Goal: Download file/media: Obtain a digital file from the website

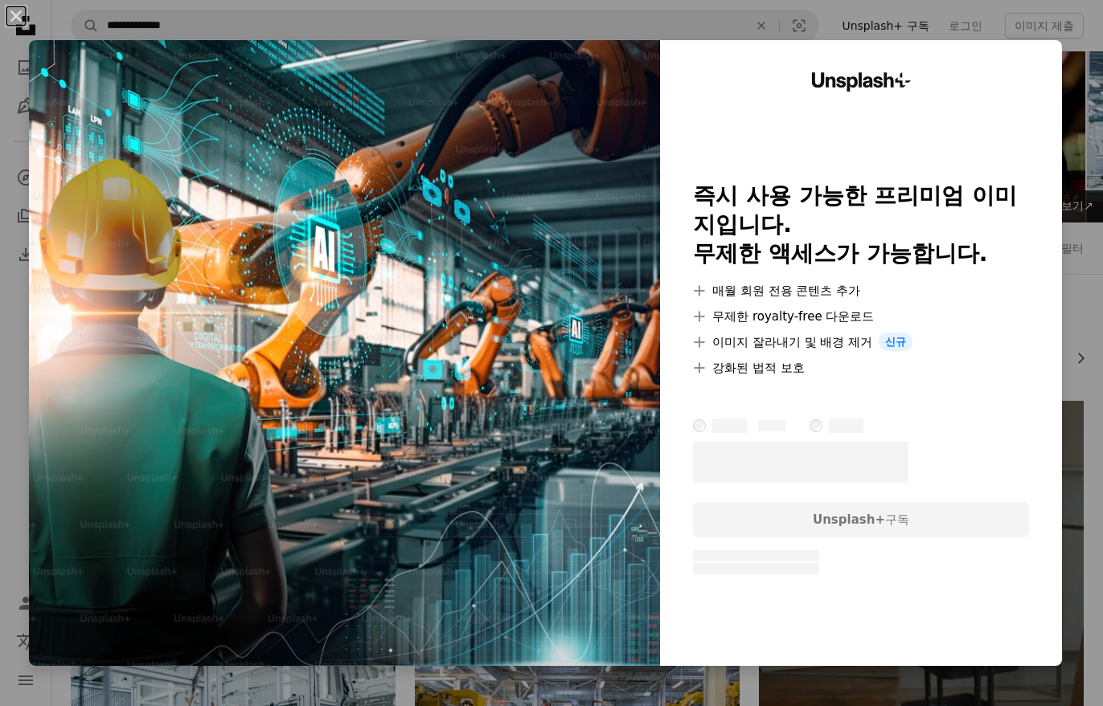
scroll to position [5641, 0]
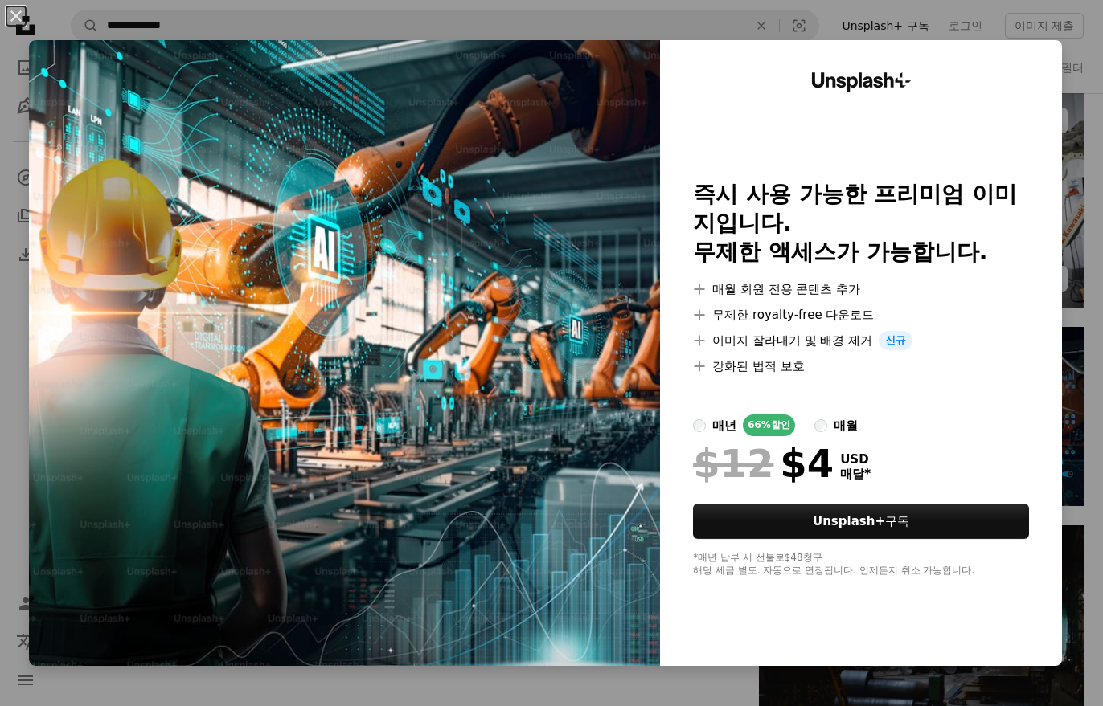
click at [1079, 129] on div "An X shape Unsplash+ 즉시 사용 가능한 프리미엄 이미지입니다. 무제한 액세스가 가능합니다. A plus sign 매월 회원 전…" at bounding box center [551, 353] width 1103 height 706
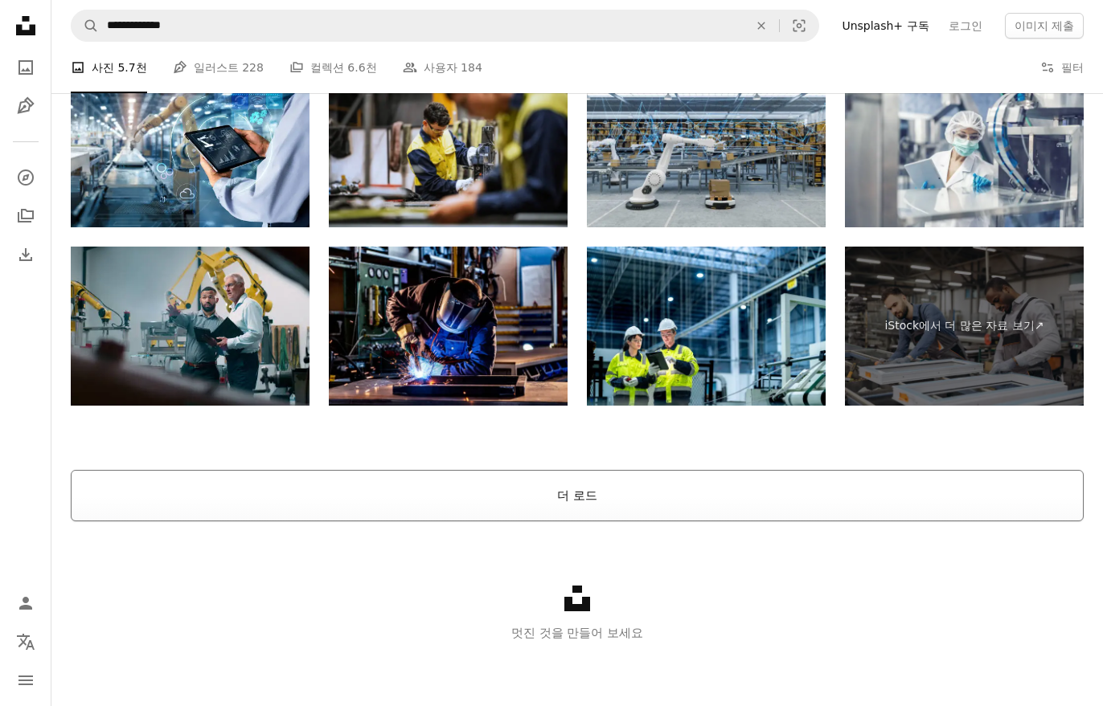
click at [666, 481] on button "더 로드" at bounding box center [577, 495] width 1013 height 51
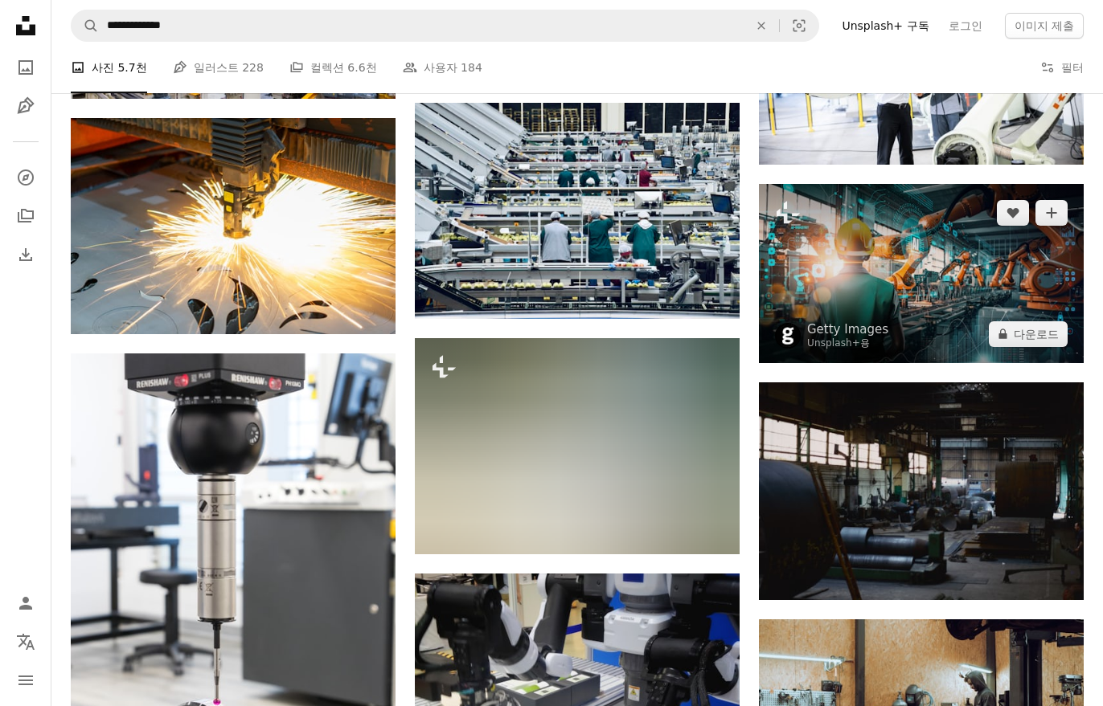
scroll to position [5551, 0]
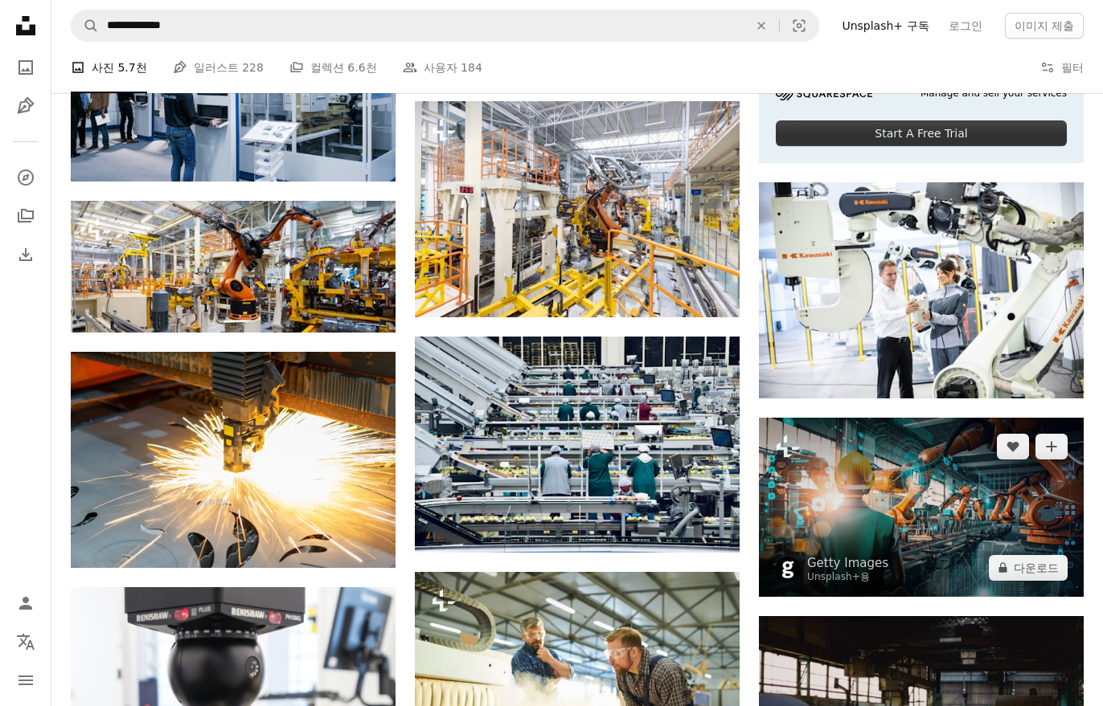
click at [862, 493] on img at bounding box center [921, 507] width 325 height 179
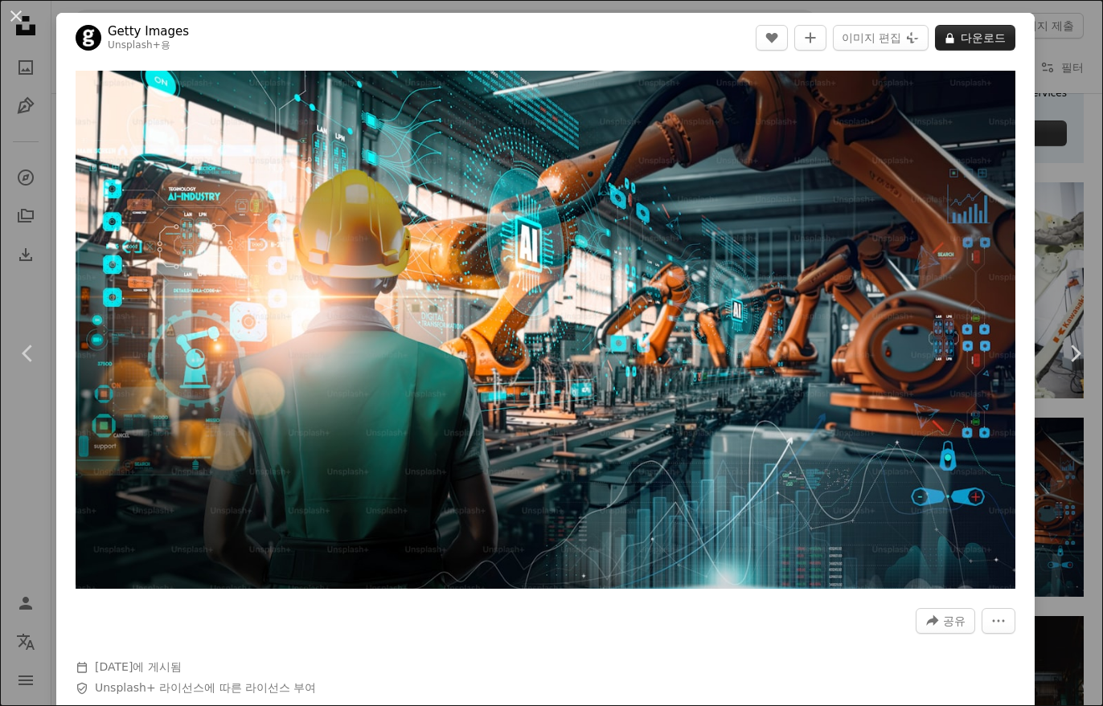
click at [990, 33] on button "A lock 다운로드" at bounding box center [975, 38] width 80 height 26
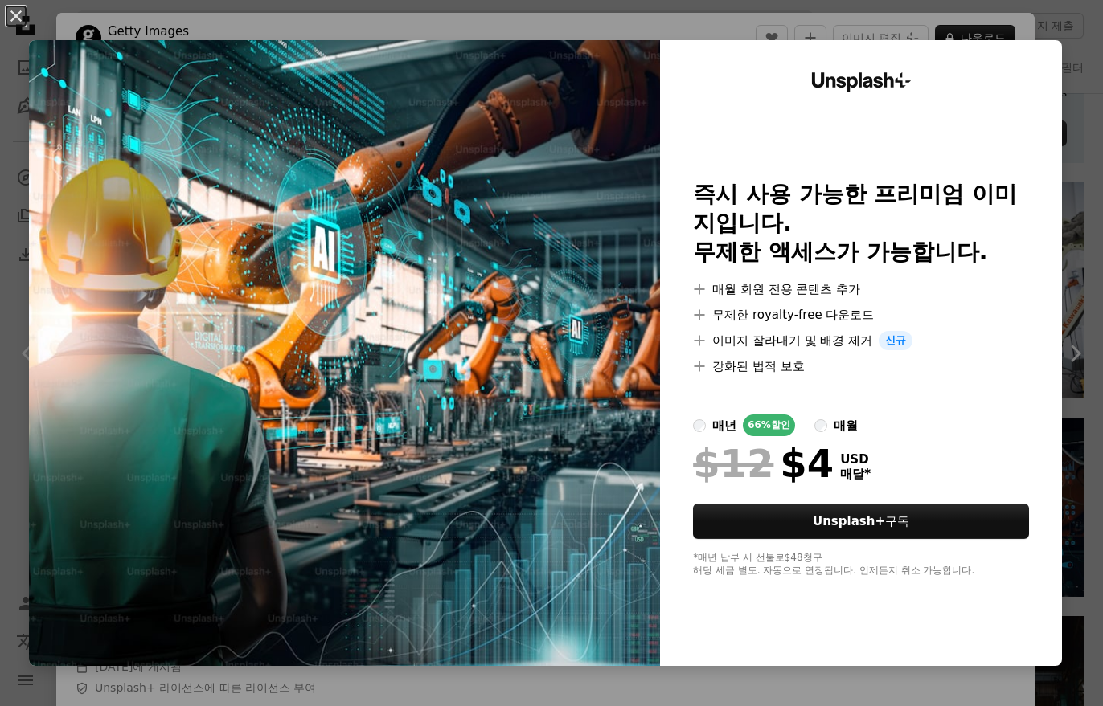
click at [1035, 27] on div "An X shape Unsplash+ 즉시 사용 가능한 프리미엄 이미지입니다. 무제한 액세스가 가능합니다. A plus sign 매월 회원 전…" at bounding box center [551, 353] width 1103 height 706
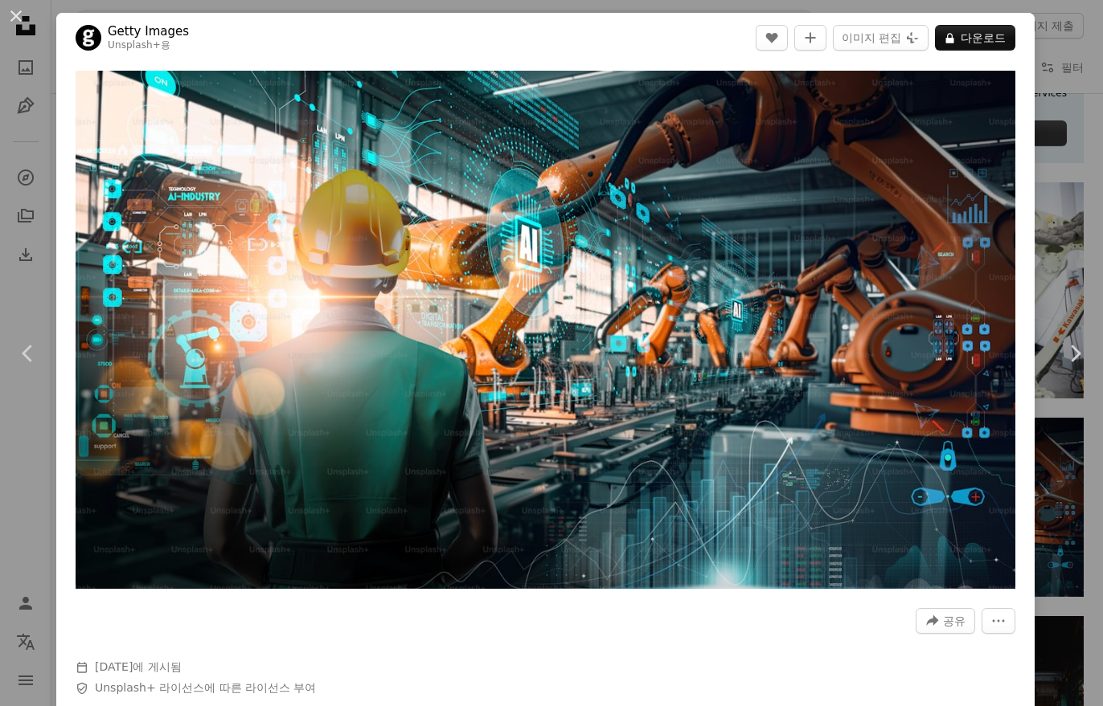
click at [1061, 154] on div "An X shape Chevron left Chevron right Getty Images Unsplash+ 용 A heart A plus s…" at bounding box center [551, 353] width 1103 height 706
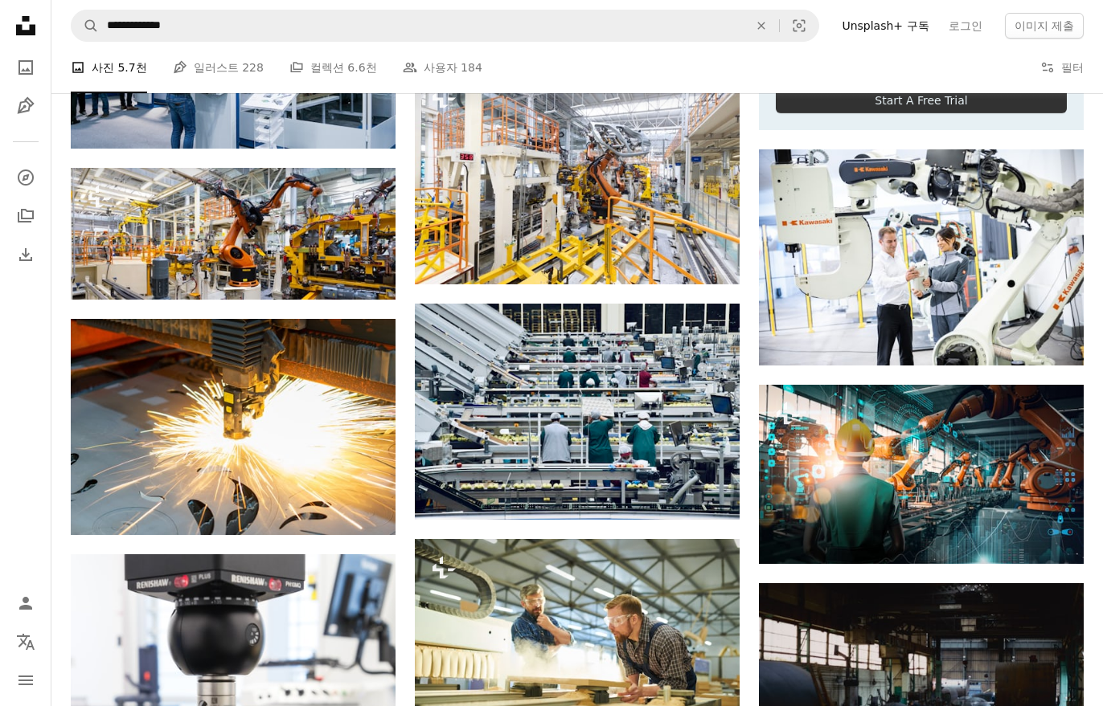
scroll to position [5585, 0]
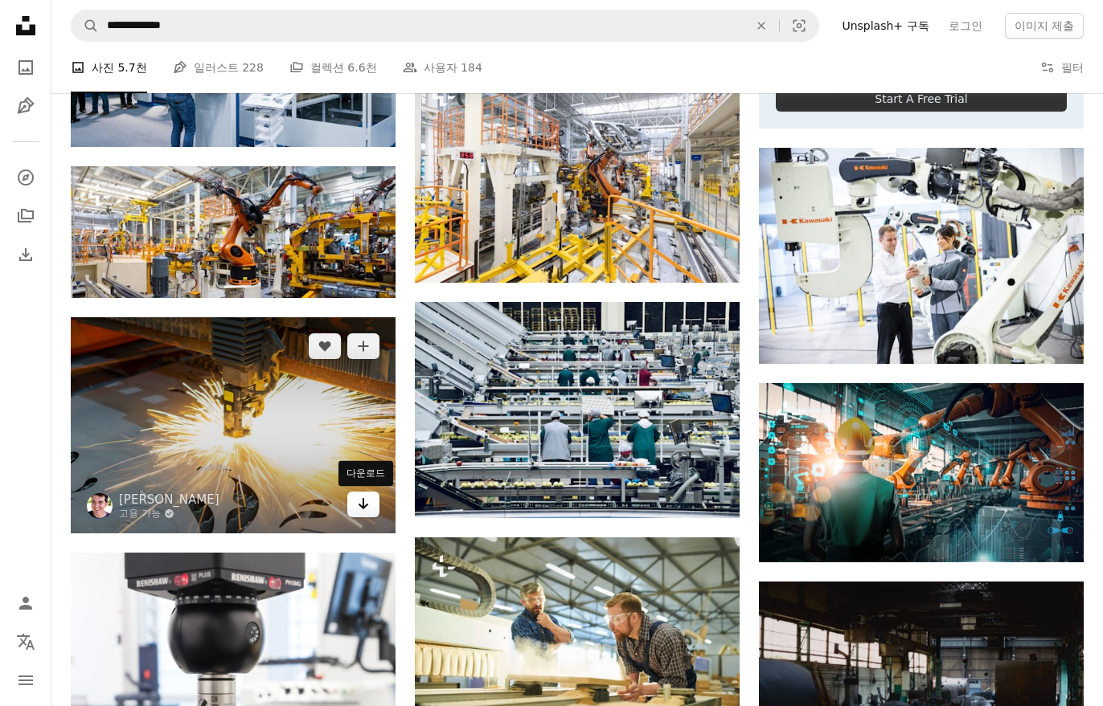
click at [366, 506] on icon "Arrow pointing down" at bounding box center [363, 503] width 13 height 19
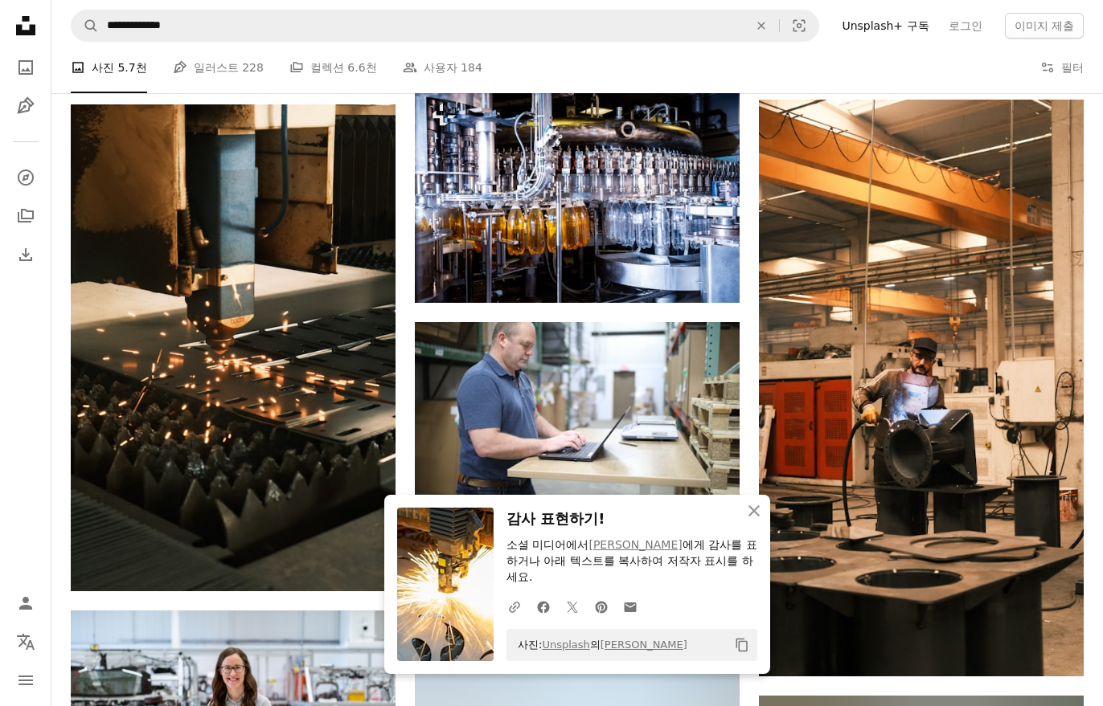
scroll to position [6541, 0]
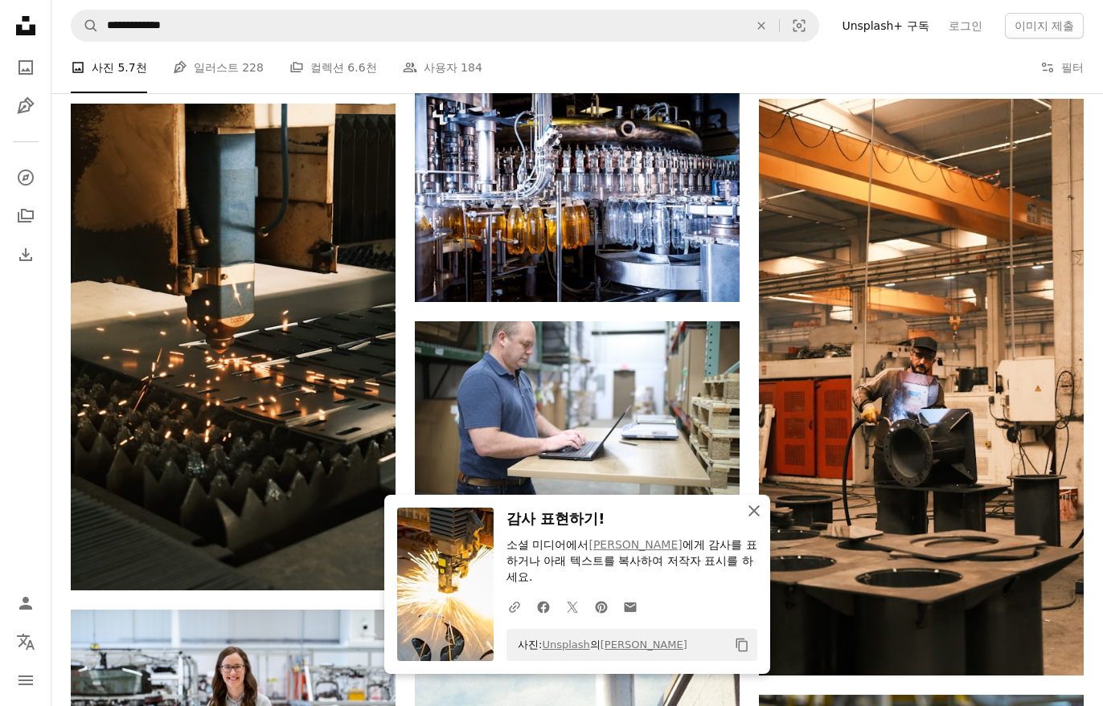
drag, startPoint x: 749, startPoint y: 531, endPoint x: 653, endPoint y: 551, distance: 98.4
click at [747, 521] on icon "An X shape" at bounding box center [753, 511] width 19 height 19
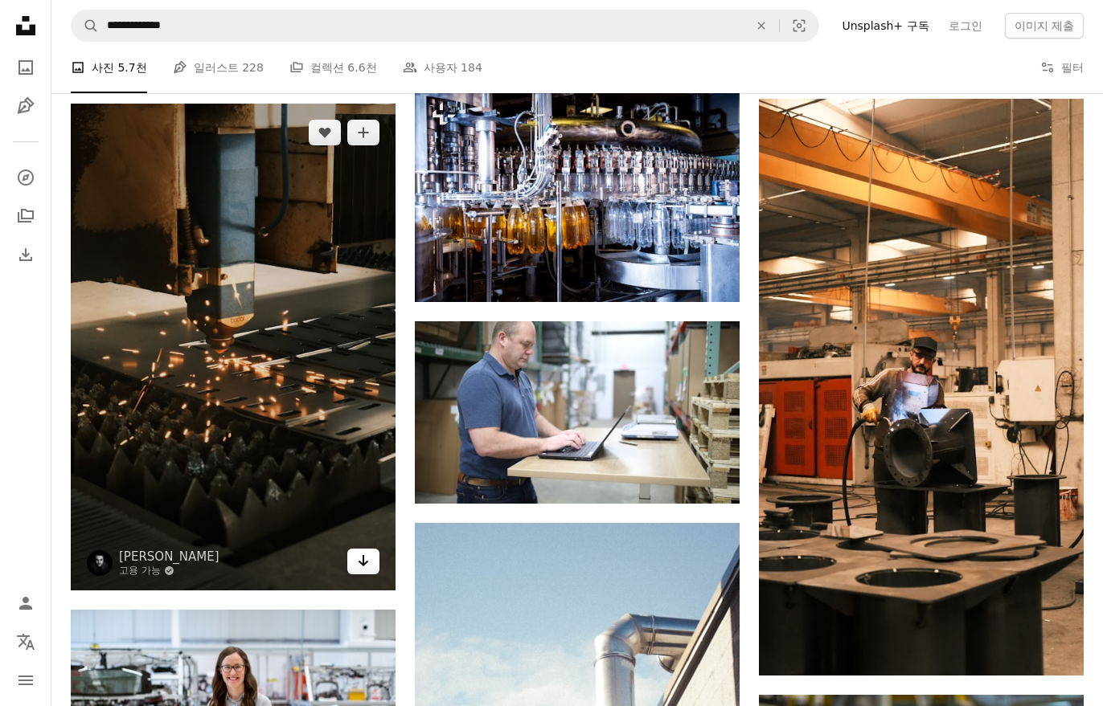
click at [366, 571] on link "Arrow pointing down" at bounding box center [363, 562] width 32 height 26
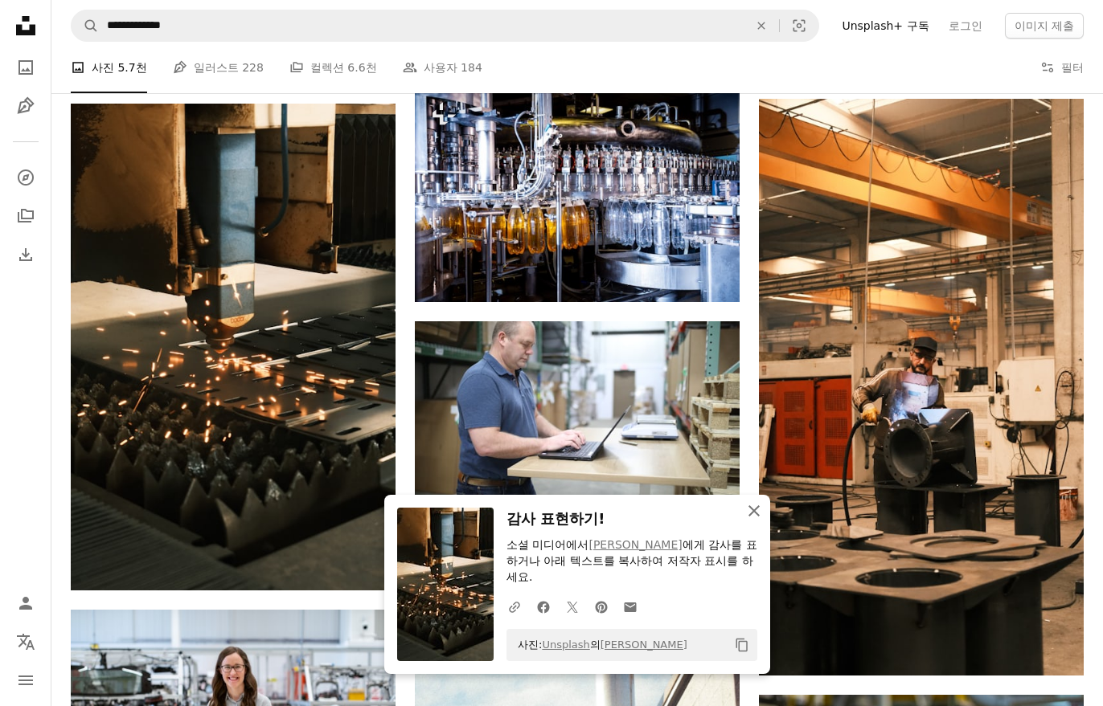
click at [751, 517] on icon "button" at bounding box center [753, 511] width 11 height 11
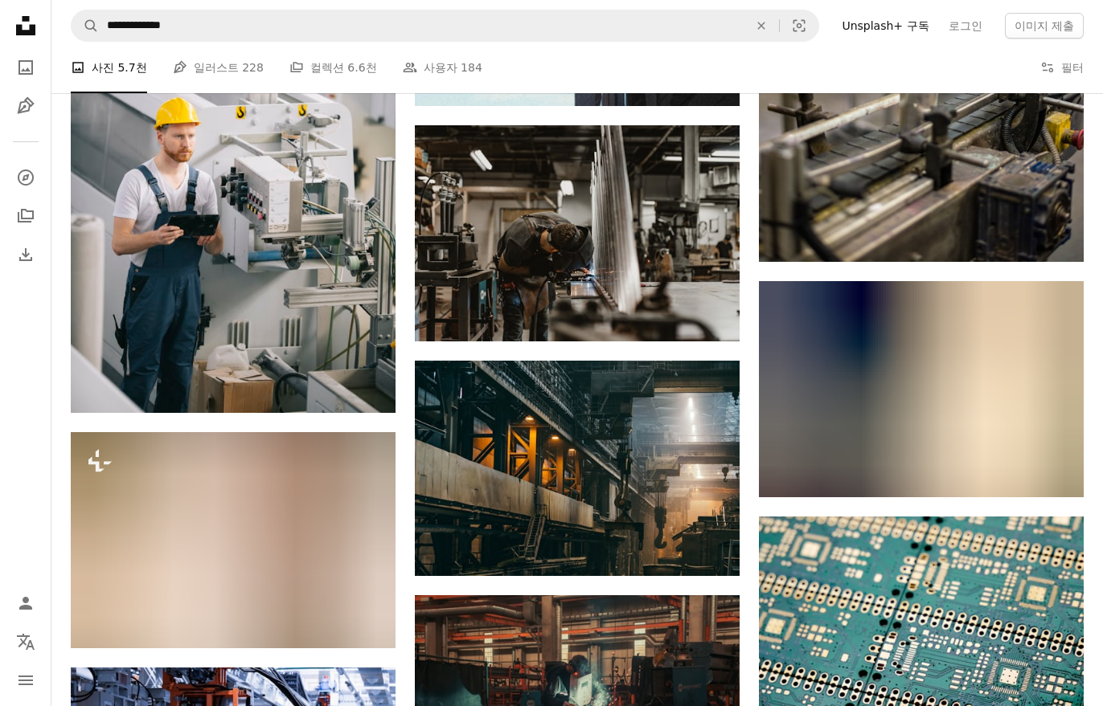
scroll to position [7458, 0]
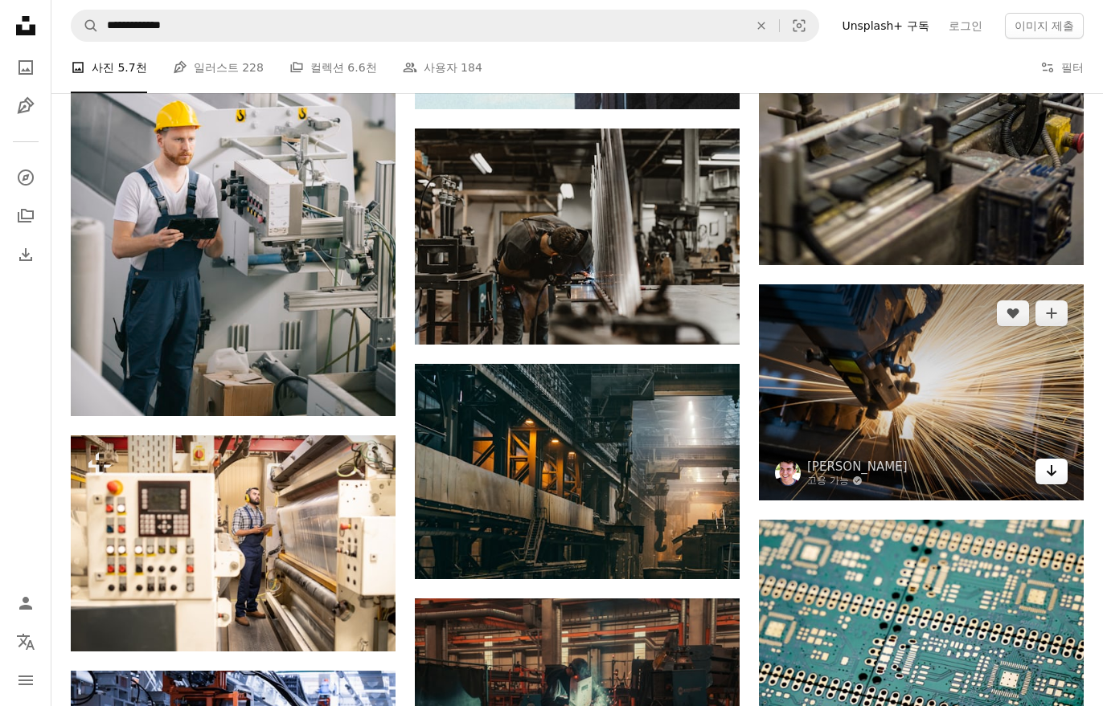
click at [1055, 470] on icon "Arrow pointing down" at bounding box center [1051, 470] width 13 height 19
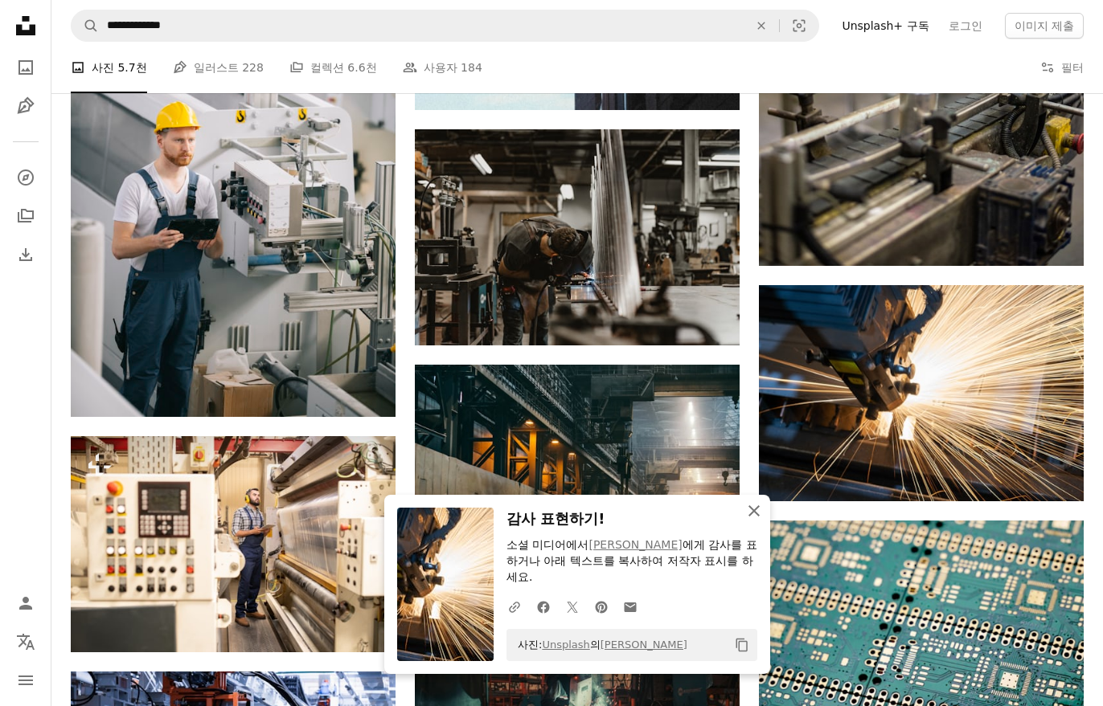
click at [760, 521] on icon "An X shape" at bounding box center [753, 511] width 19 height 19
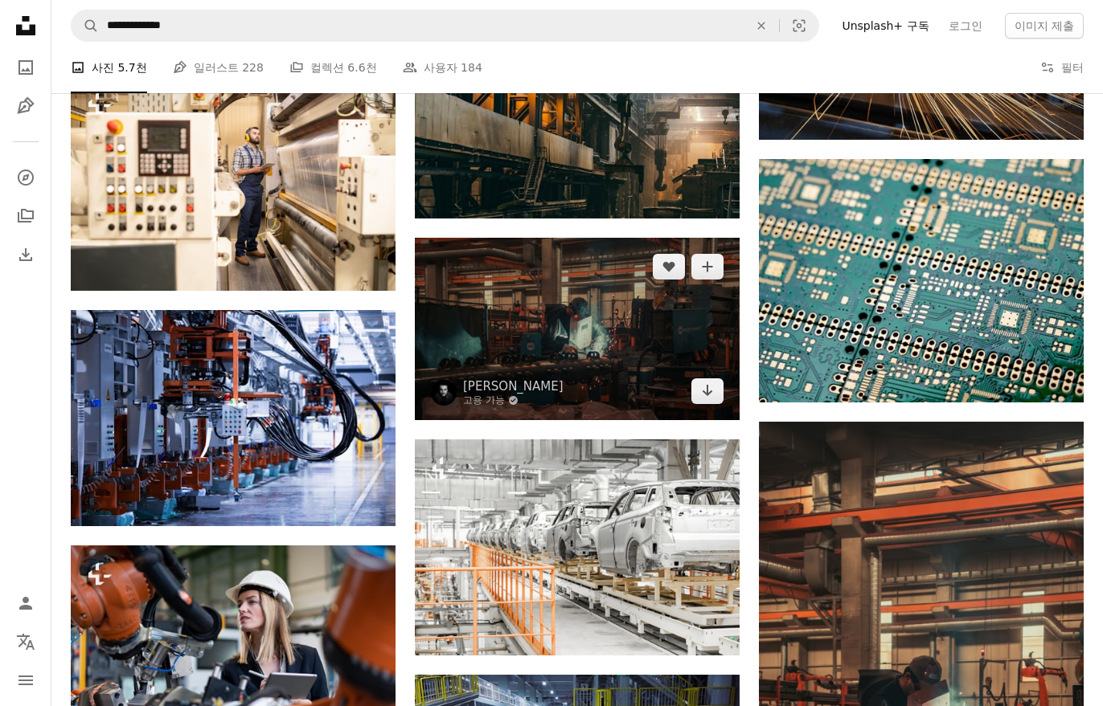
scroll to position [7845, 0]
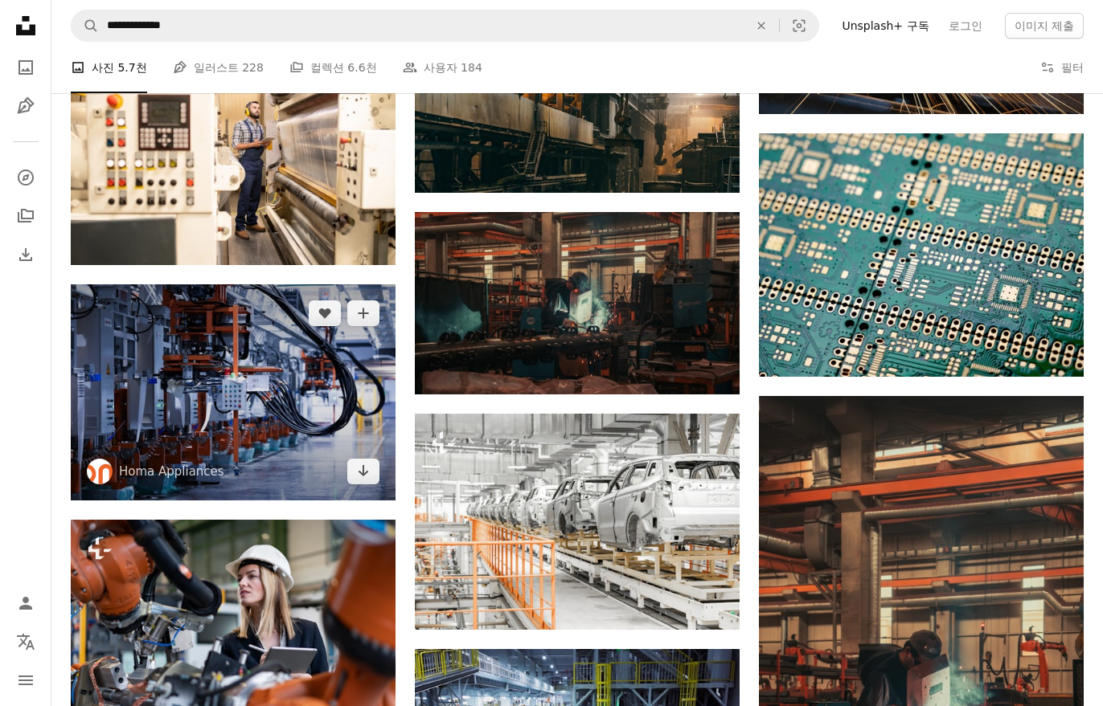
click at [334, 432] on img at bounding box center [233, 393] width 325 height 217
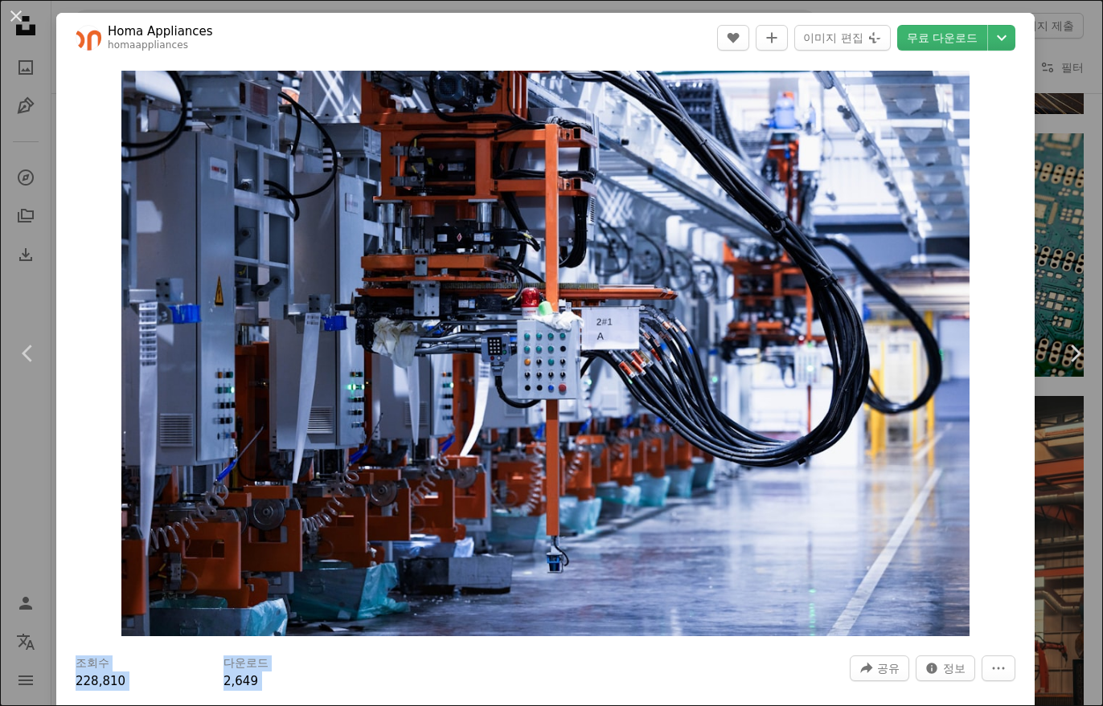
drag, startPoint x: 105, startPoint y: 96, endPoint x: 756, endPoint y: 696, distance: 885.1
click at [758, 696] on div "Homa Appliances homaappliances A heart A plus sign 이미지 편집 Plus sign for Unsplas…" at bounding box center [545, 407] width 978 height 789
drag, startPoint x: 545, startPoint y: 671, endPoint x: 519, endPoint y: 670, distance: 25.8
click at [545, 671] on div "조회수 228,810 다운로드 2,649 A forward-right arrow 공유 Info icon 정보 More Actions" at bounding box center [546, 673] width 940 height 35
drag, startPoint x: 89, startPoint y: 665, endPoint x: 276, endPoint y: 690, distance: 188.9
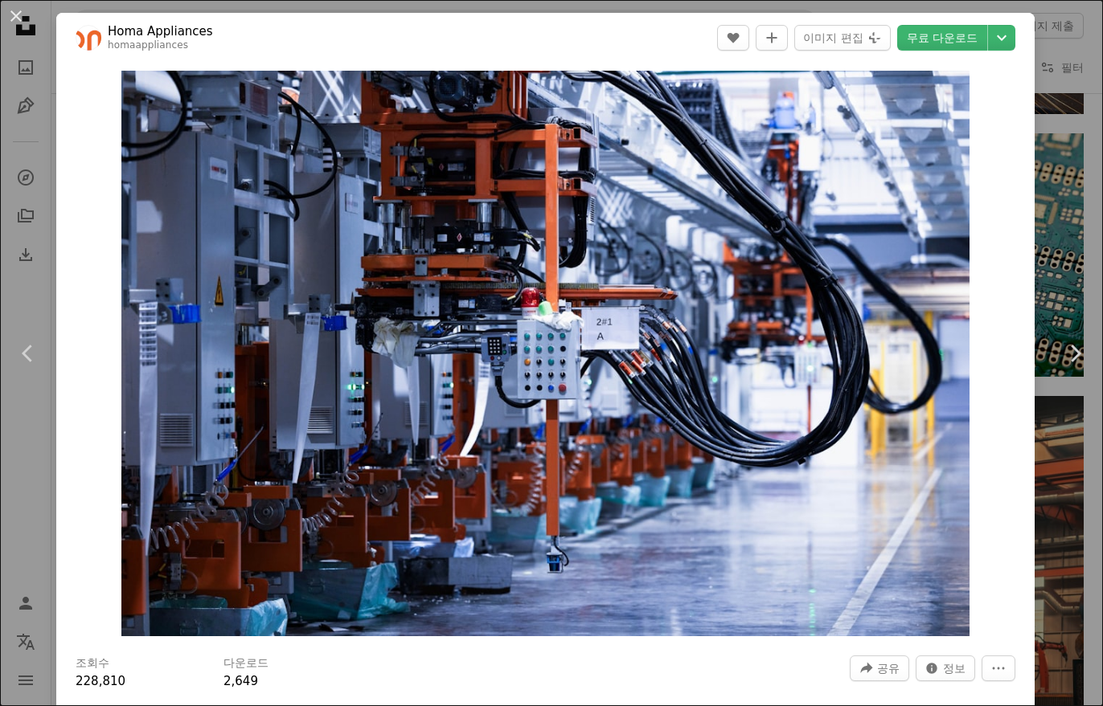
click at [276, 690] on div "조회수 228,810 다운로드 2,649" at bounding box center [214, 673] width 276 height 35
drag, startPoint x: 183, startPoint y: 667, endPoint x: 103, endPoint y: 646, distance: 83.0
drag, startPoint x: 98, startPoint y: 649, endPoint x: 83, endPoint y: 649, distance: 15.3
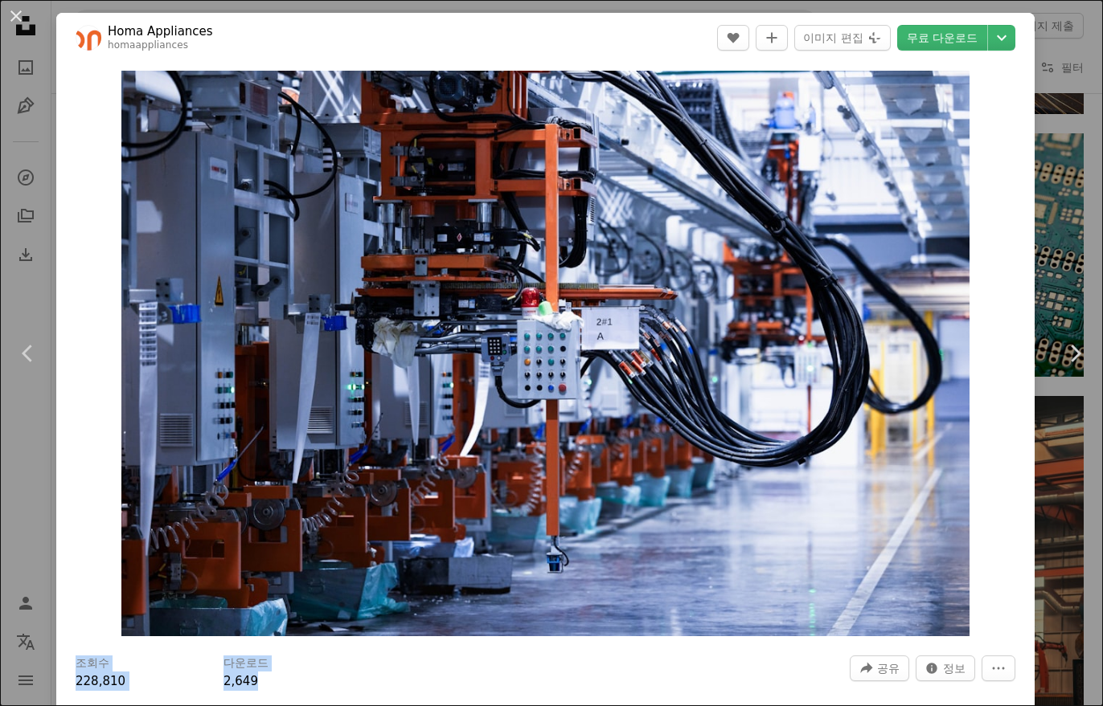
drag, startPoint x: 147, startPoint y: 660, endPoint x: 388, endPoint y: 678, distance: 241.8
click at [388, 678] on div "조회수 228,810 다운로드 2,649 A forward-right arrow 공유 Info icon 정보 More Actions" at bounding box center [546, 673] width 940 height 35
click at [1079, 126] on div "An X shape Chevron left Chevron right Homa Appliances homaappliances A heart A …" at bounding box center [551, 353] width 1103 height 706
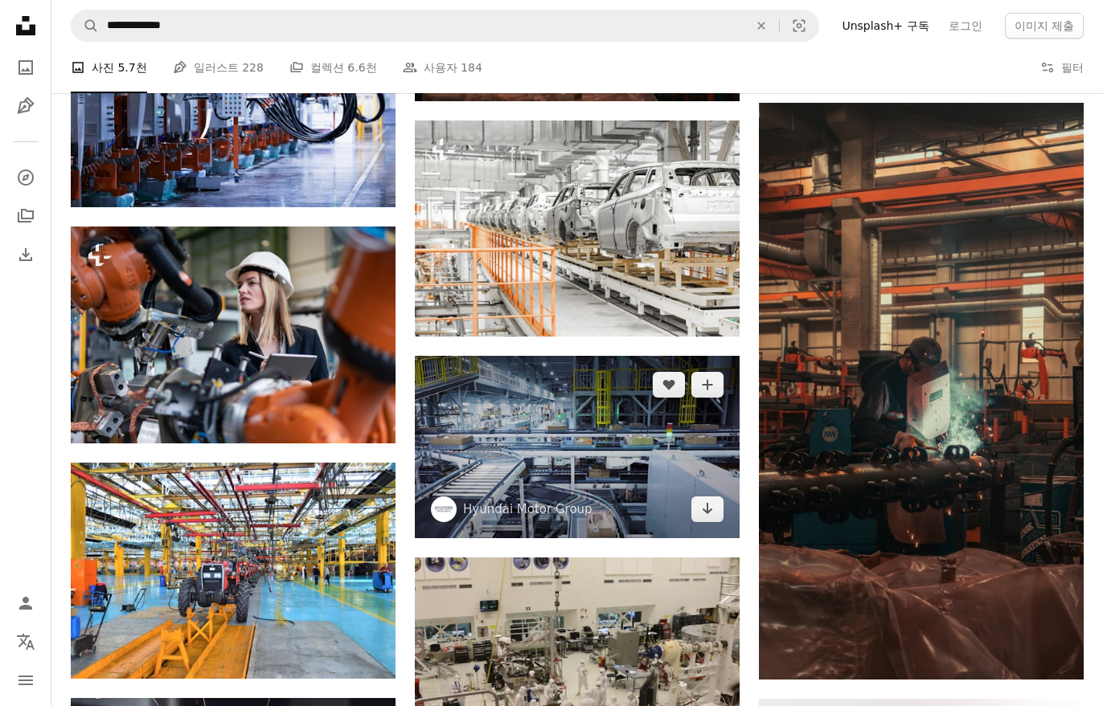
scroll to position [8169, 0]
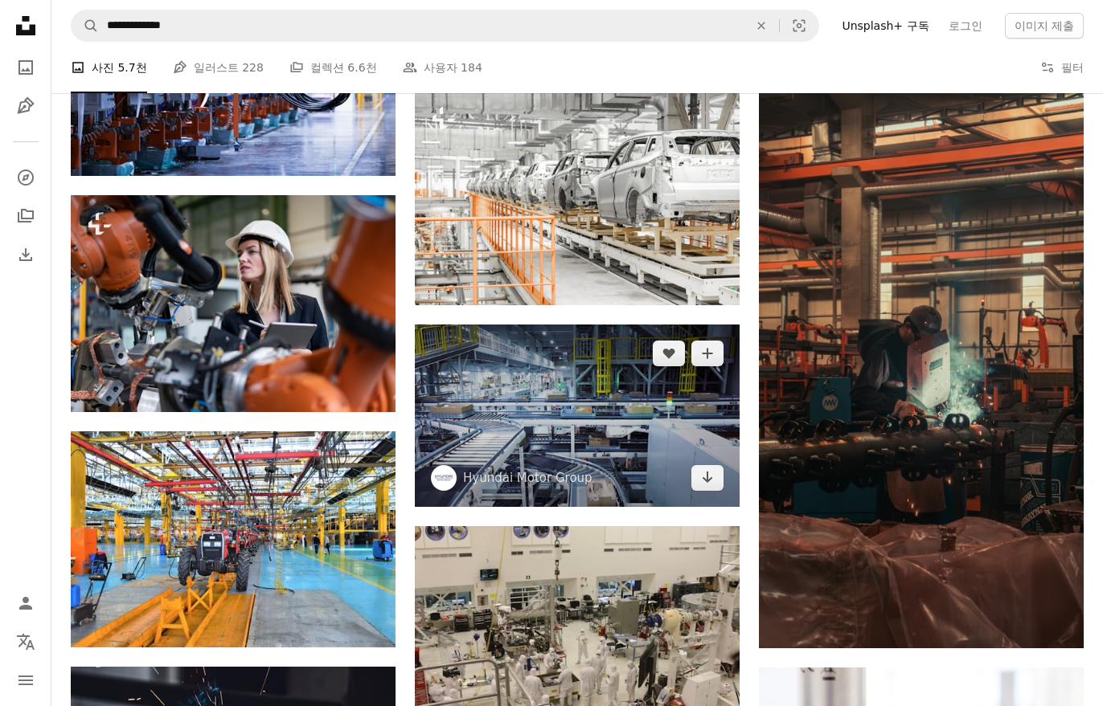
click at [552, 426] on img at bounding box center [577, 416] width 325 height 182
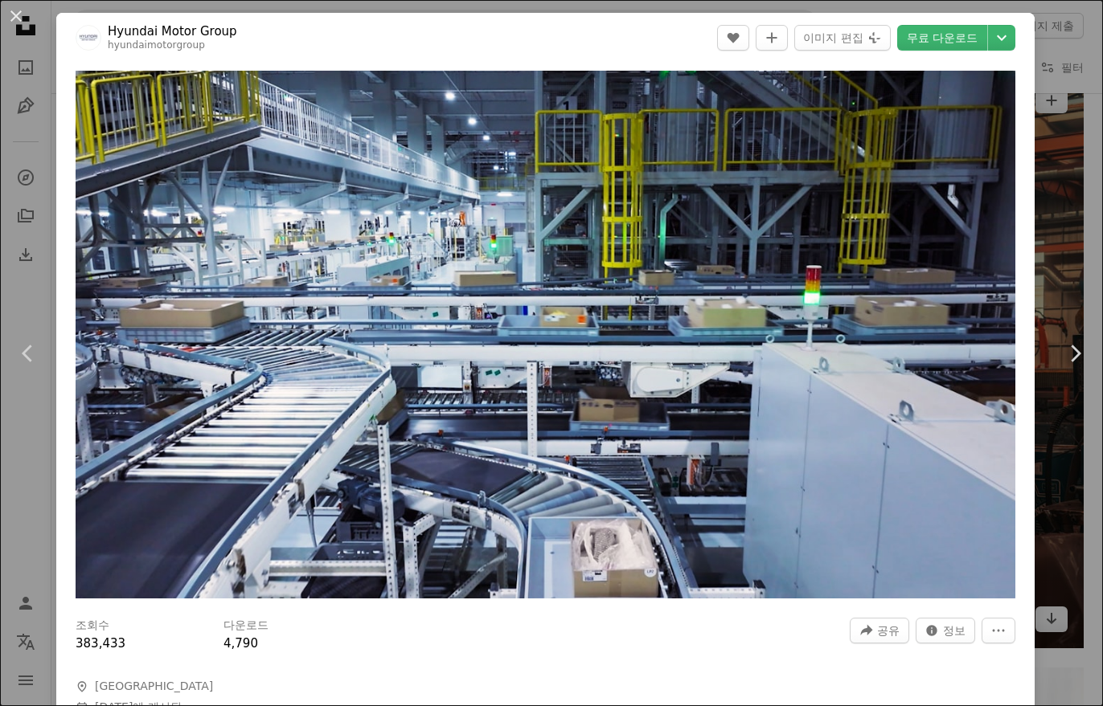
click at [1050, 226] on div "An X shape Chevron left Chevron right Hyundai Motor Group hyundaimotorgroup A h…" at bounding box center [551, 353] width 1103 height 706
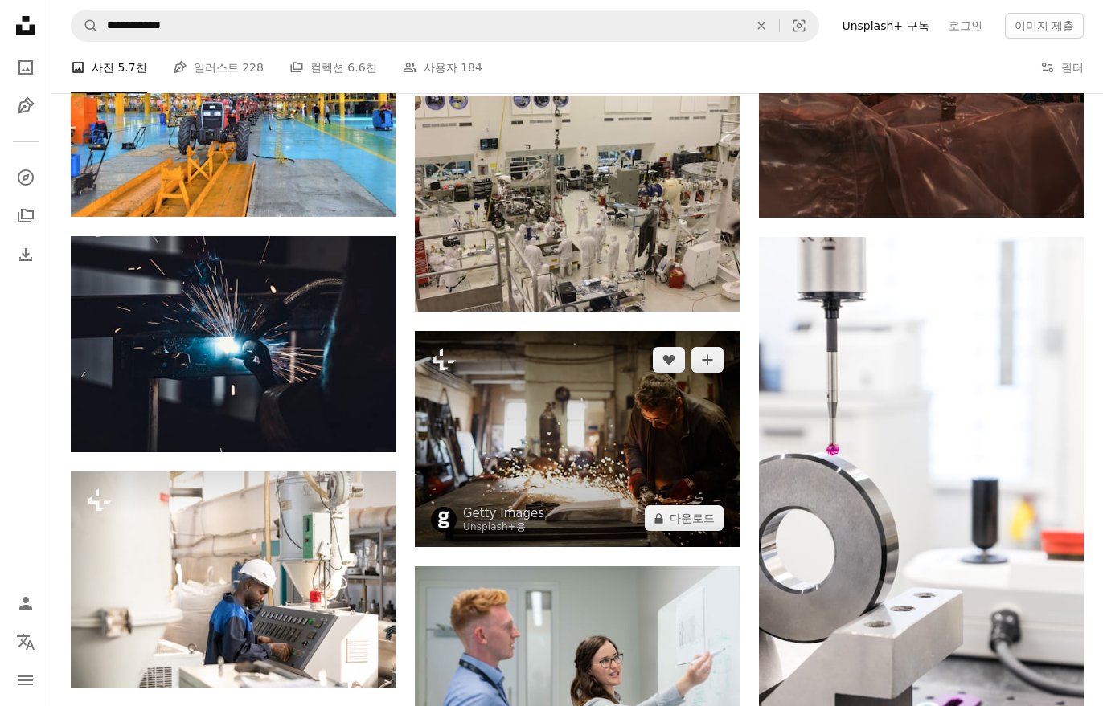
scroll to position [8611, 0]
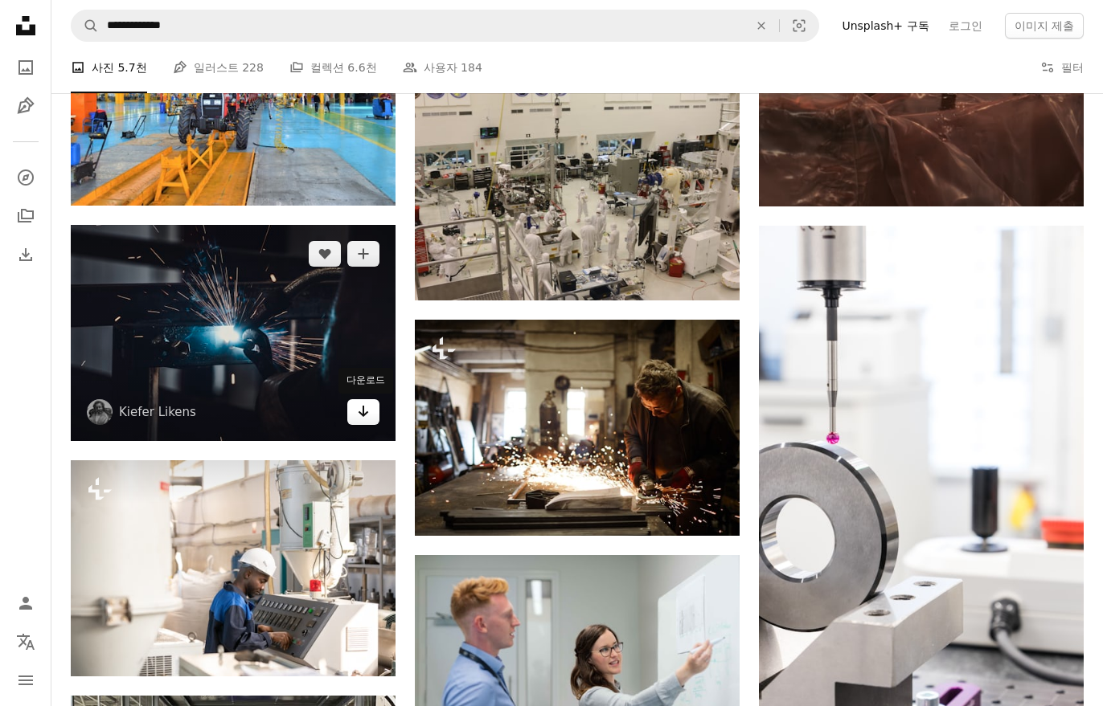
click at [358, 420] on icon "Arrow pointing down" at bounding box center [363, 411] width 13 height 19
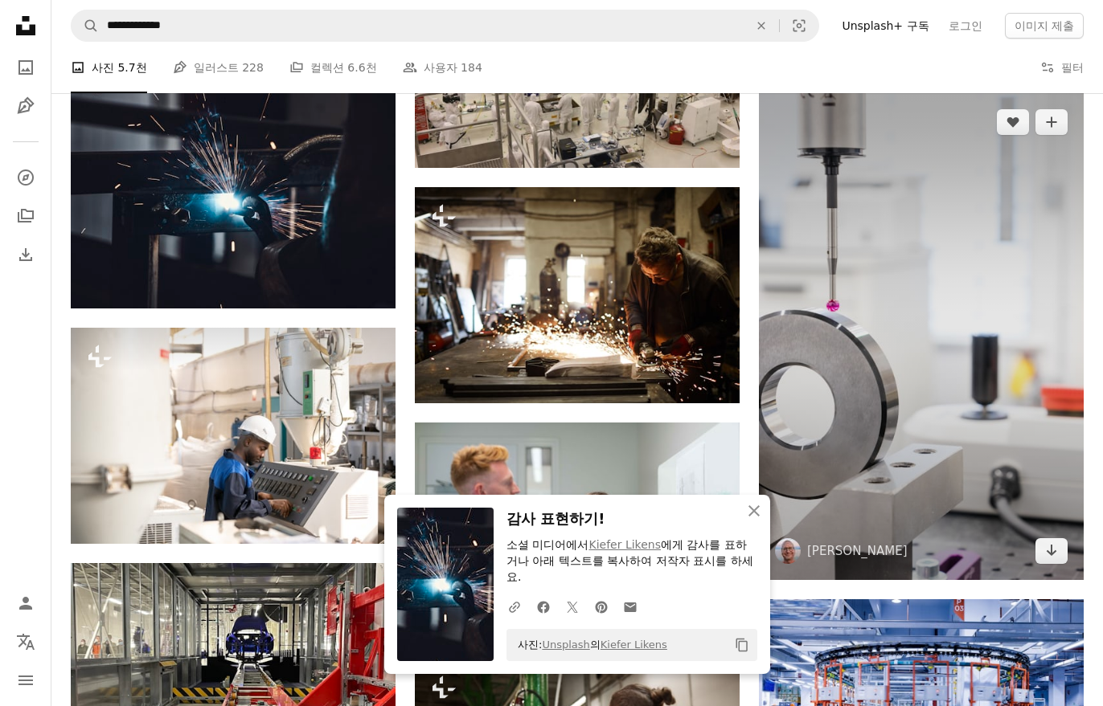
scroll to position [8742, 0]
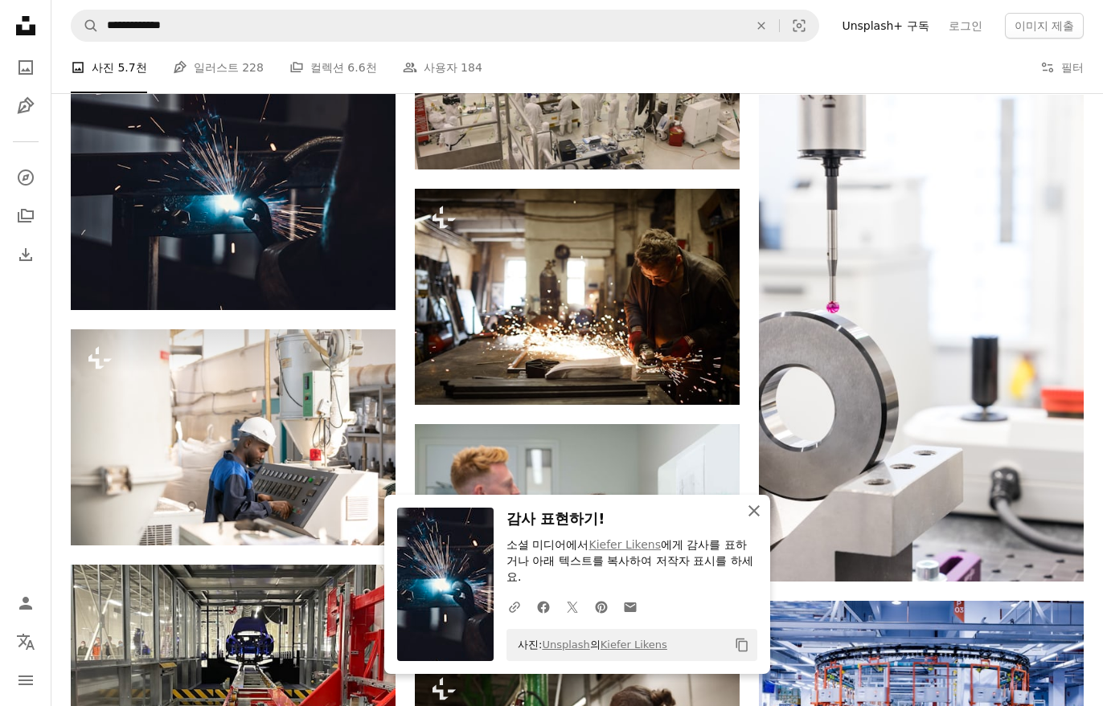
drag, startPoint x: 760, startPoint y: 530, endPoint x: 754, endPoint y: 514, distance: 17.3
click at [760, 521] on icon "An X shape" at bounding box center [753, 511] width 19 height 19
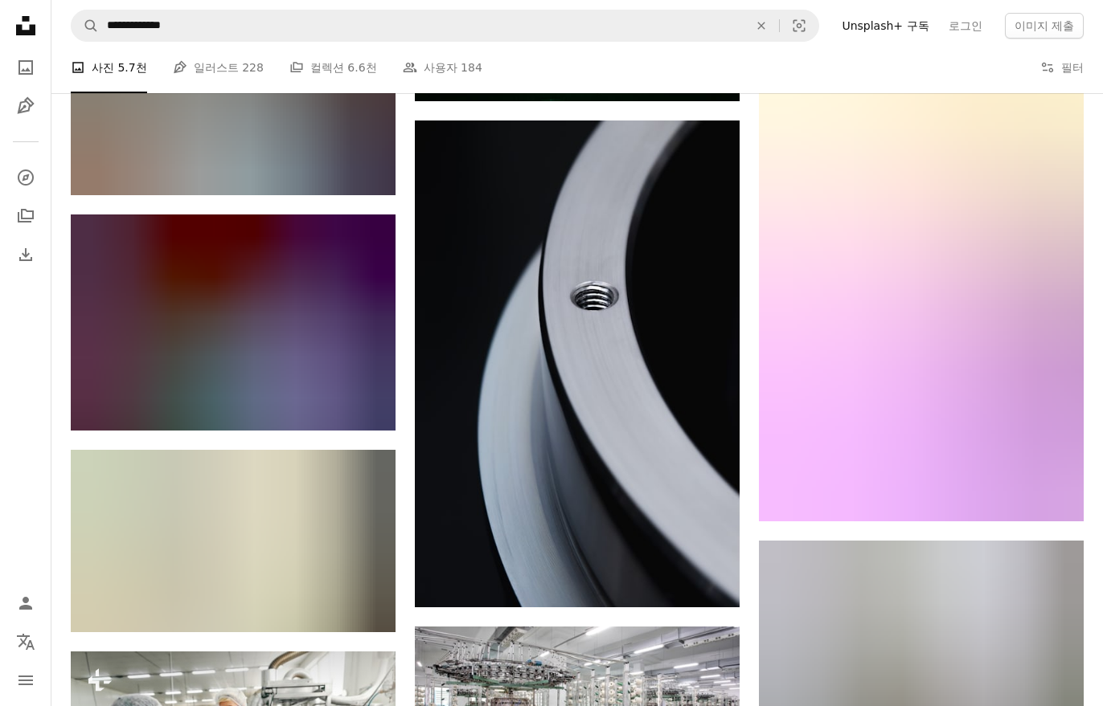
scroll to position [9782, 0]
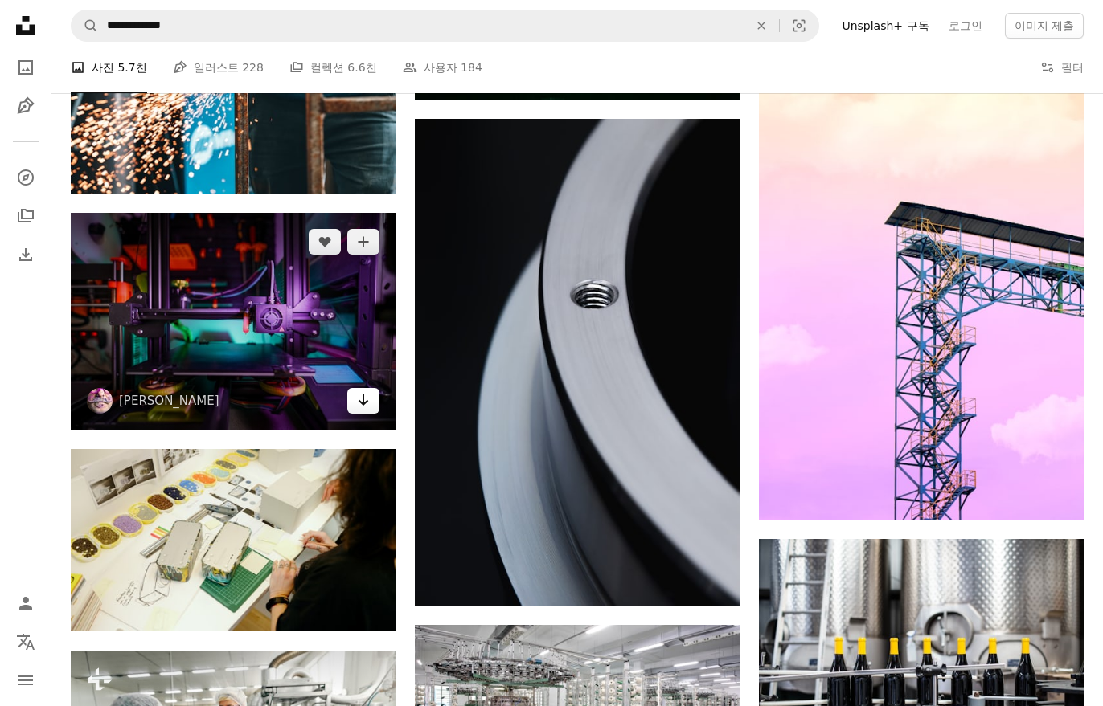
click at [364, 405] on icon "Arrow pointing down" at bounding box center [363, 400] width 13 height 19
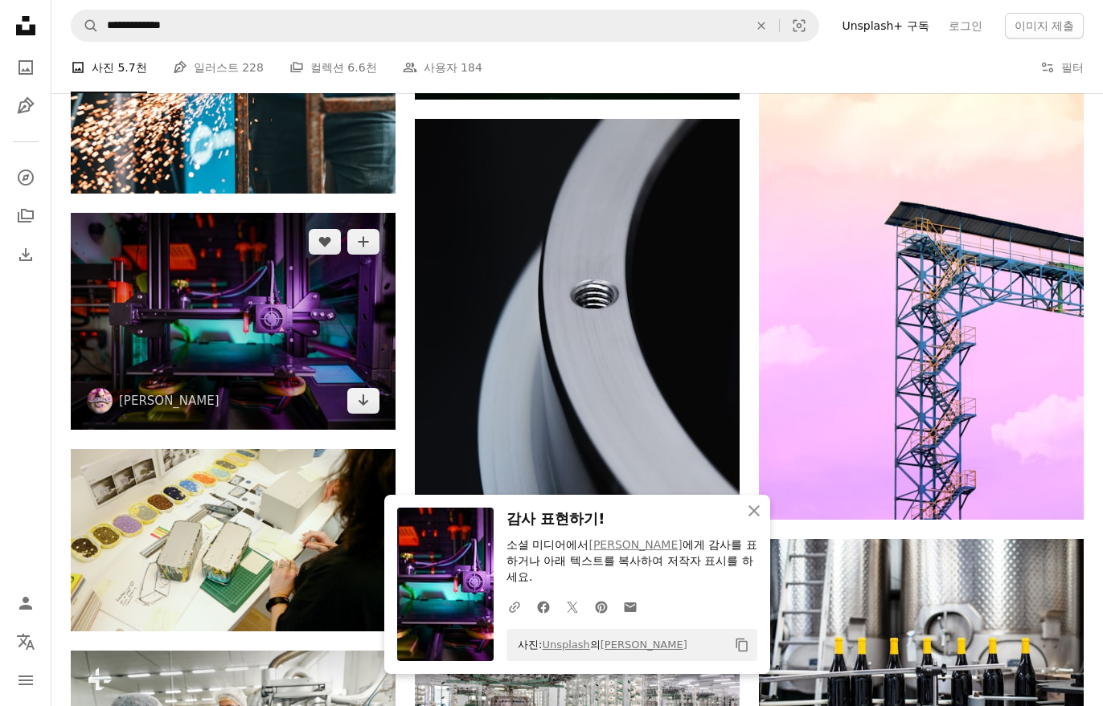
click at [203, 327] on img at bounding box center [233, 321] width 325 height 217
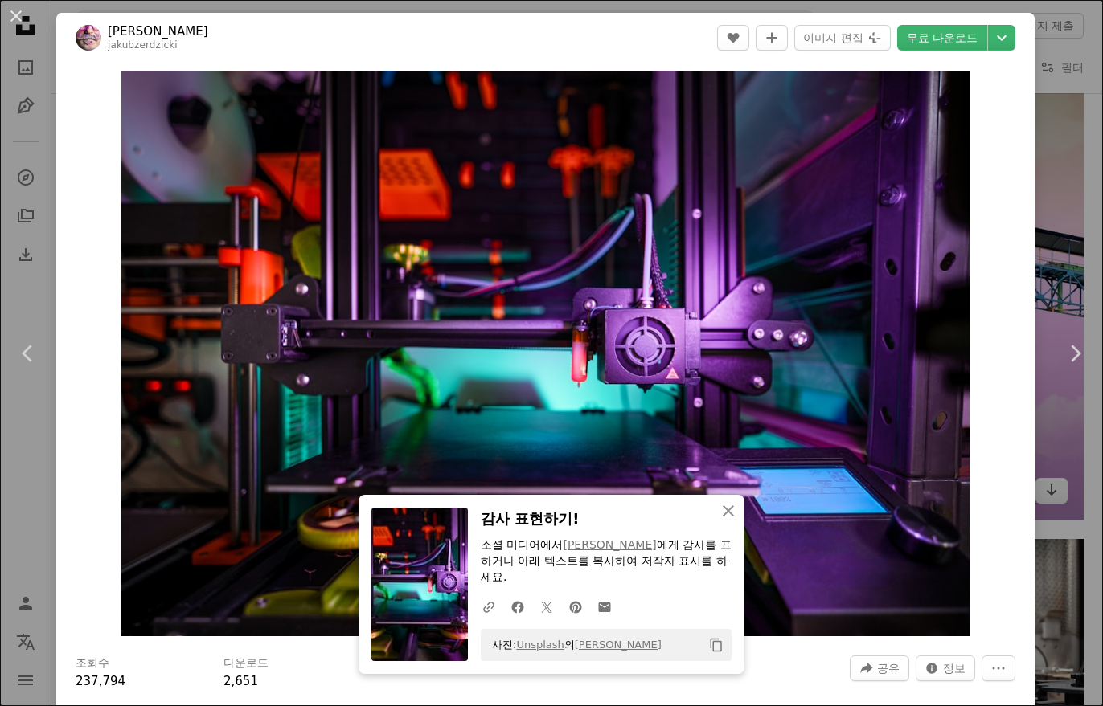
click at [1082, 223] on div "An X shape Chevron left Chevron right An X shape 닫기 감사 표현하기! 소셜 미디어에서 [PERSON_N…" at bounding box center [551, 353] width 1103 height 706
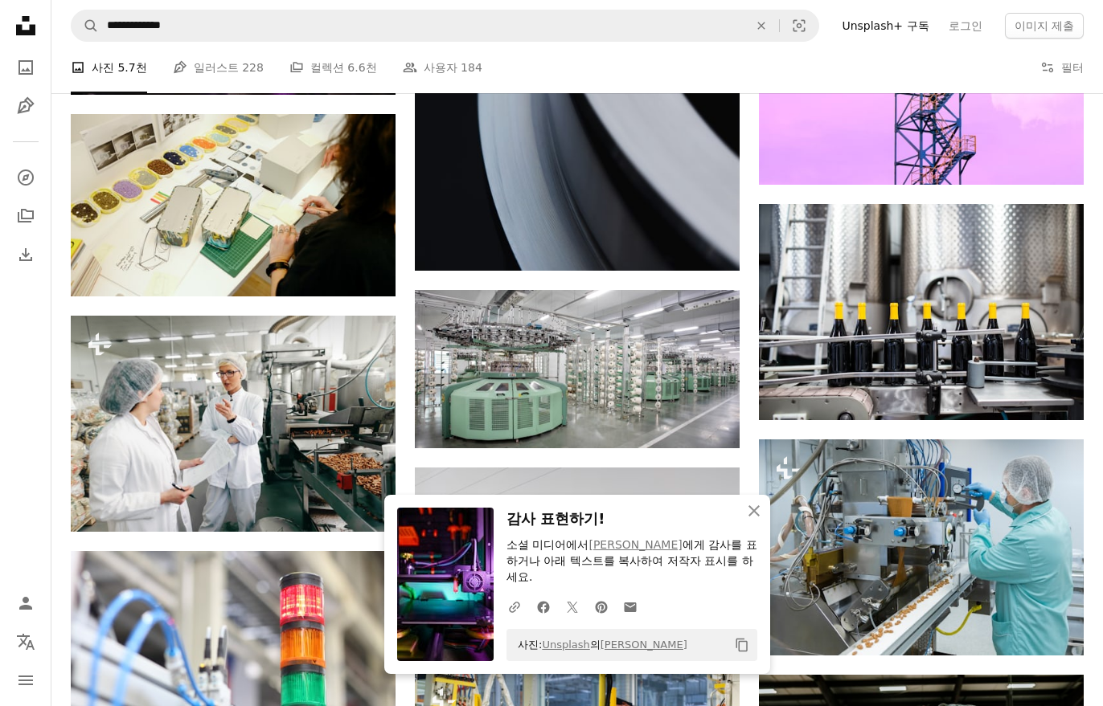
scroll to position [10213, 0]
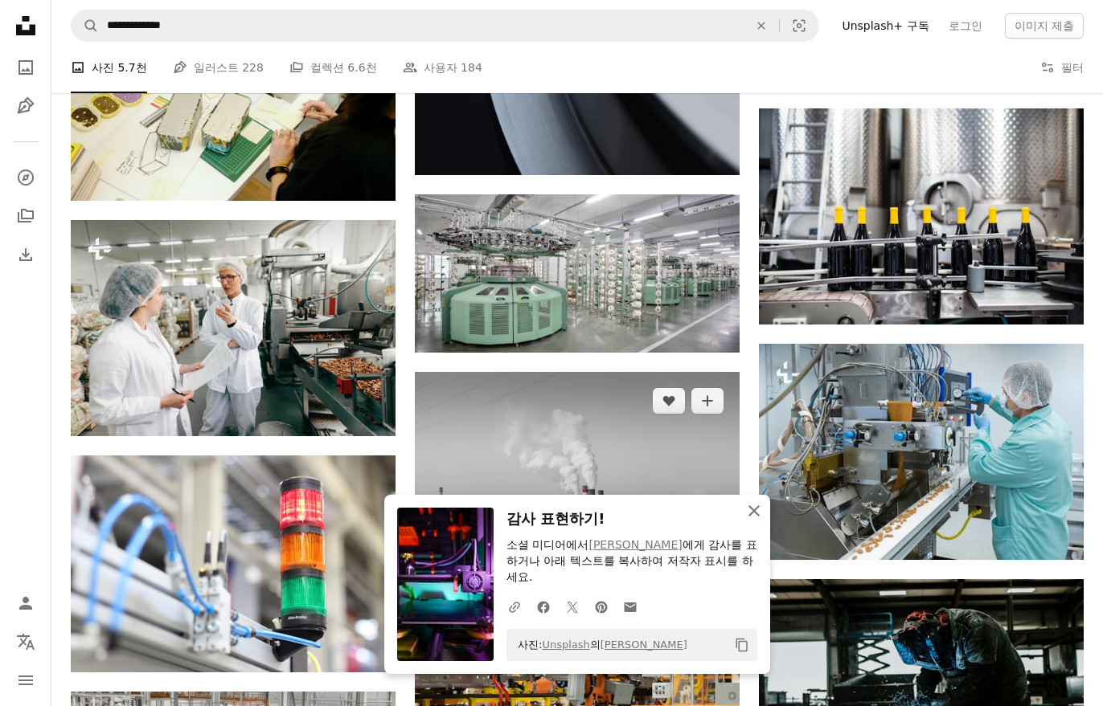
drag, startPoint x: 752, startPoint y: 529, endPoint x: 738, endPoint y: 434, distance: 95.8
click at [752, 517] on icon "button" at bounding box center [753, 511] width 11 height 11
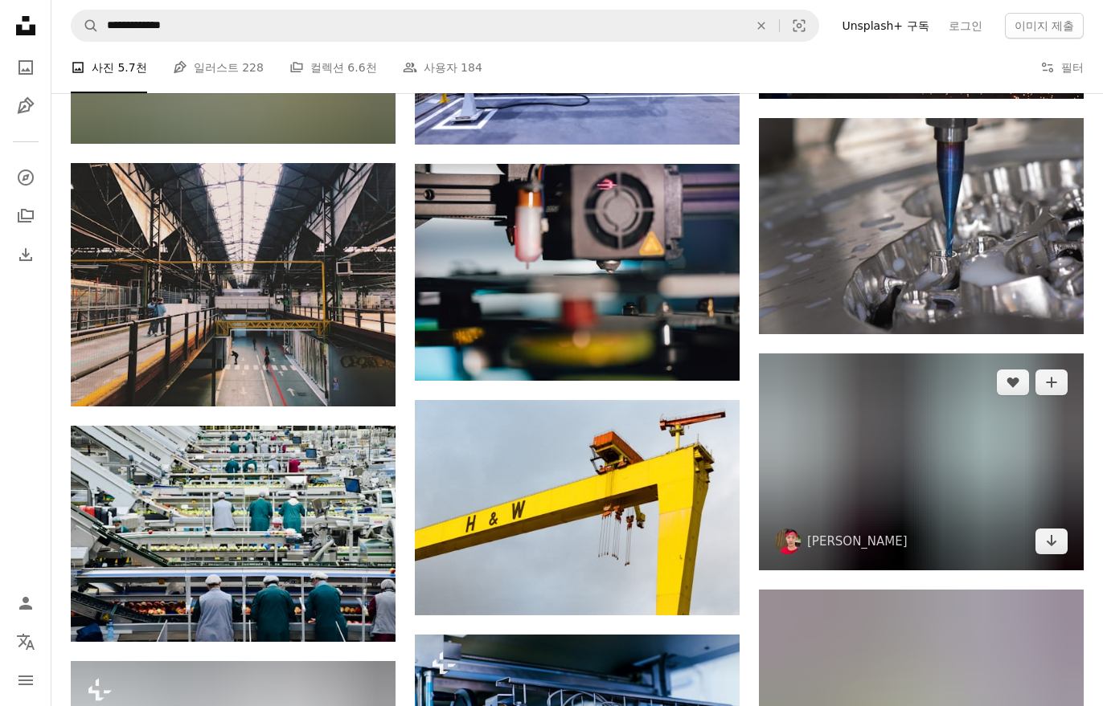
scroll to position [12830, 0]
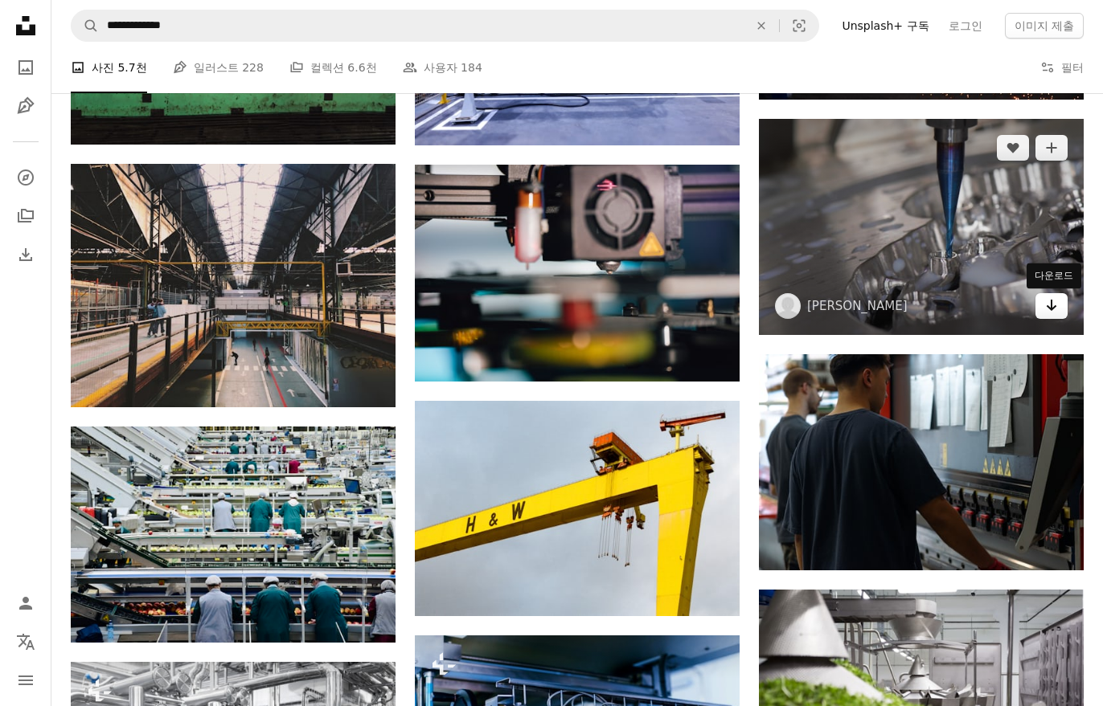
click at [1037, 309] on link "Arrow pointing down" at bounding box center [1051, 306] width 32 height 26
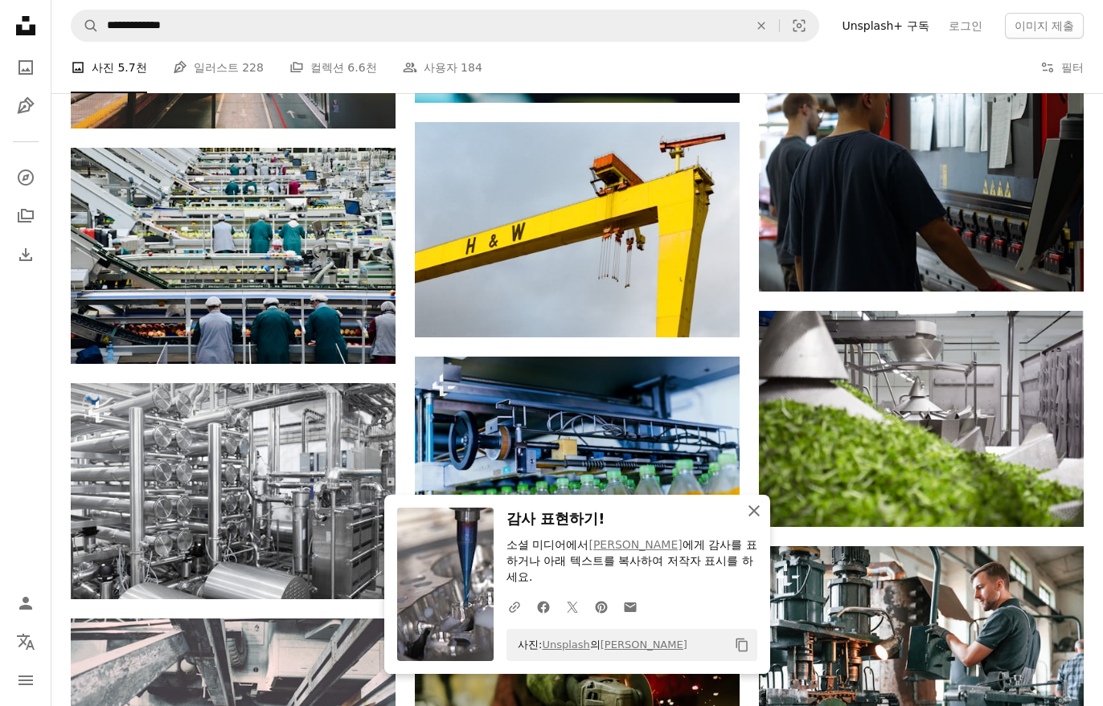
click at [756, 521] on icon "An X shape" at bounding box center [753, 511] width 19 height 19
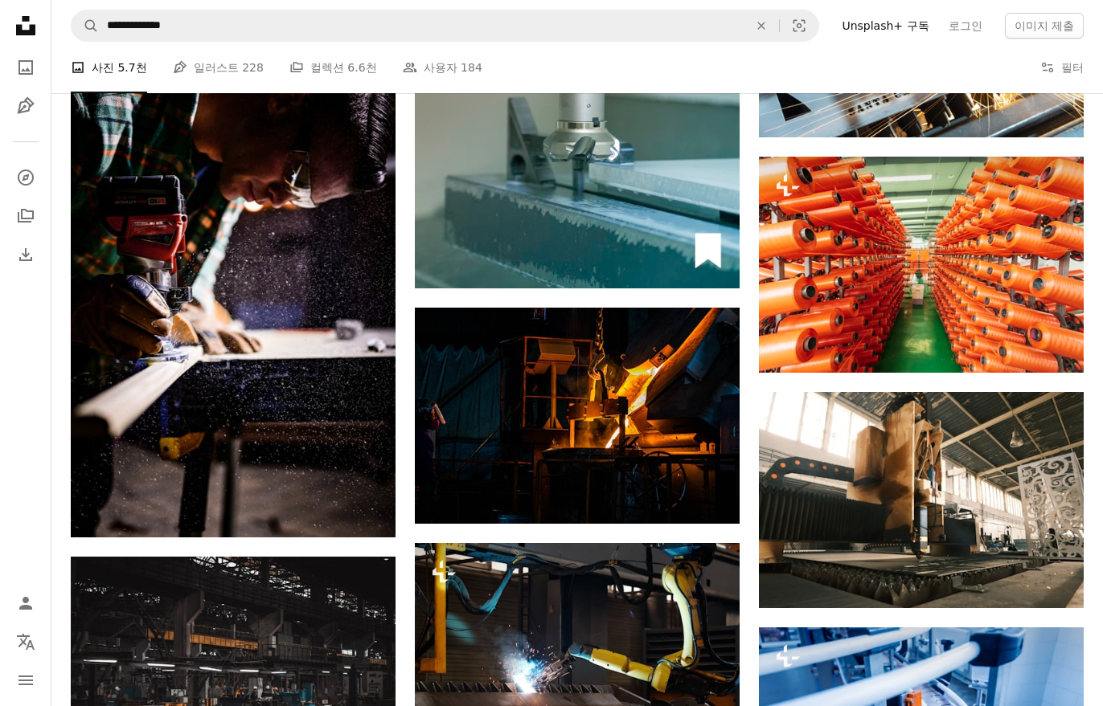
scroll to position [18784, 0]
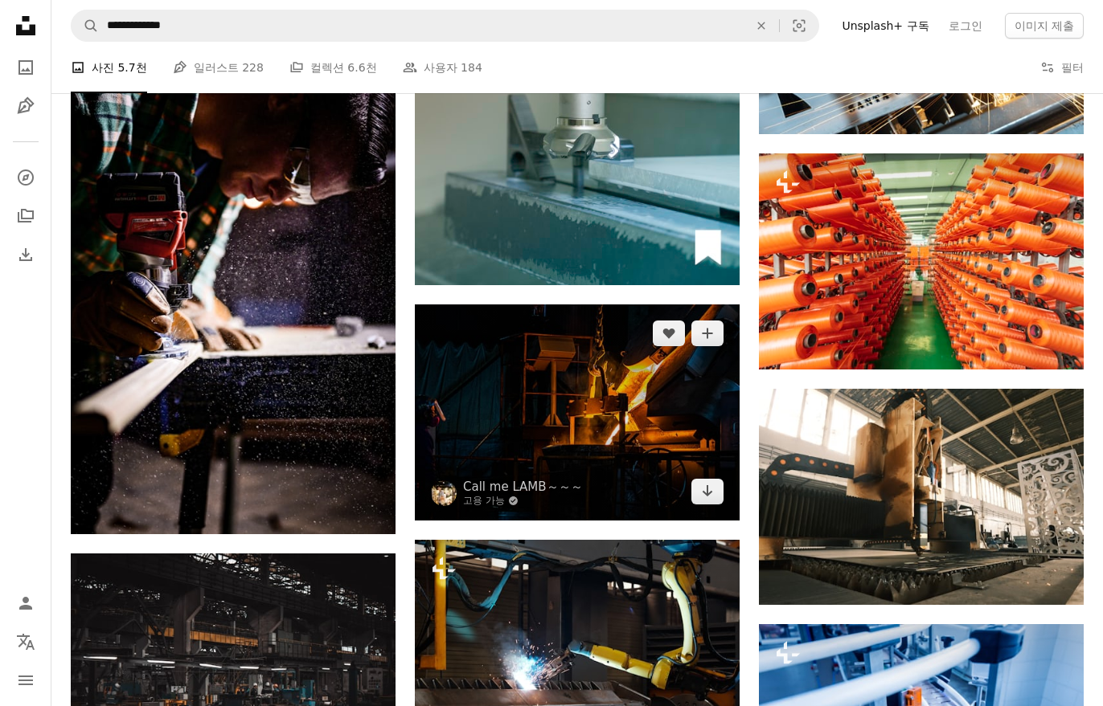
click at [702, 448] on img at bounding box center [577, 413] width 325 height 216
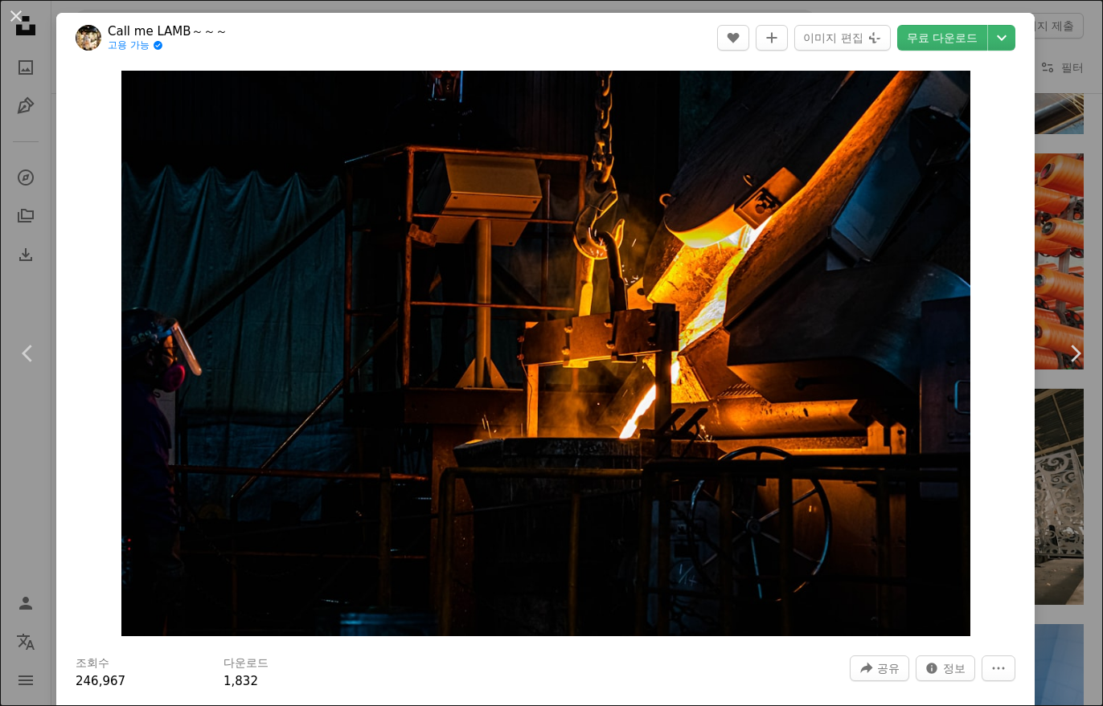
click at [1083, 211] on div "An X shape Chevron left Chevron right Call me LAMB～～～ 고용 가능 A checkmark inside …" at bounding box center [551, 353] width 1103 height 706
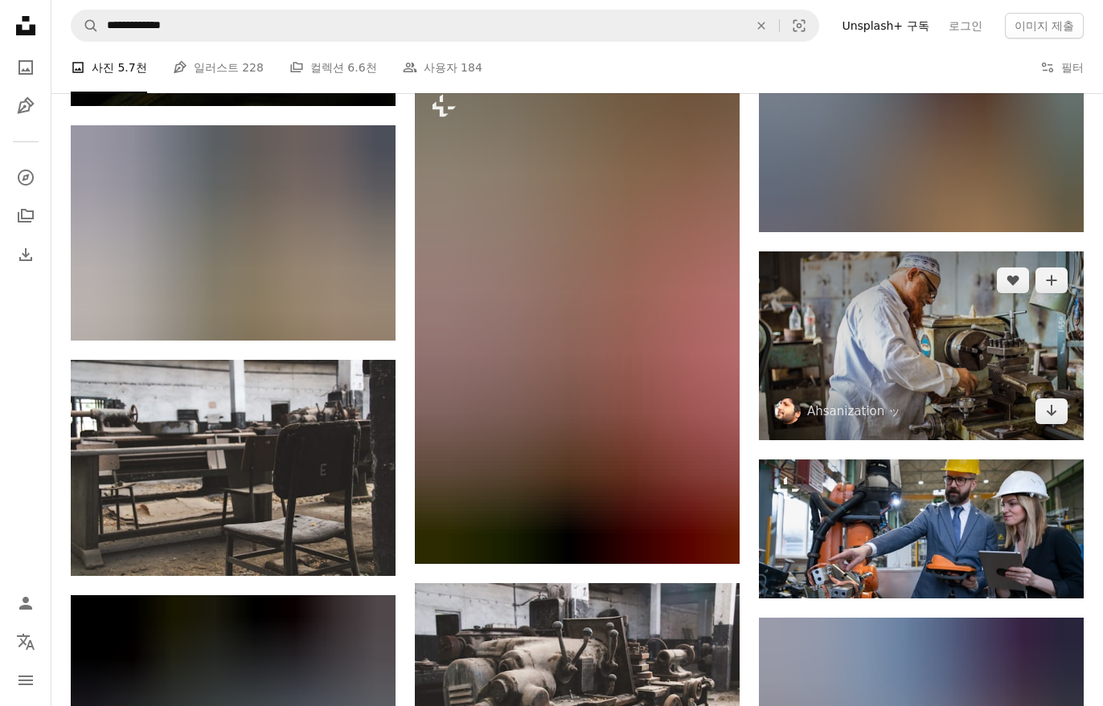
scroll to position [20196, 0]
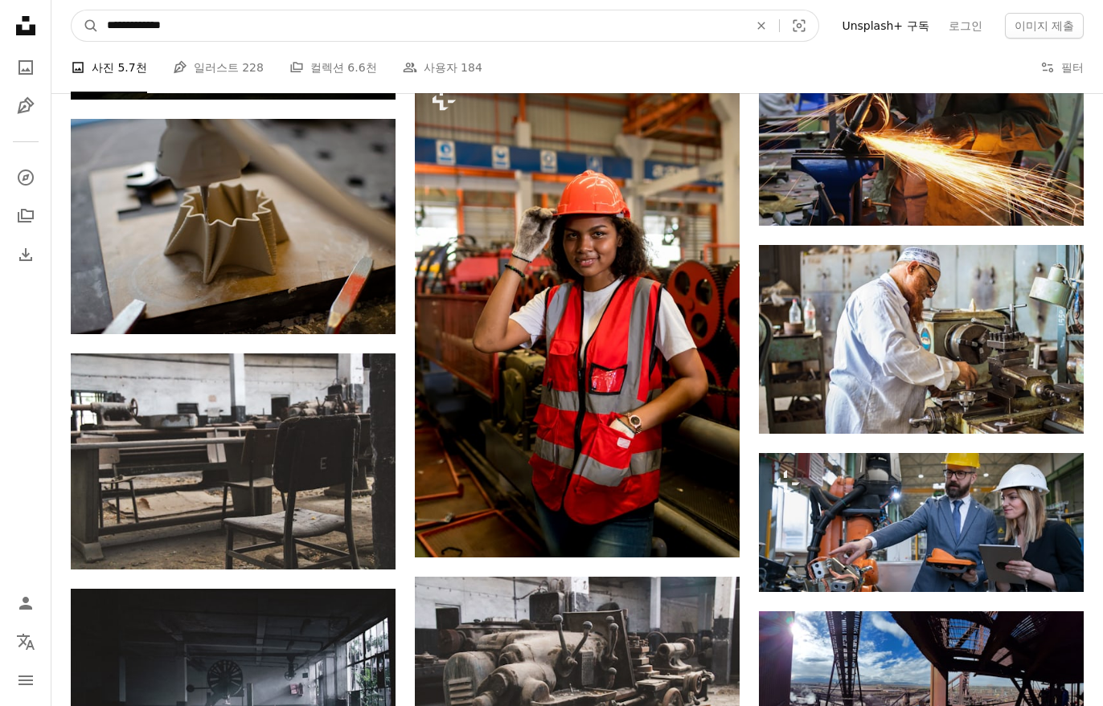
click at [248, 23] on input "**********" at bounding box center [421, 25] width 645 height 31
paste input "사이트 전체에서 이미지 찾기"
type input "**********"
click button "A magnifying glass" at bounding box center [85, 25] width 27 height 31
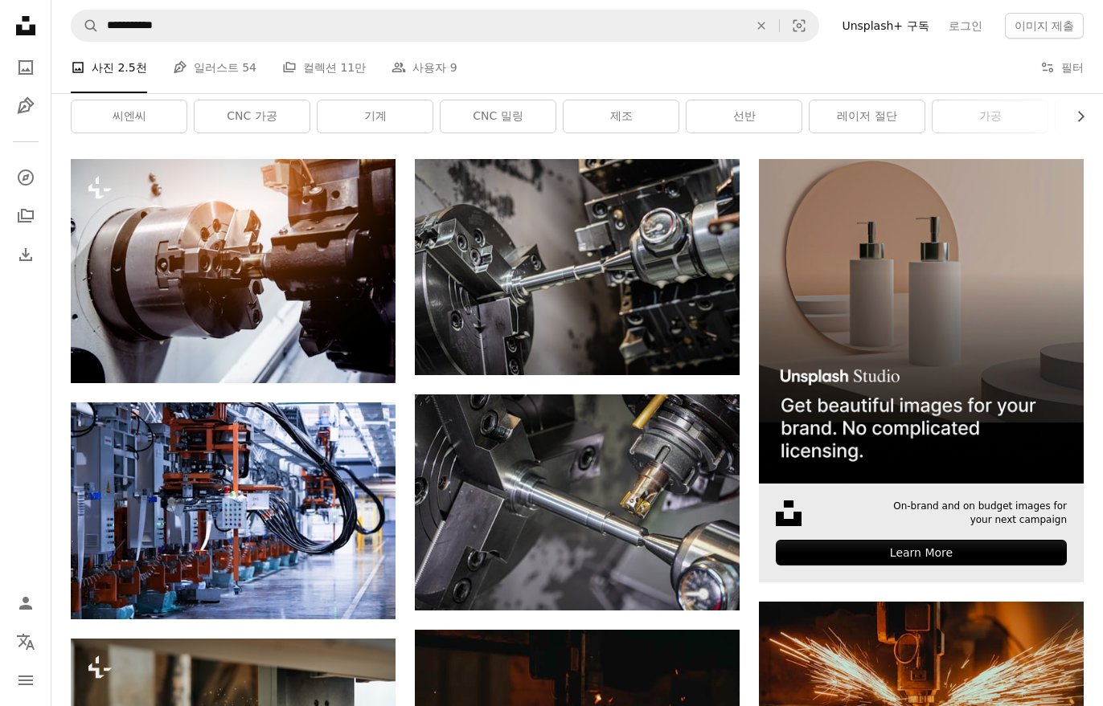
scroll to position [253, 0]
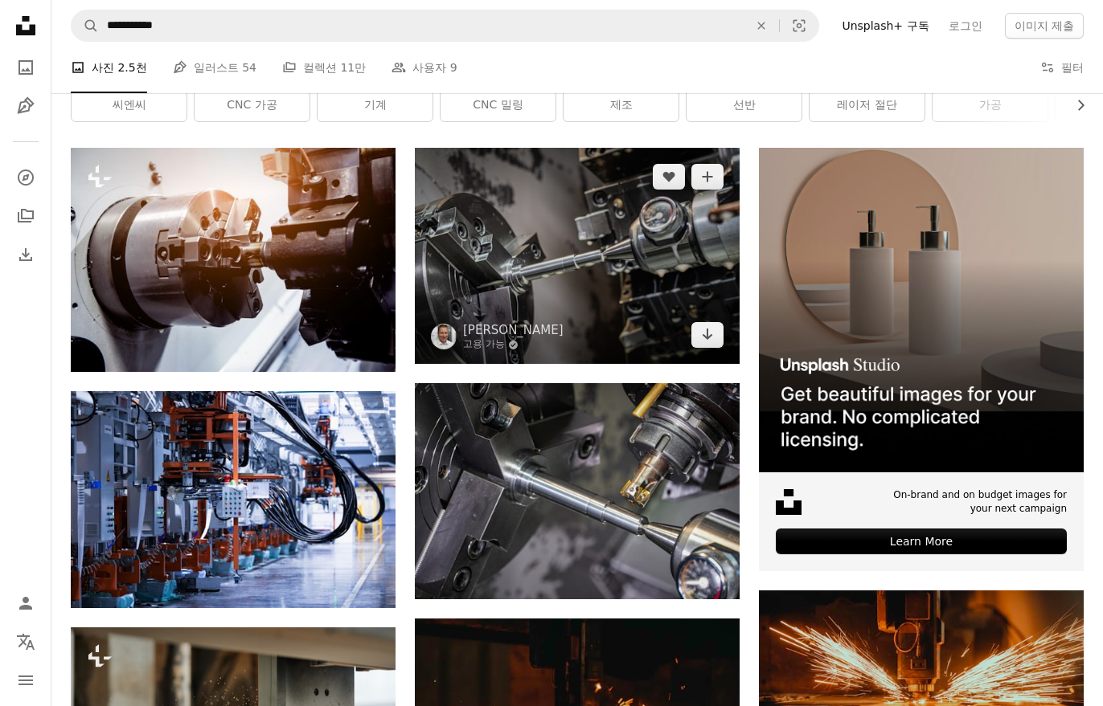
click at [677, 304] on img at bounding box center [577, 256] width 325 height 216
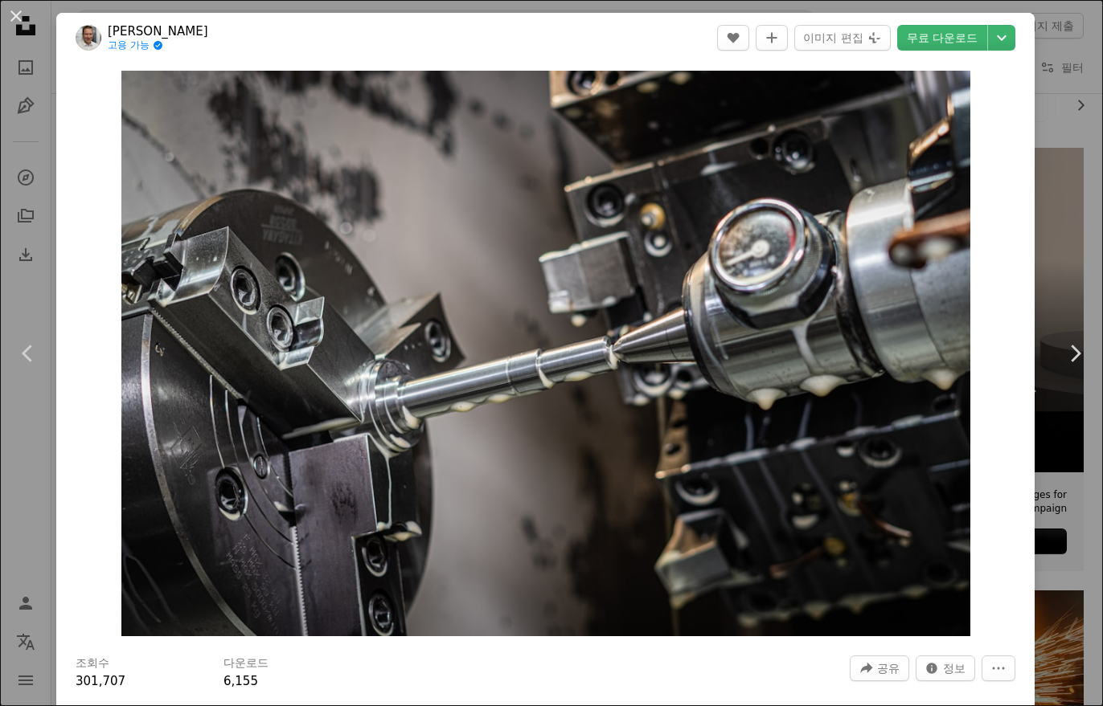
scroll to position [1, 0]
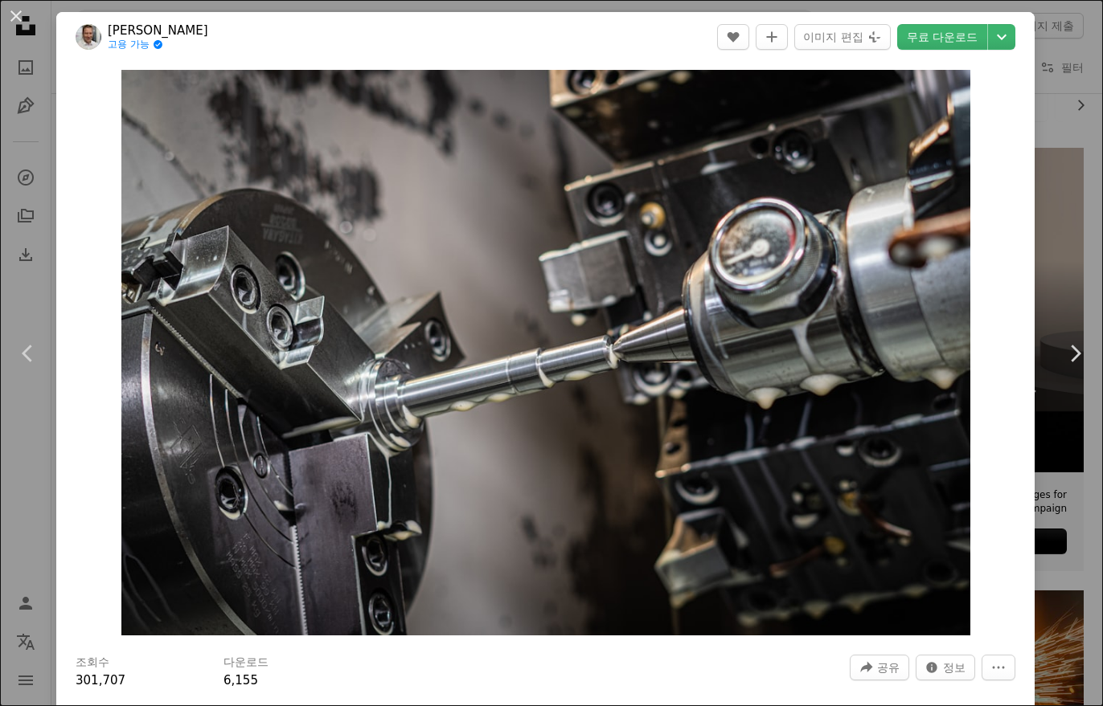
click at [1077, 164] on div "An X shape Chevron left Chevron right [PERSON_NAME] 고용 가능 A checkmark inside of…" at bounding box center [551, 353] width 1103 height 706
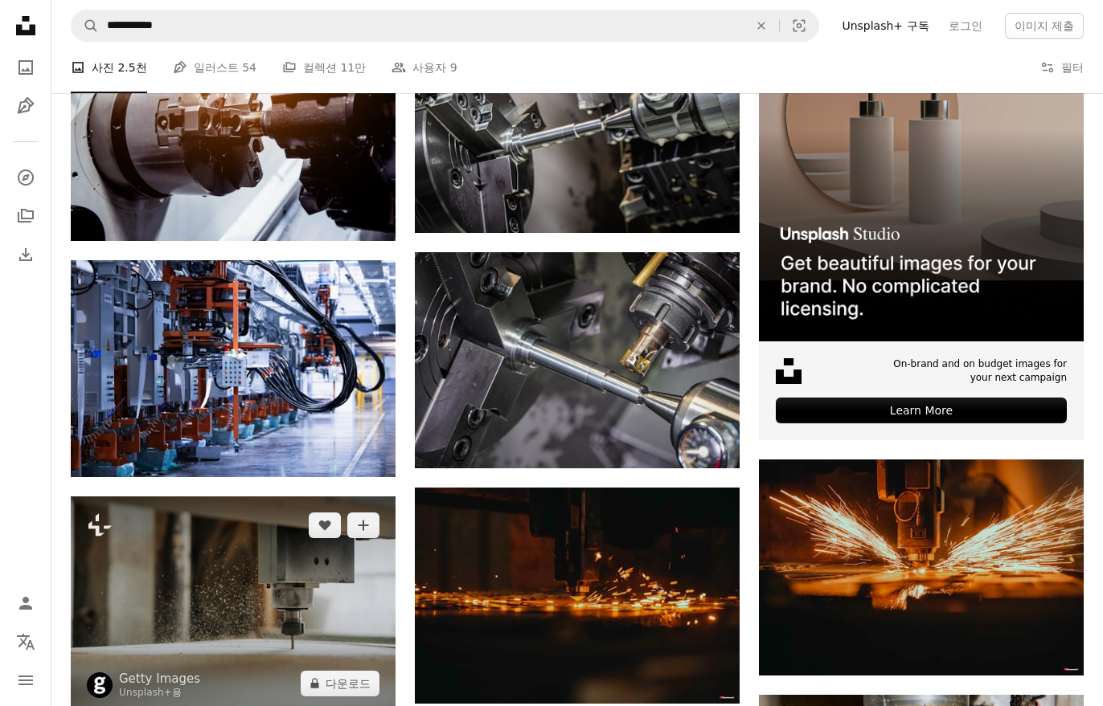
scroll to position [386, 0]
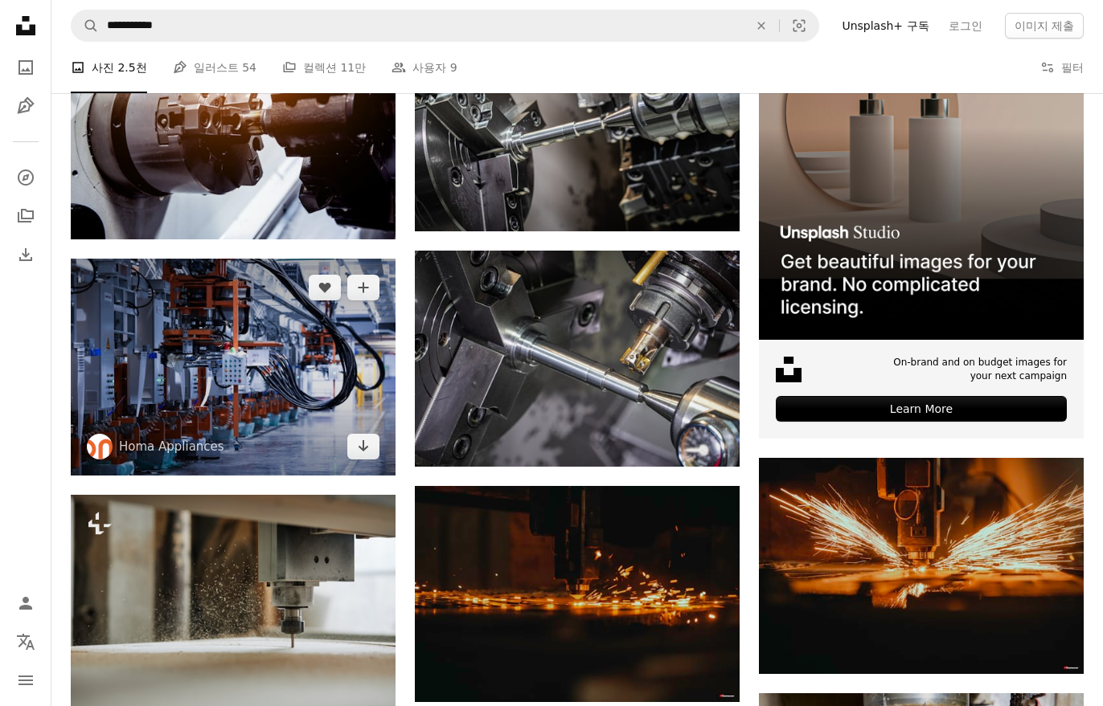
click at [339, 407] on img at bounding box center [233, 367] width 325 height 217
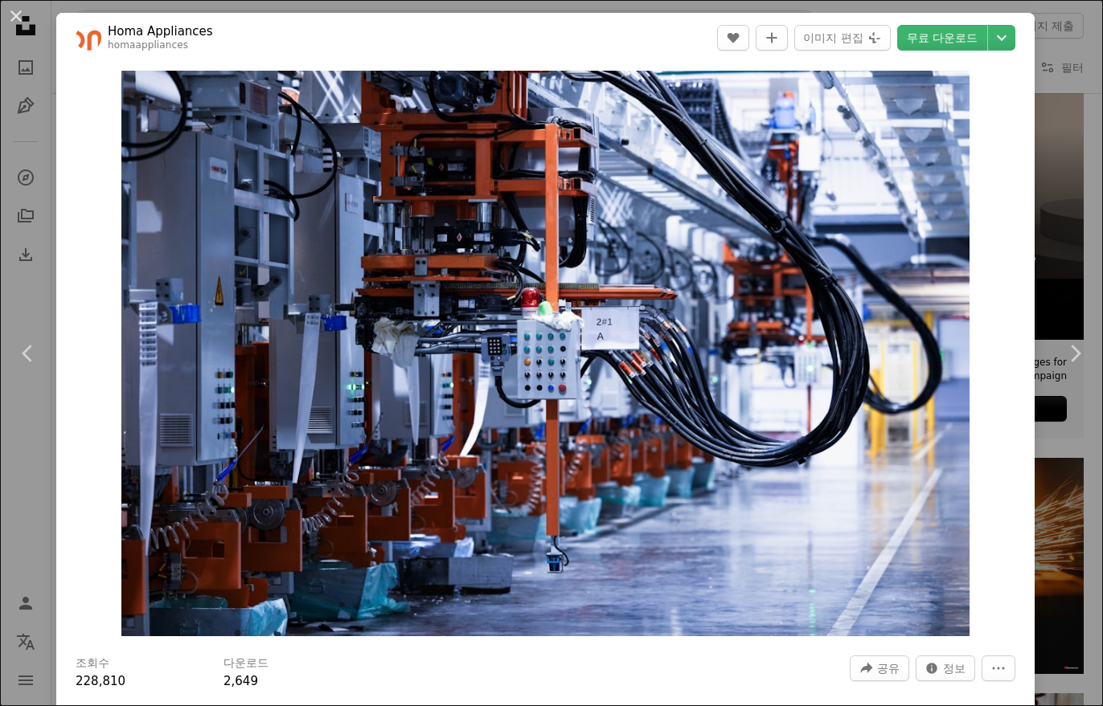
click at [1074, 238] on div "An X shape Chevron left Chevron right Homa Appliances homaappliances A heart A …" at bounding box center [551, 353] width 1103 height 706
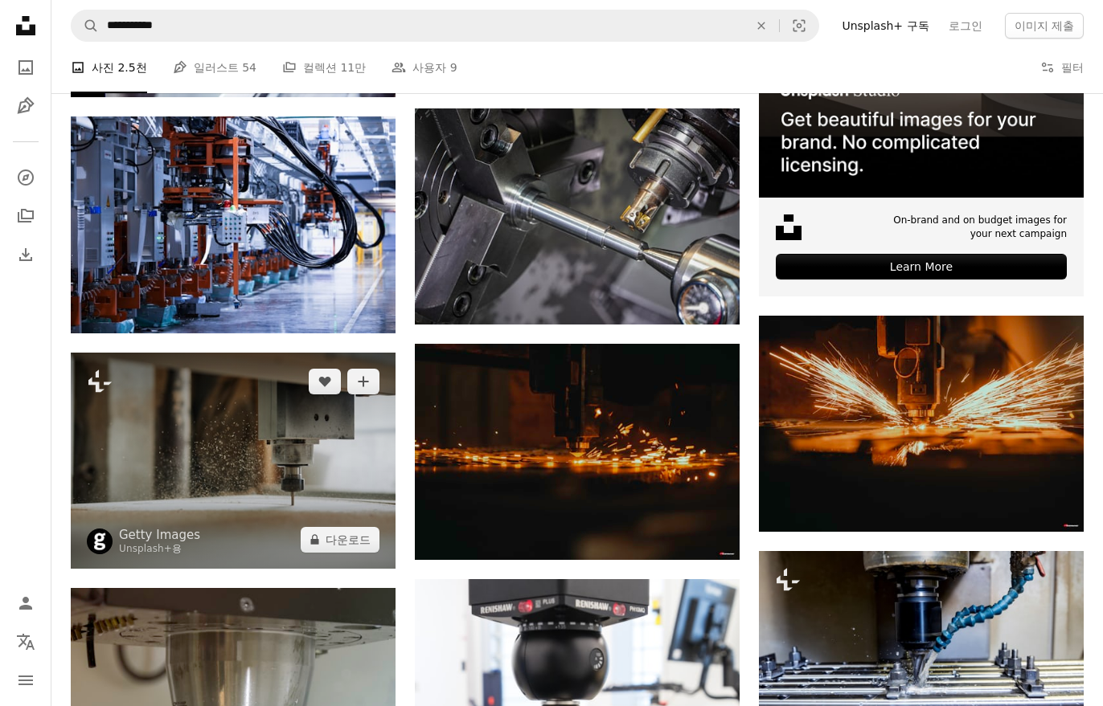
scroll to position [555, 0]
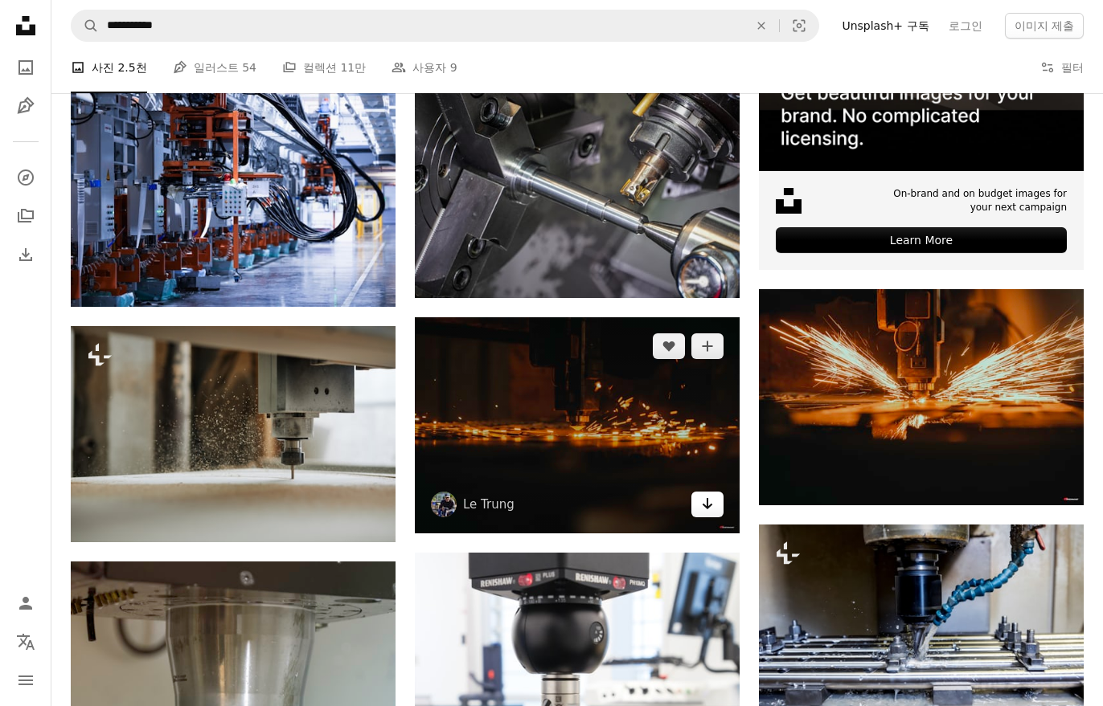
click at [697, 514] on link "Arrow pointing down" at bounding box center [707, 505] width 32 height 26
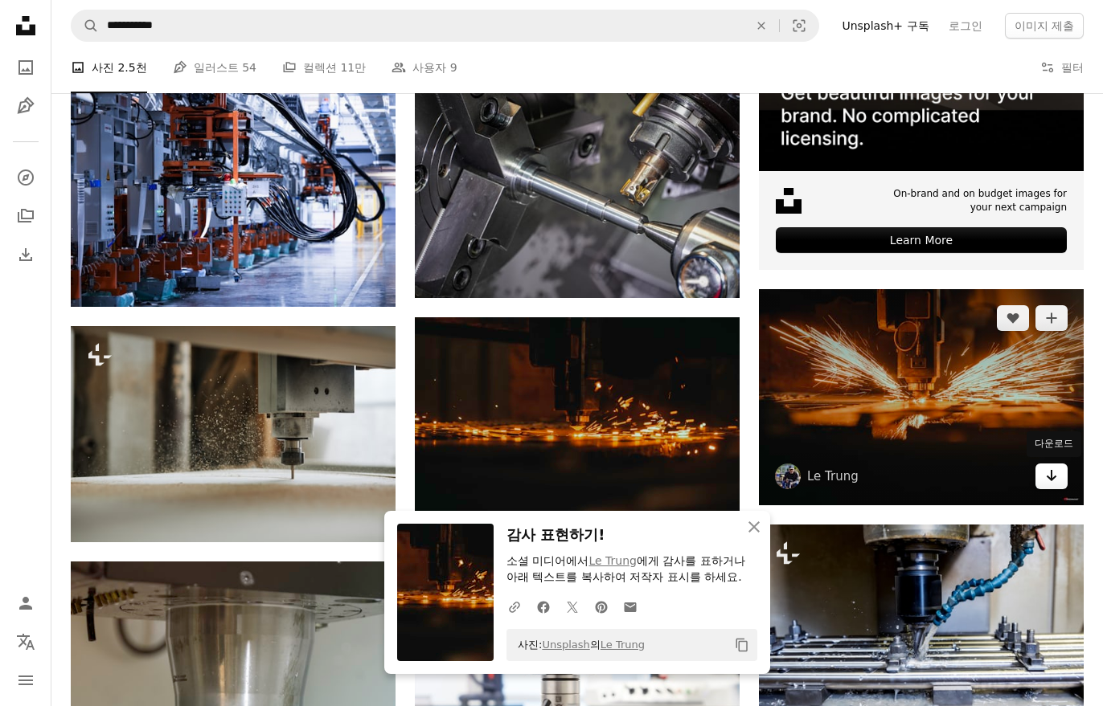
click at [1056, 481] on icon "Arrow pointing down" at bounding box center [1051, 475] width 13 height 19
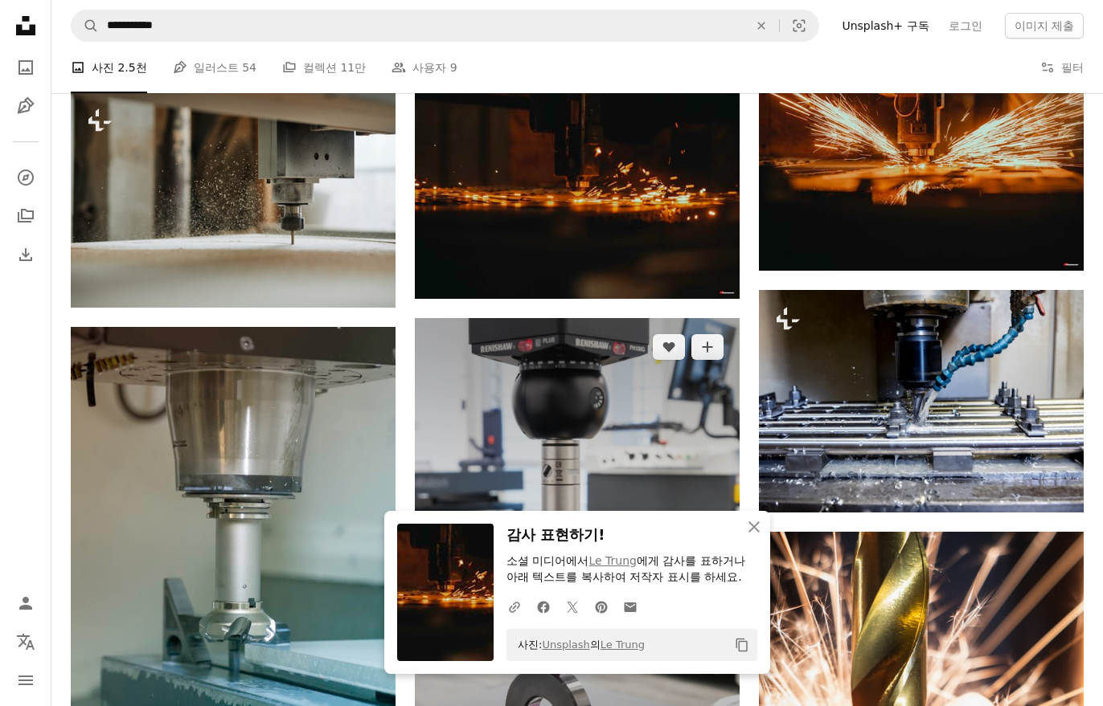
scroll to position [884, 0]
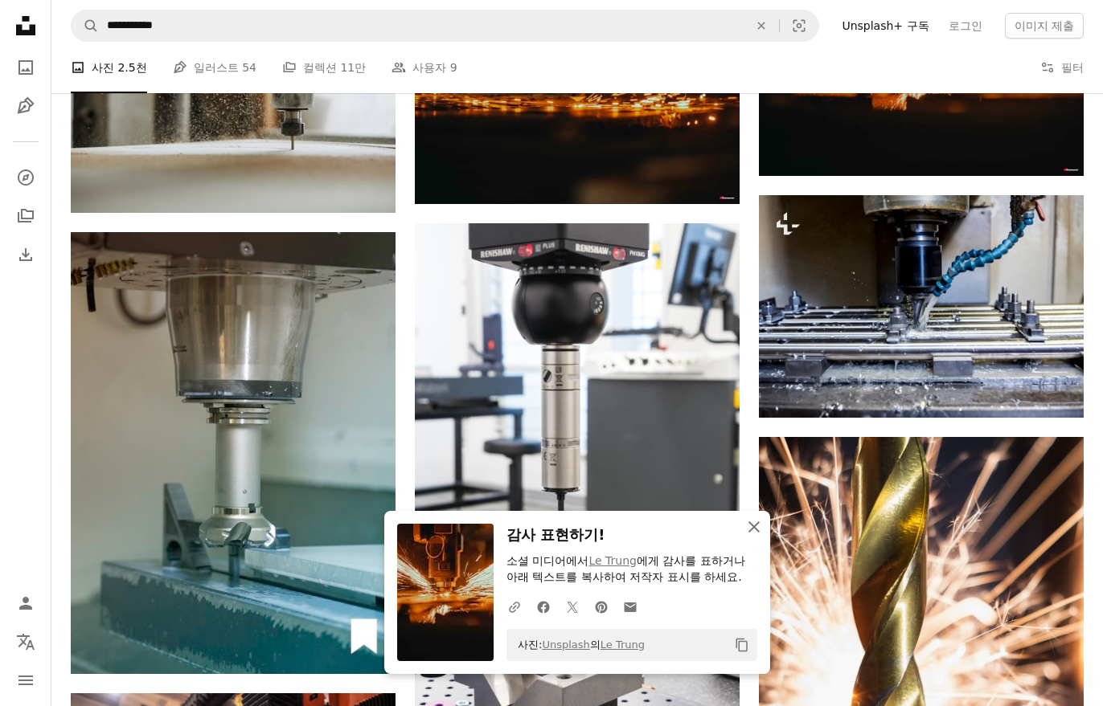
click at [749, 520] on icon "An X shape" at bounding box center [753, 527] width 19 height 19
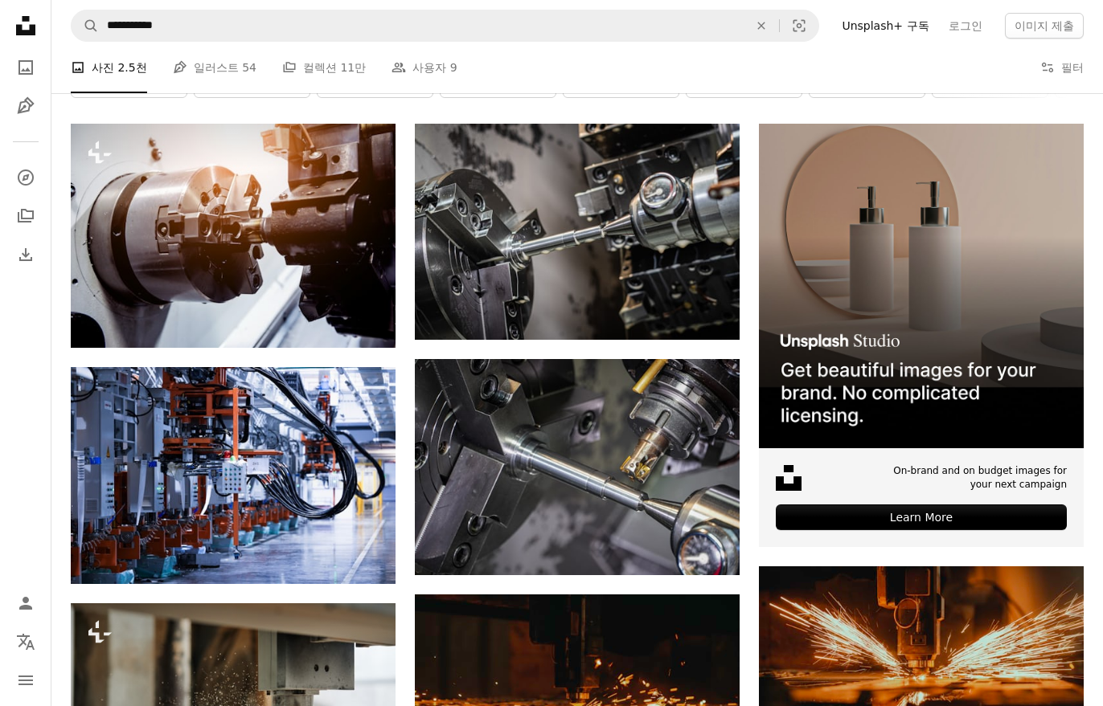
scroll to position [273, 0]
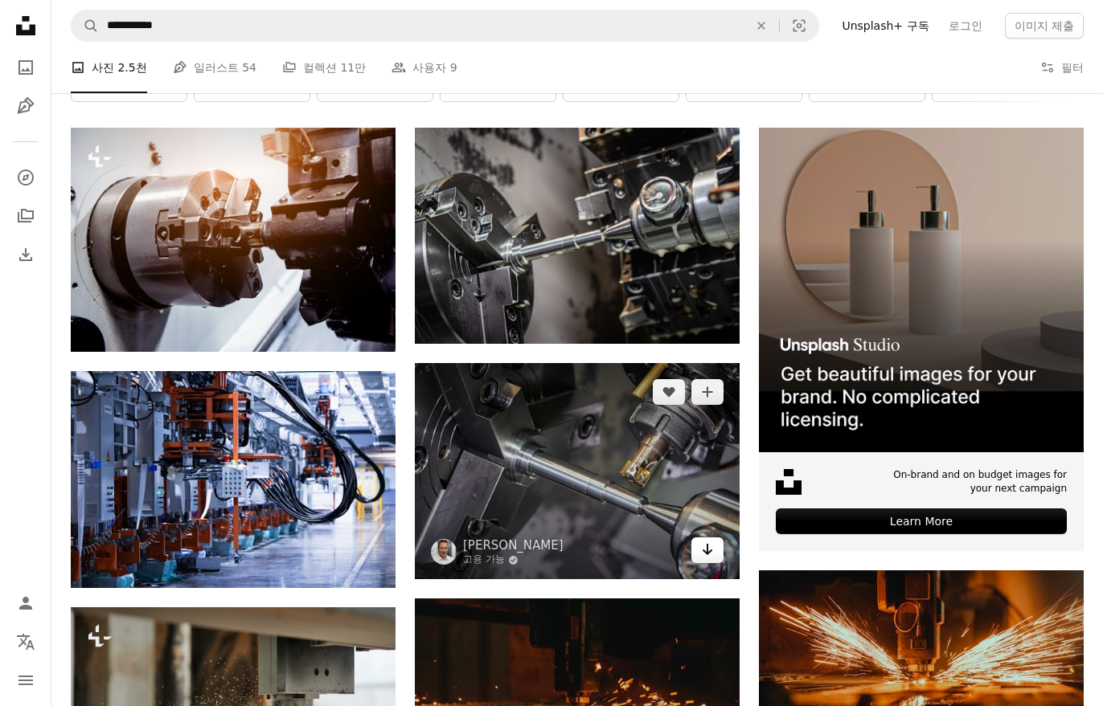
click at [710, 562] on link "Arrow pointing down" at bounding box center [707, 551] width 32 height 26
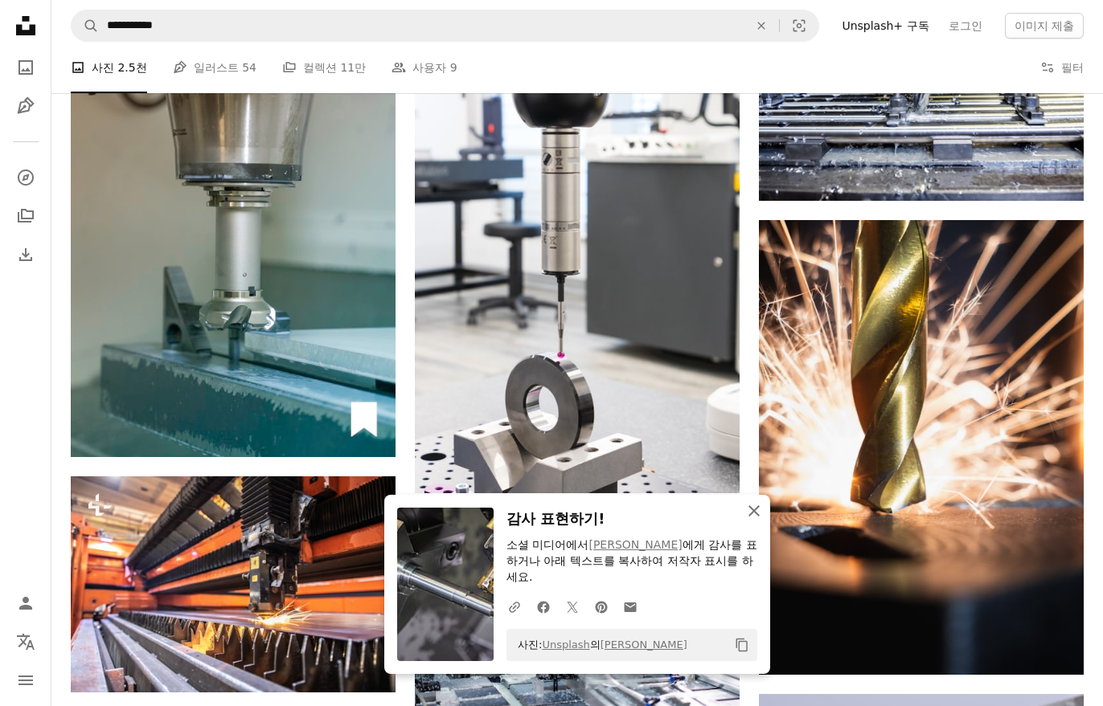
click at [746, 521] on icon "An X shape" at bounding box center [753, 511] width 19 height 19
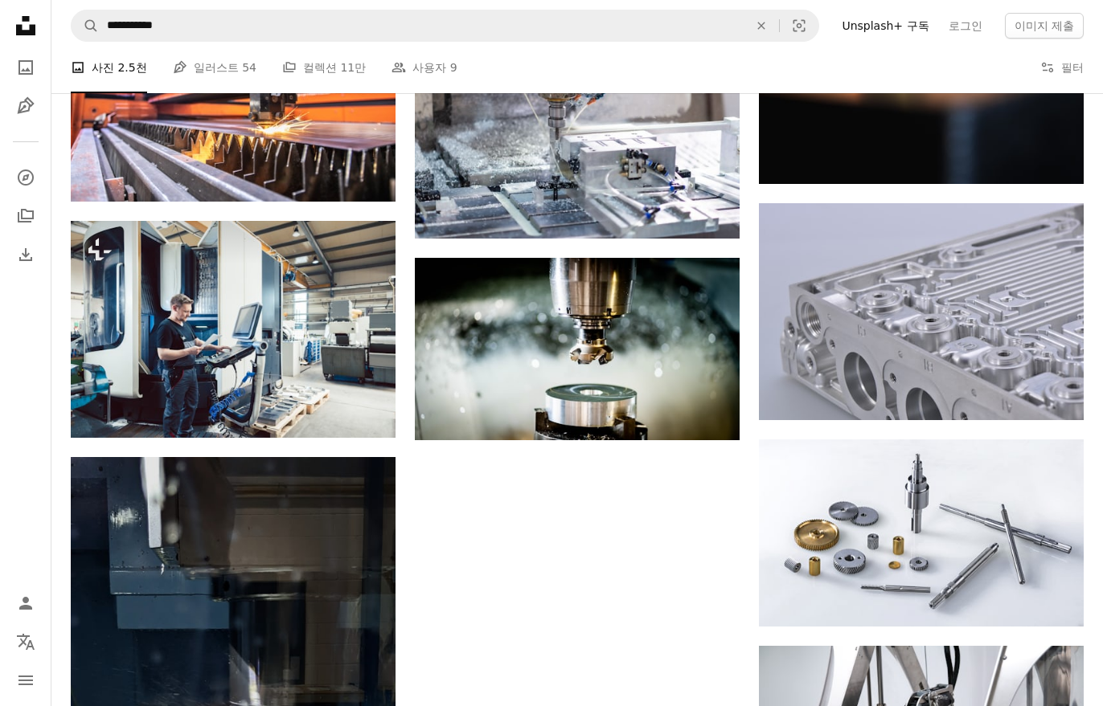
scroll to position [1595, 0]
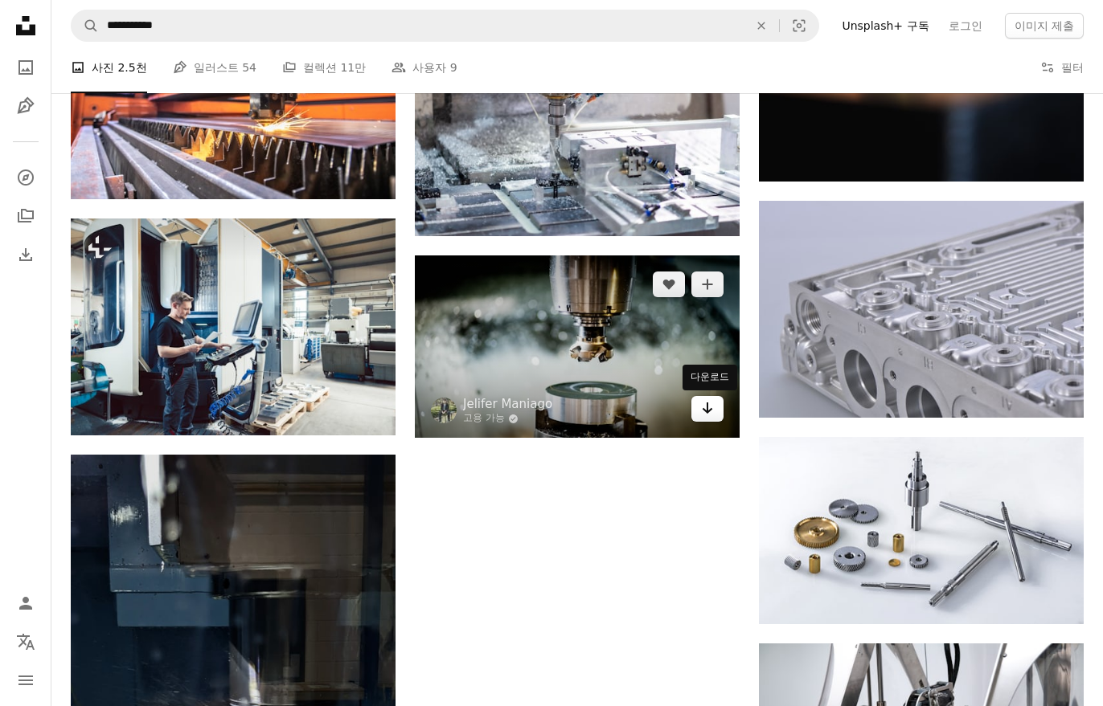
click at [718, 411] on link "Arrow pointing down" at bounding box center [707, 409] width 32 height 26
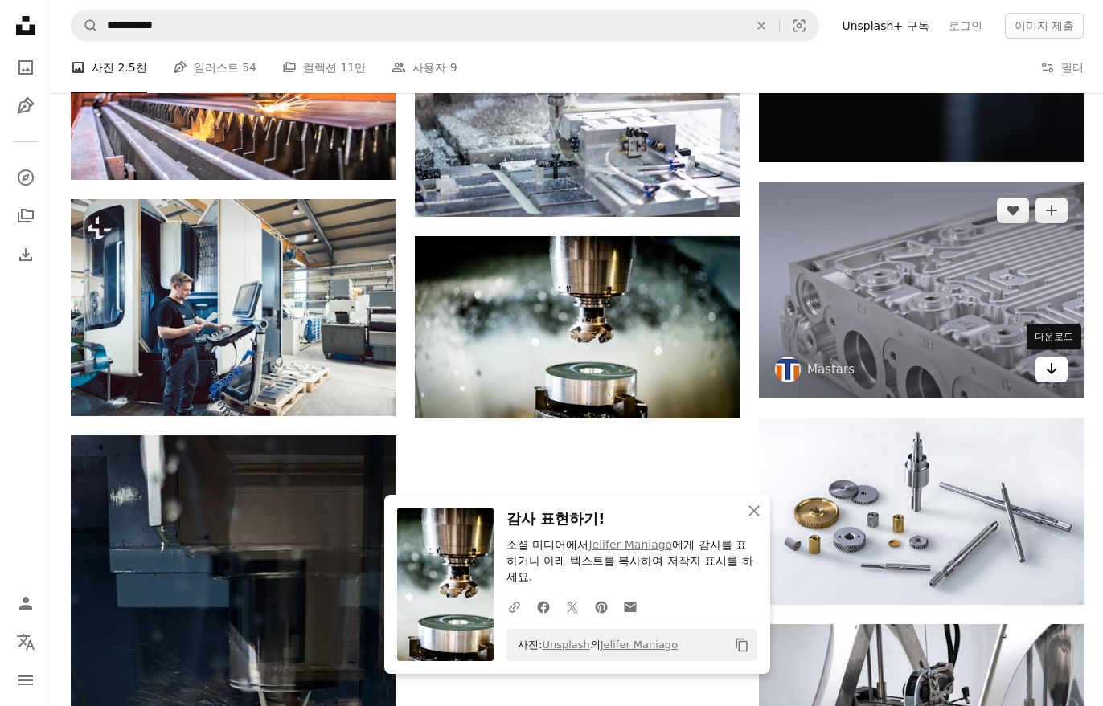
click at [1046, 374] on icon "Arrow pointing down" at bounding box center [1051, 368] width 13 height 19
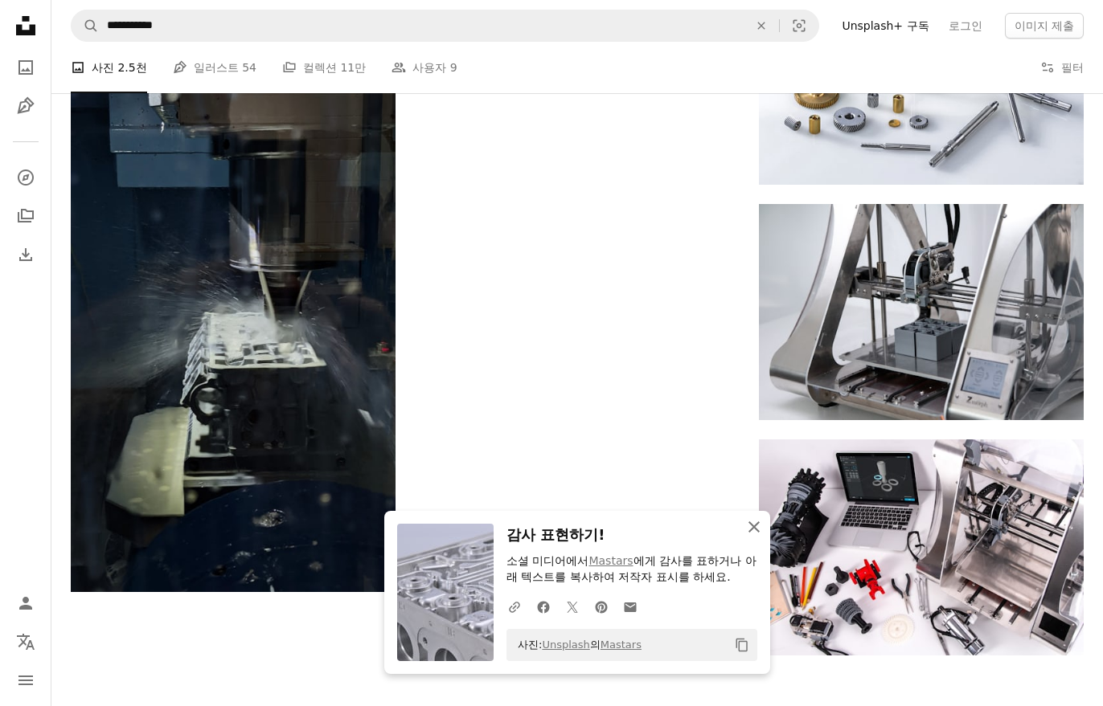
click at [758, 530] on icon "button" at bounding box center [753, 527] width 11 height 11
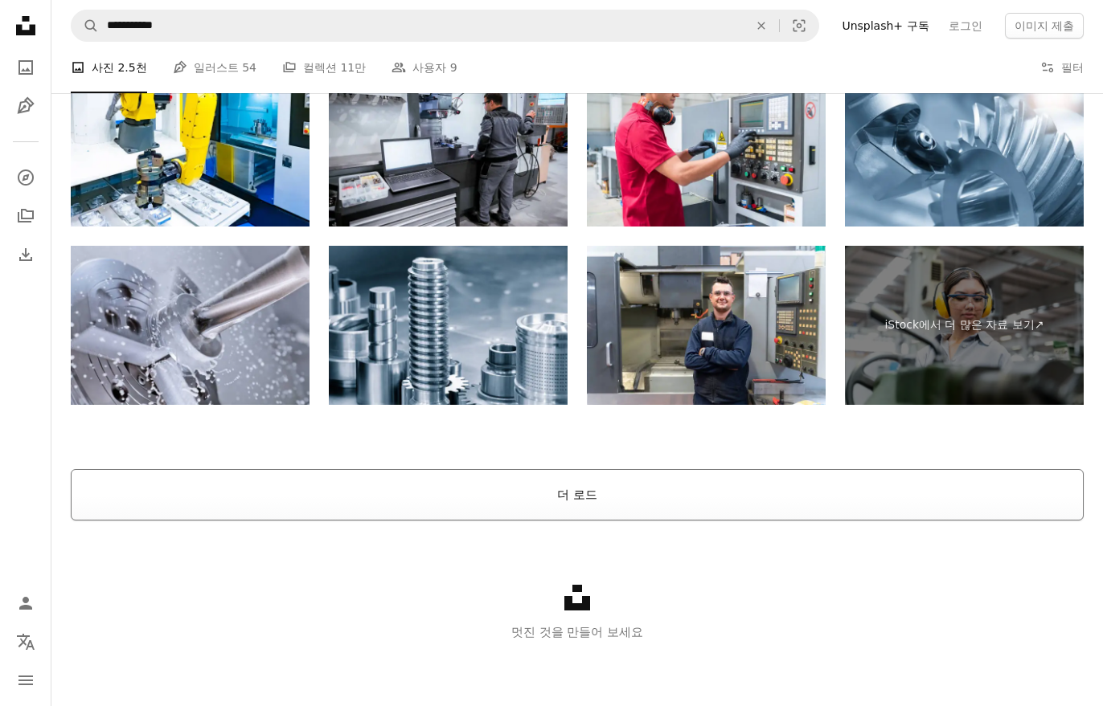
click at [697, 493] on button "더 로드" at bounding box center [577, 494] width 1013 height 51
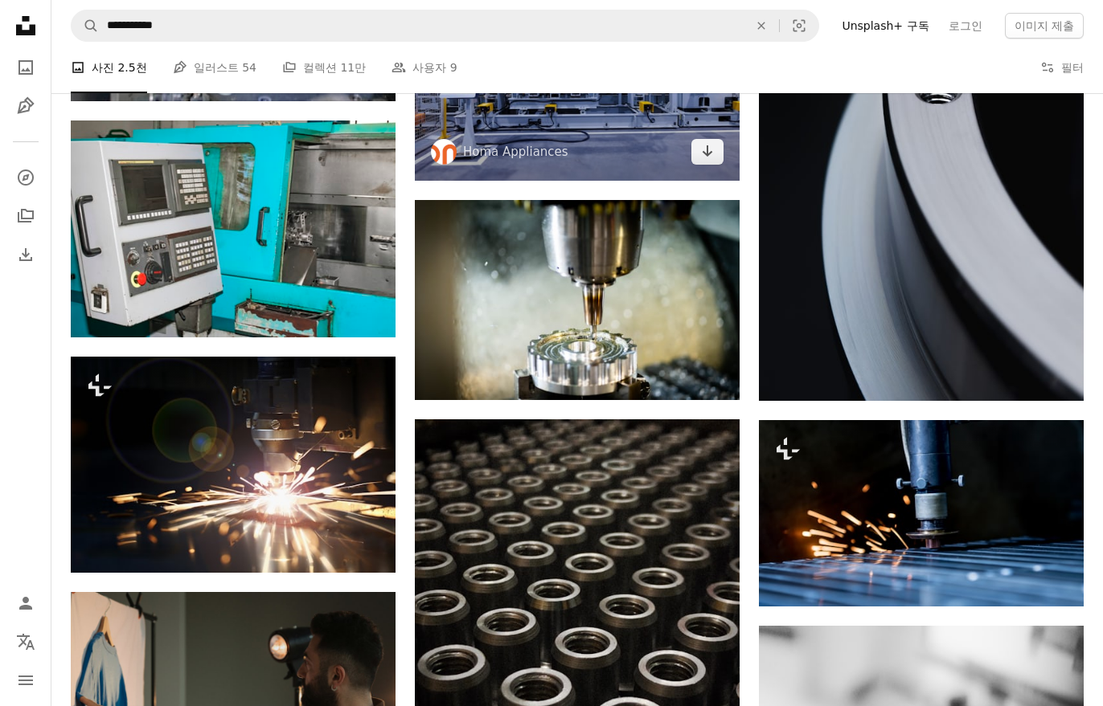
scroll to position [3039, 0]
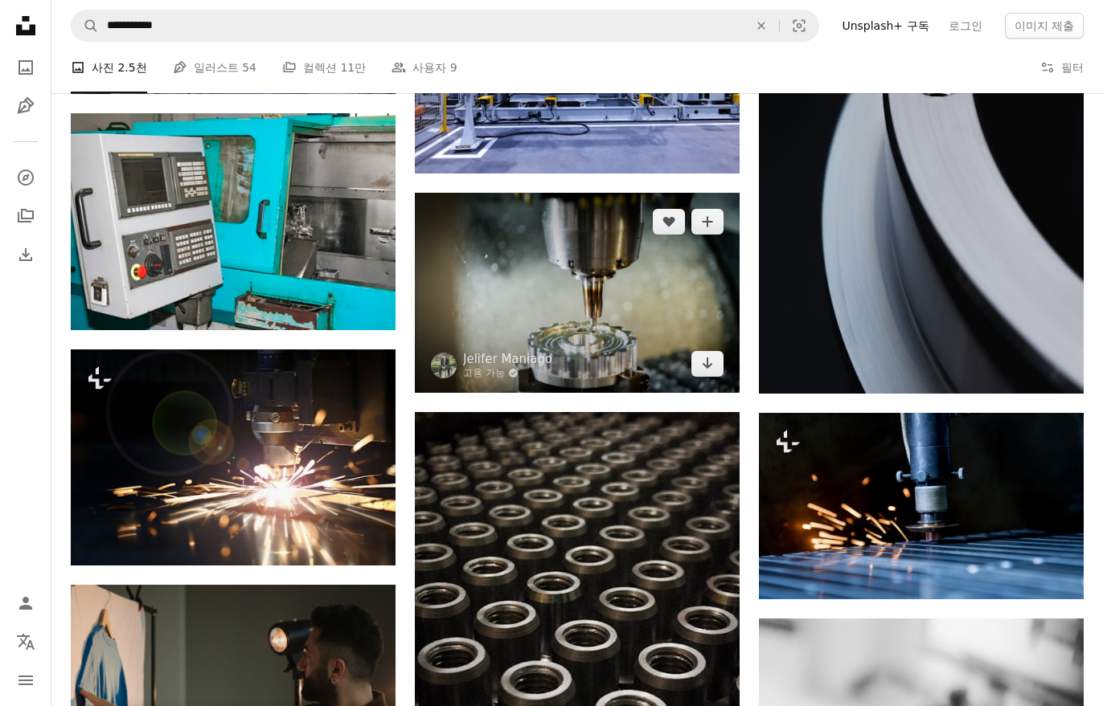
click at [618, 287] on img at bounding box center [577, 293] width 325 height 200
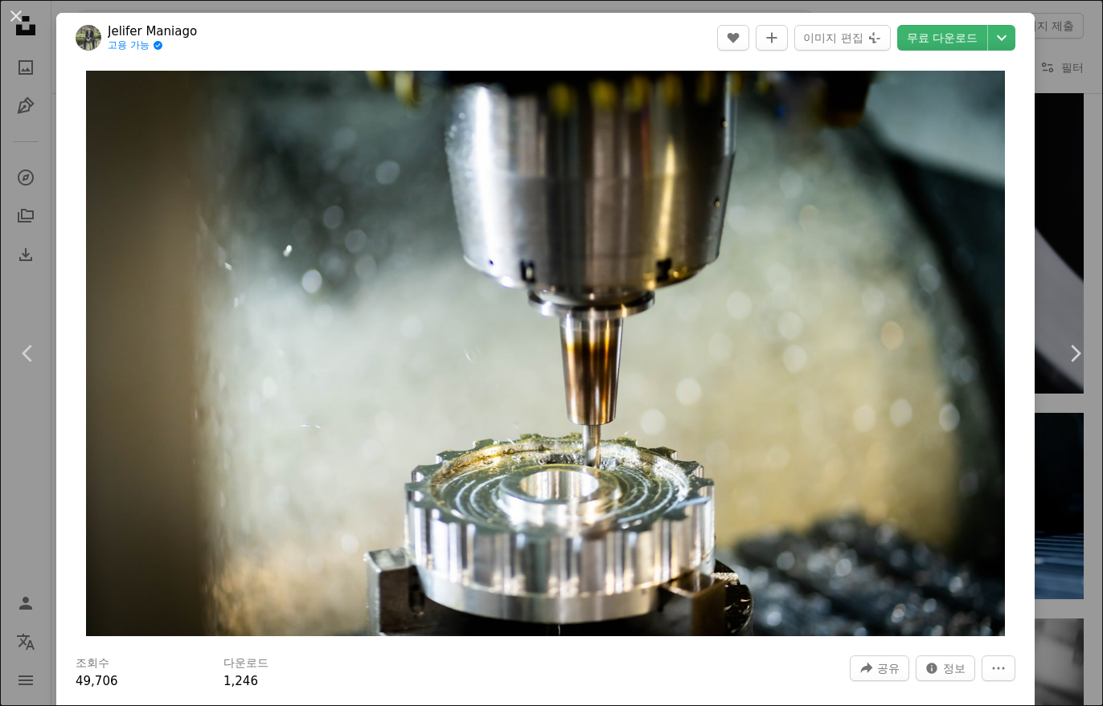
click at [1082, 227] on div "An X shape Chevron left Chevron right Jelifer Maniago 고용 가능 A checkmark inside …" at bounding box center [551, 353] width 1103 height 706
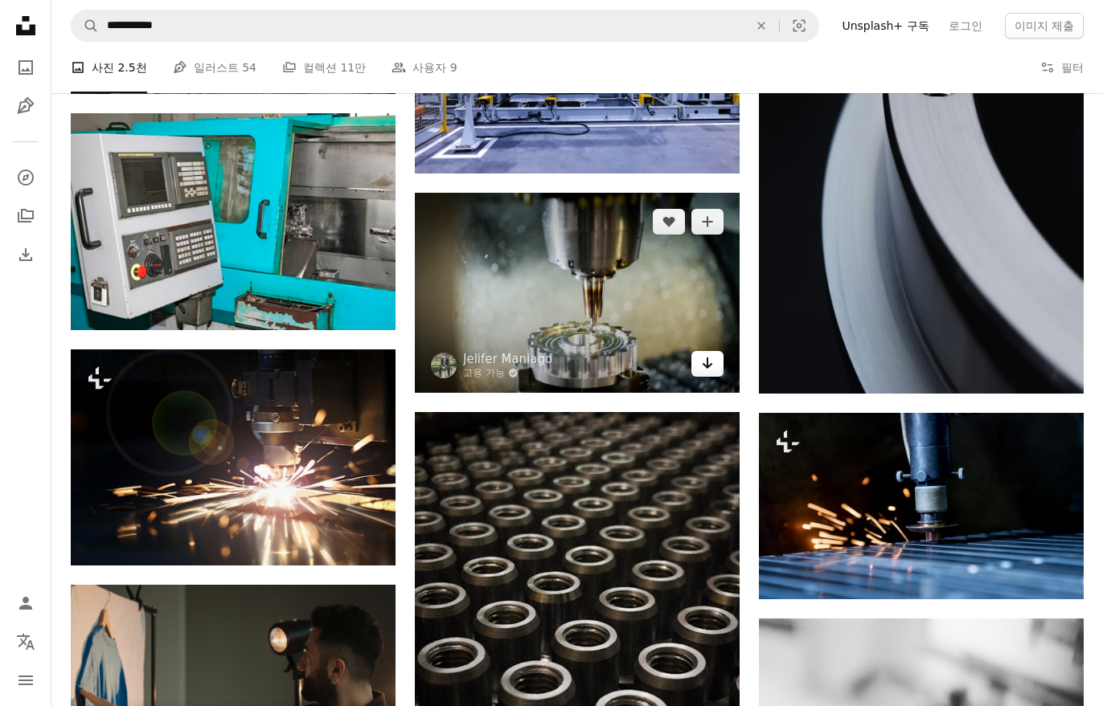
click at [711, 371] on icon "Arrow pointing down" at bounding box center [707, 363] width 13 height 19
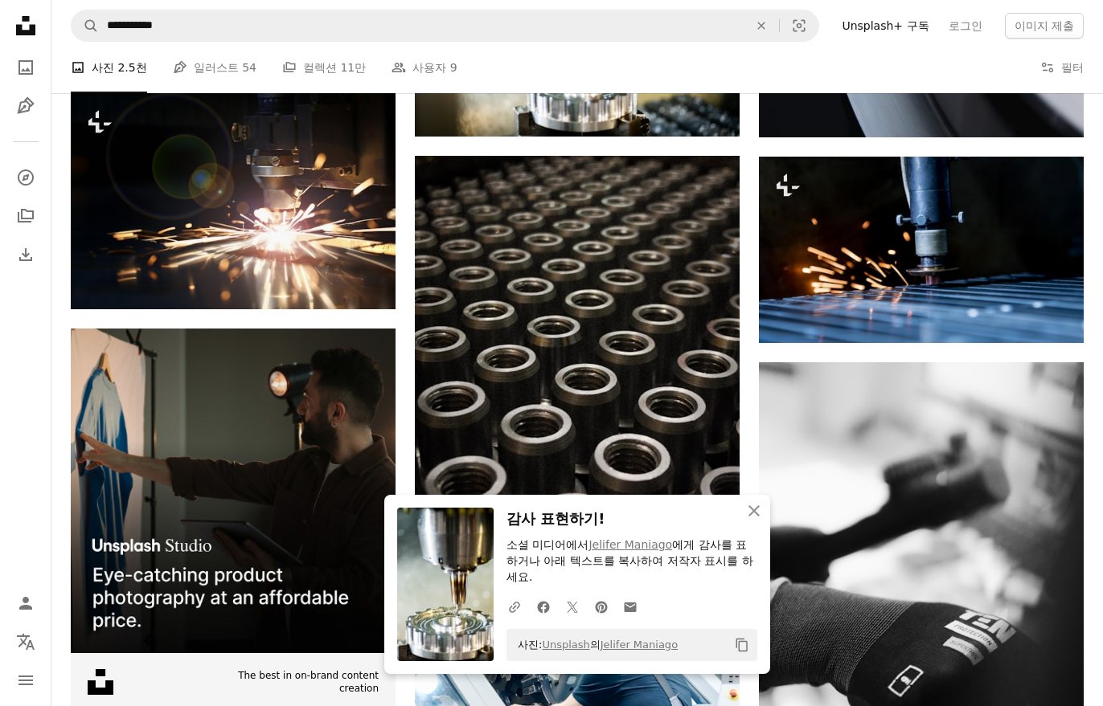
click at [752, 425] on div "Plus sign for Unsplash+ A heart A plus sign Getty Images Unsplash+ 용 A lock 다운로…" at bounding box center [577, 465] width 1013 height 6719
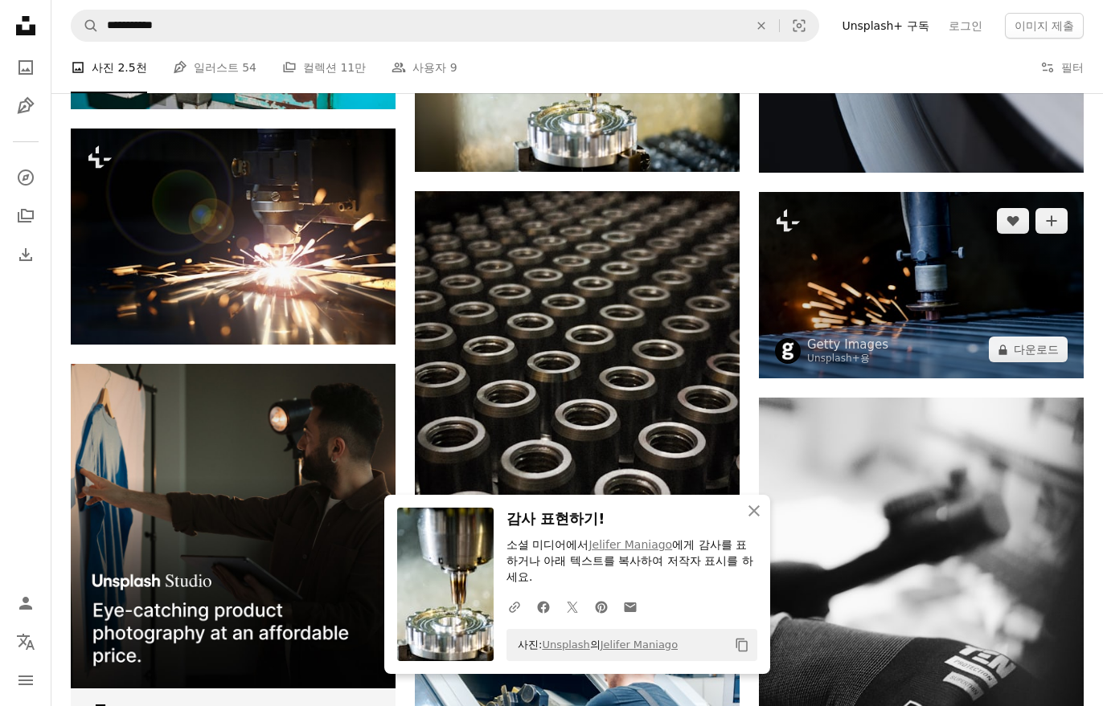
click at [817, 297] on img at bounding box center [921, 285] width 325 height 187
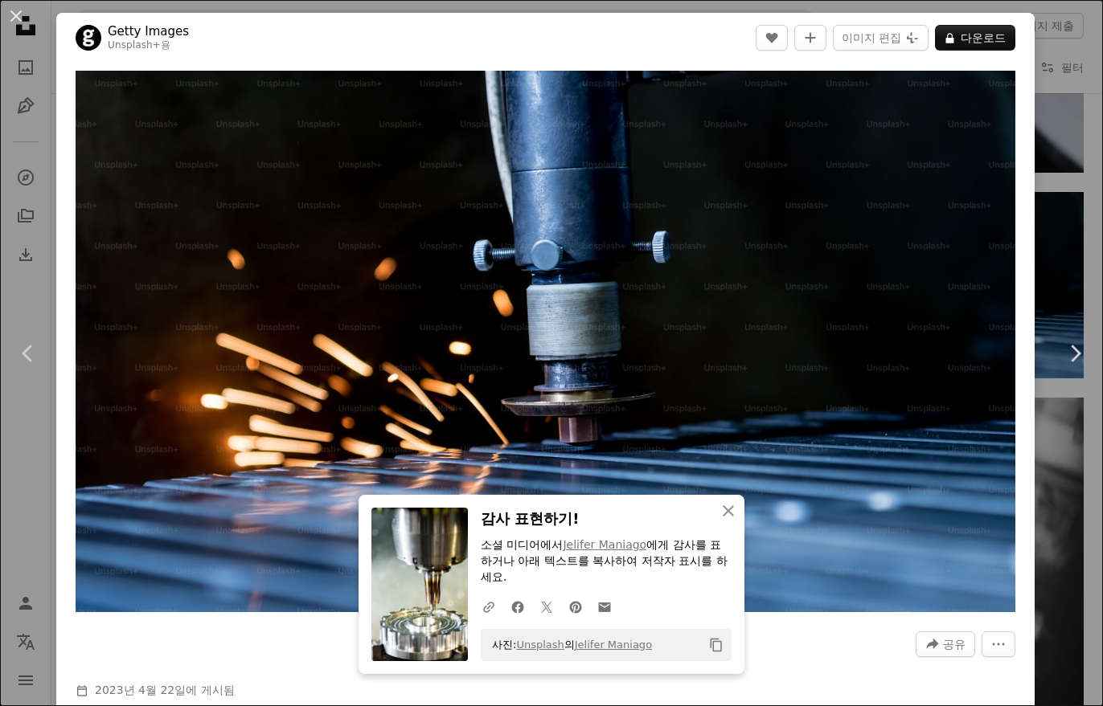
click at [1067, 69] on div "An X shape Chevron left Chevron right An X shape 닫기 감사 표현하기! 소셜 미디어에서 Jelifer […" at bounding box center [551, 353] width 1103 height 706
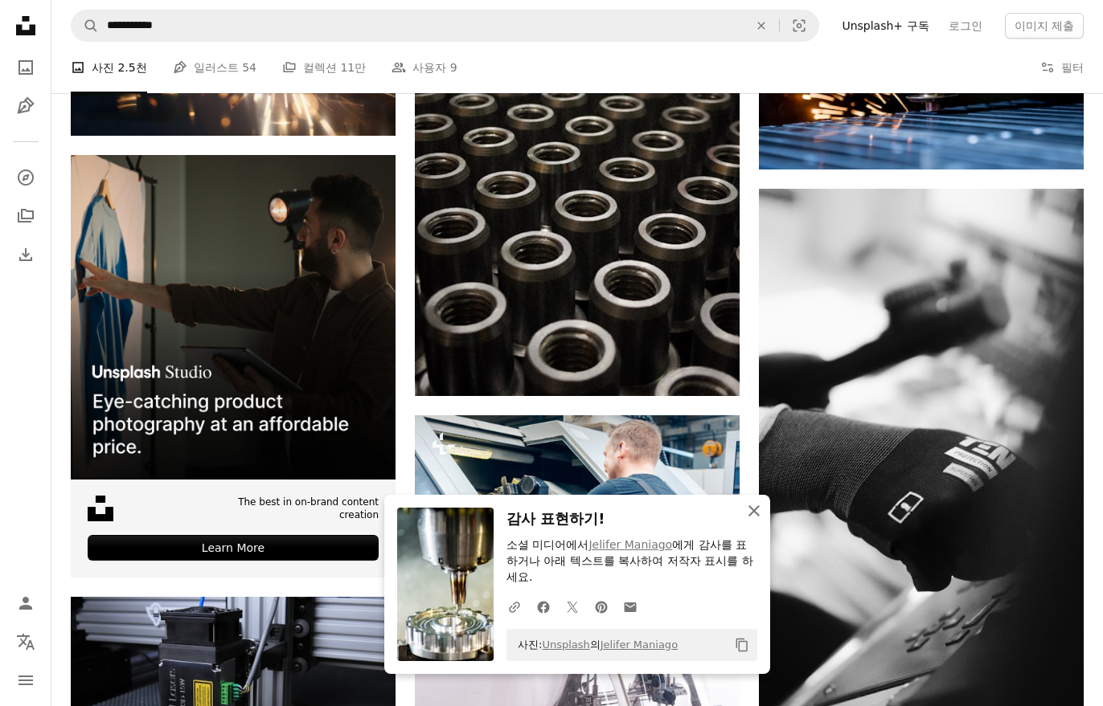
click at [758, 521] on icon "An X shape" at bounding box center [753, 511] width 19 height 19
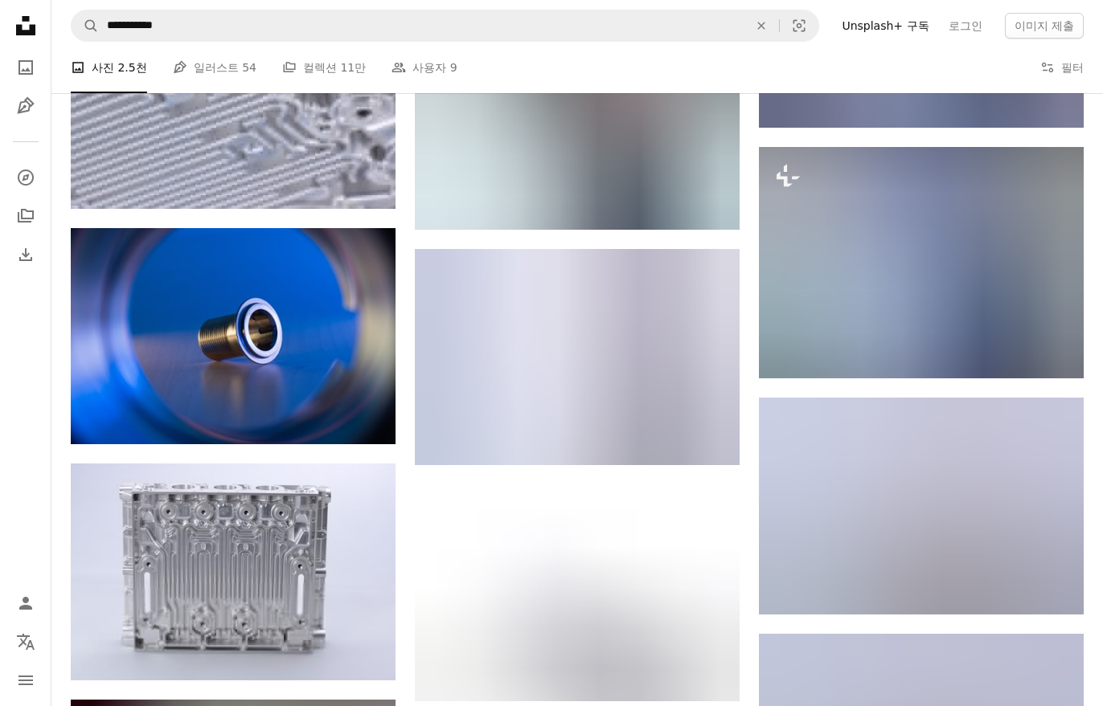
scroll to position [4584, 0]
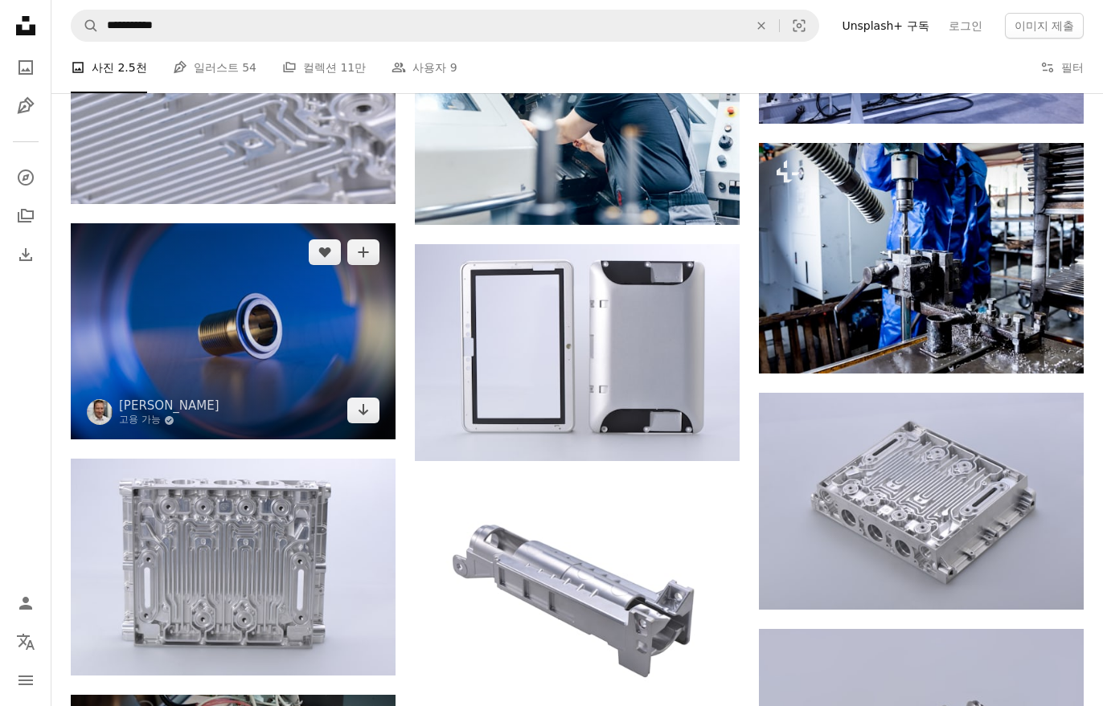
click at [322, 375] on img at bounding box center [233, 331] width 325 height 216
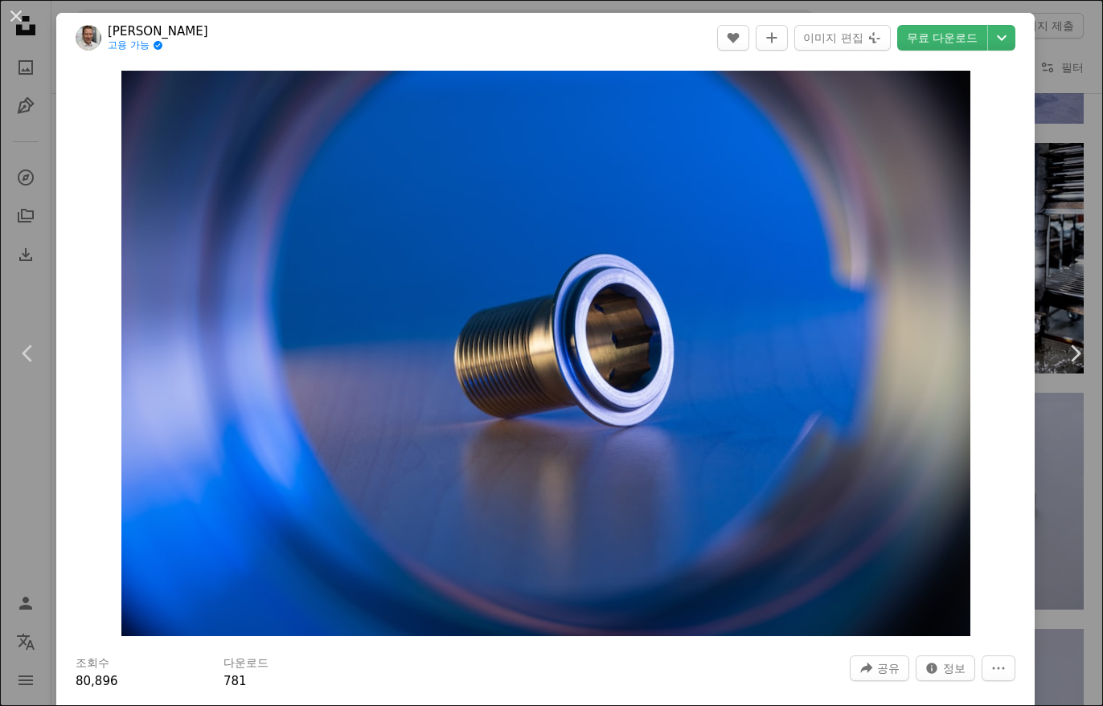
click at [1071, 244] on div "An X shape Chevron left Chevron right [PERSON_NAME] 고용 가능 A checkmark inside of…" at bounding box center [551, 353] width 1103 height 706
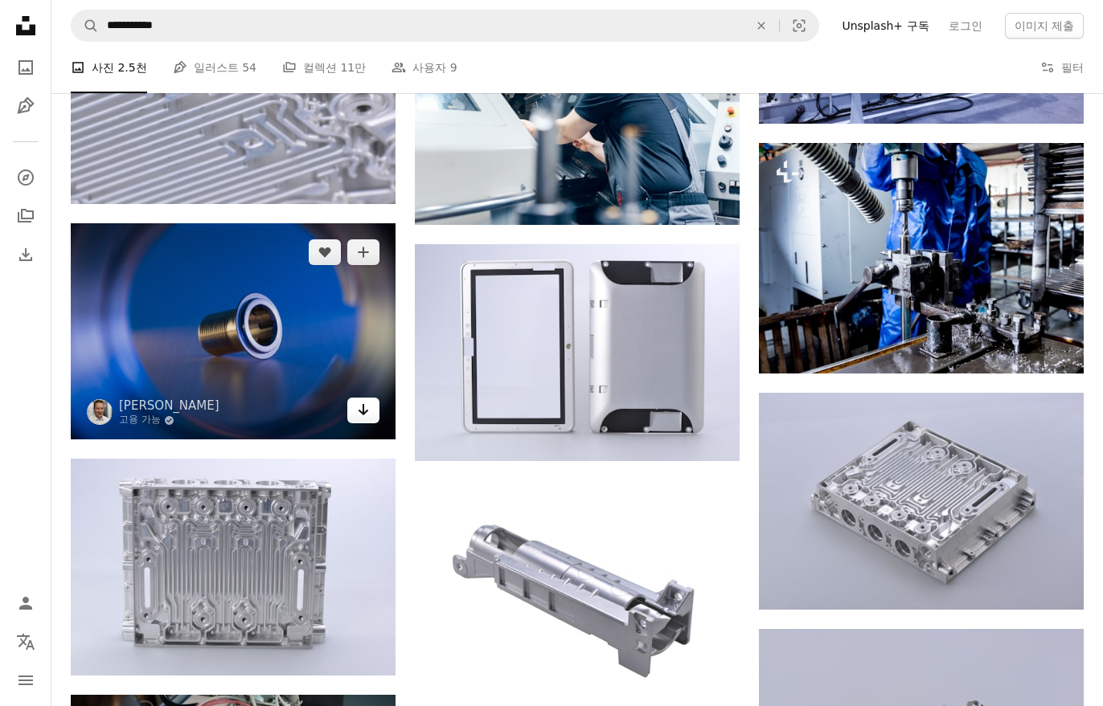
click at [362, 419] on icon "Arrow pointing down" at bounding box center [363, 409] width 13 height 19
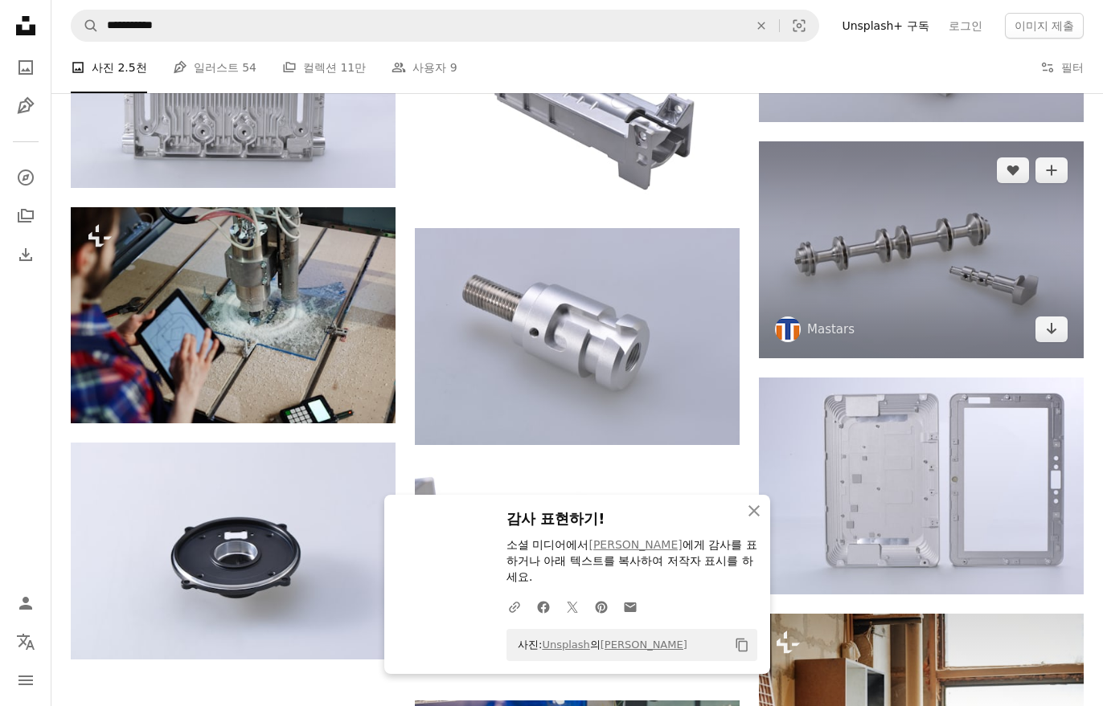
scroll to position [5122, 0]
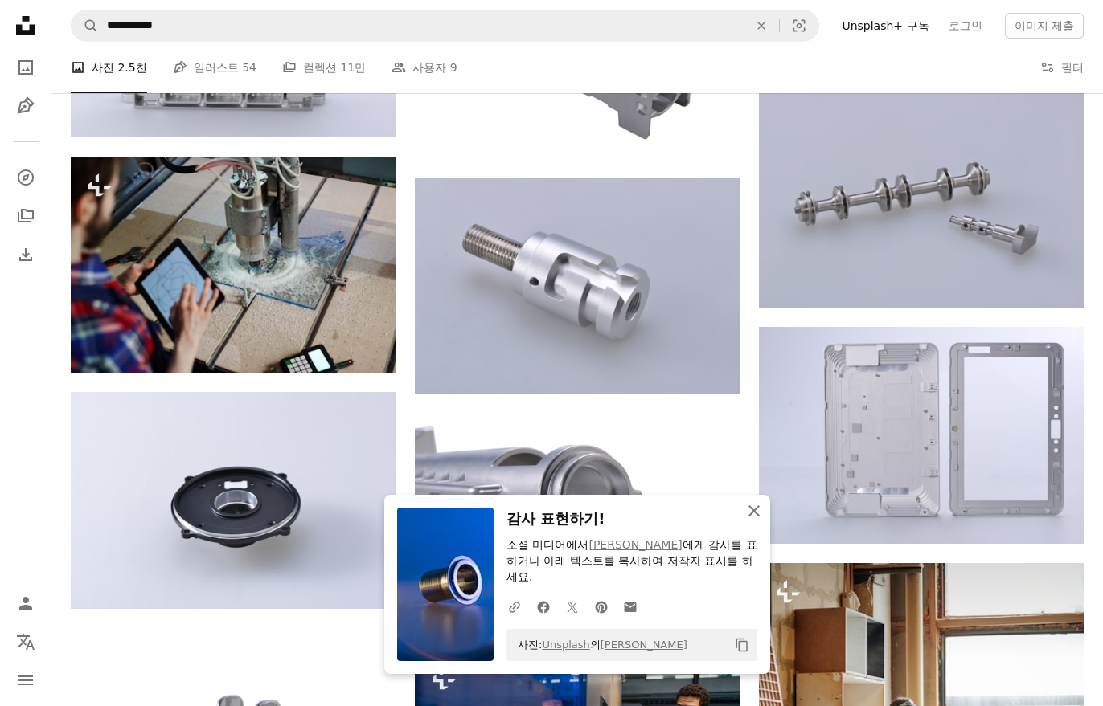
click at [757, 516] on button "An X shape 닫기" at bounding box center [754, 511] width 32 height 32
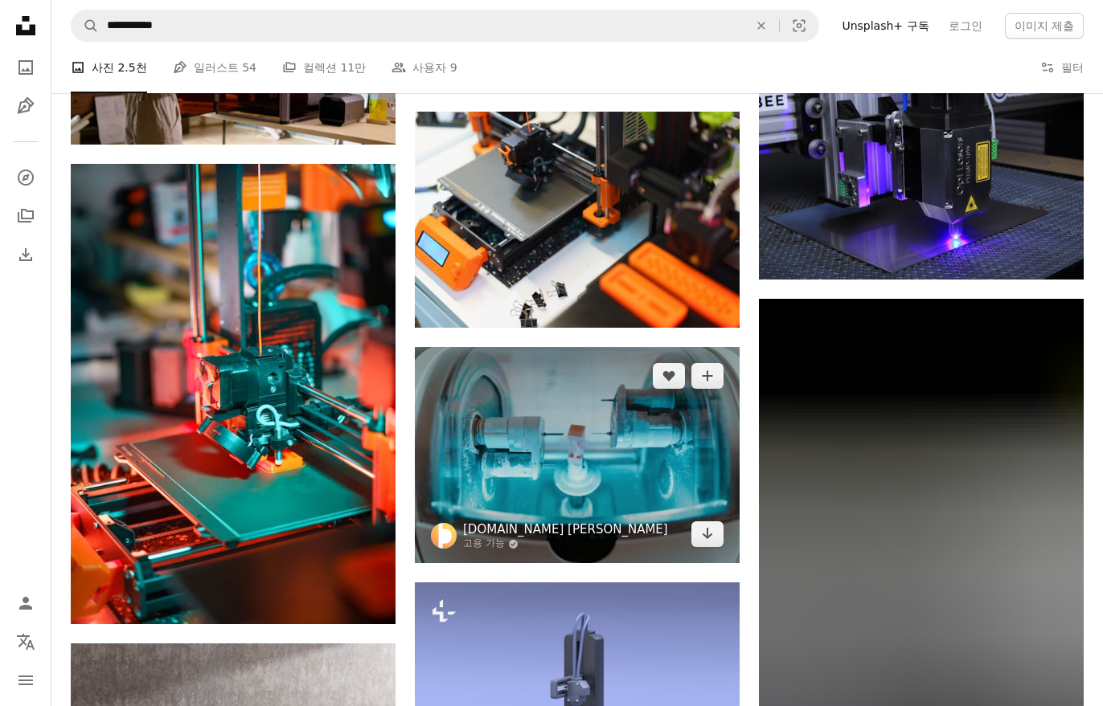
scroll to position [13940, 0]
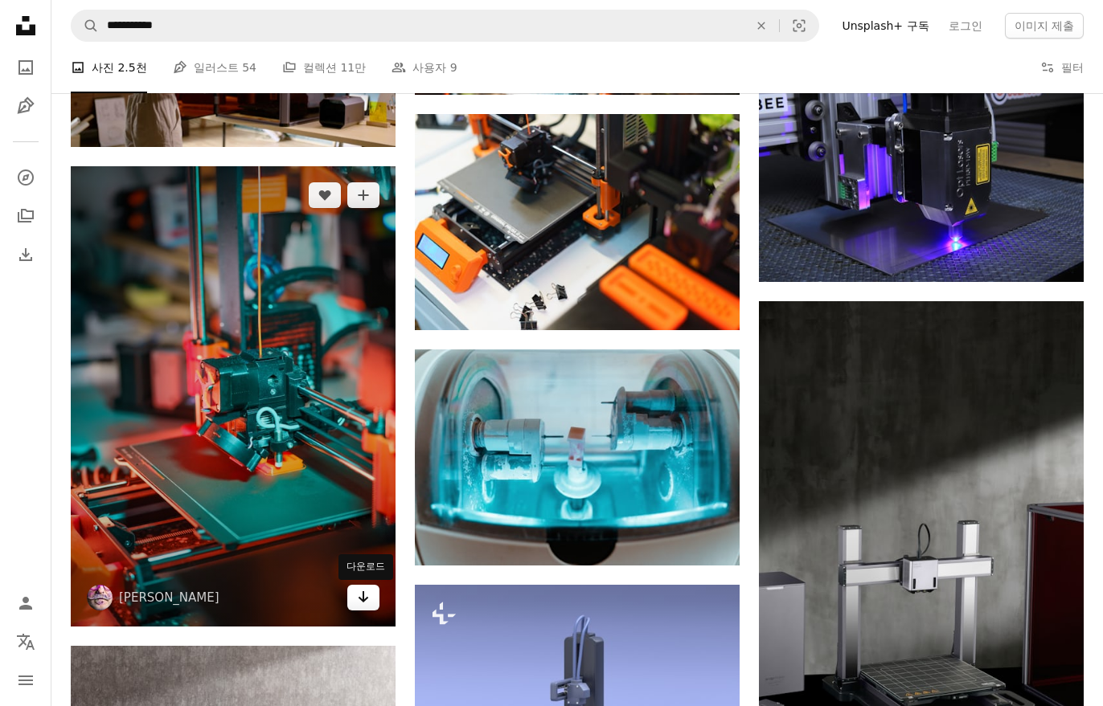
click at [348, 604] on link "Arrow pointing down" at bounding box center [363, 598] width 32 height 26
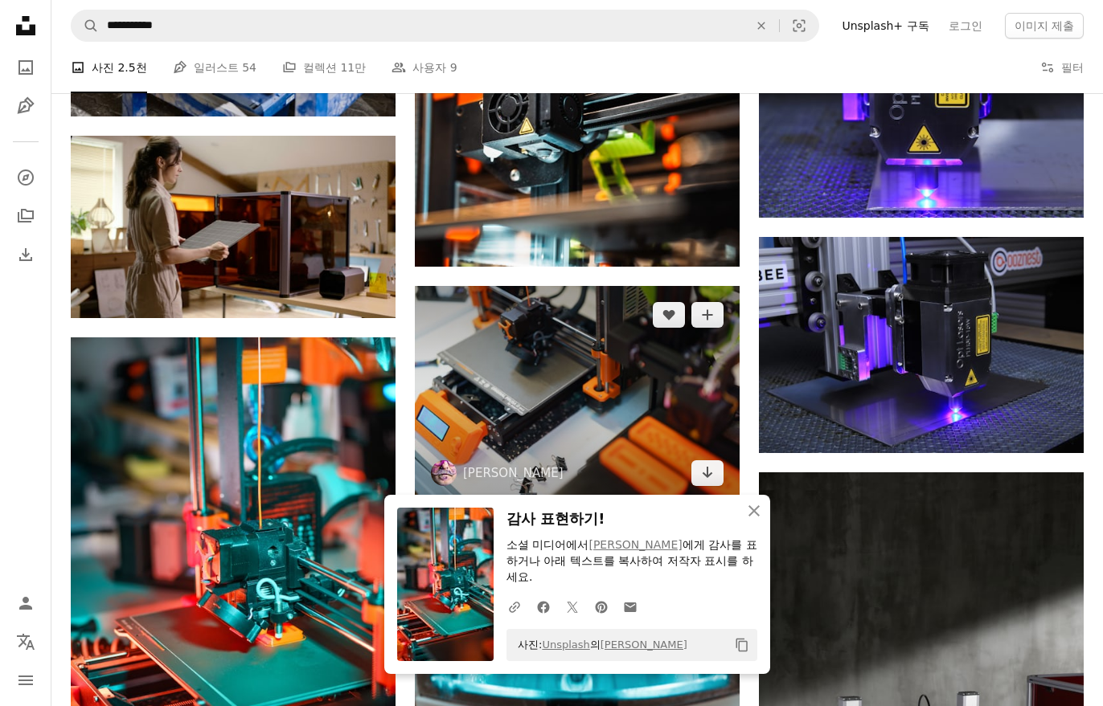
scroll to position [13755, 0]
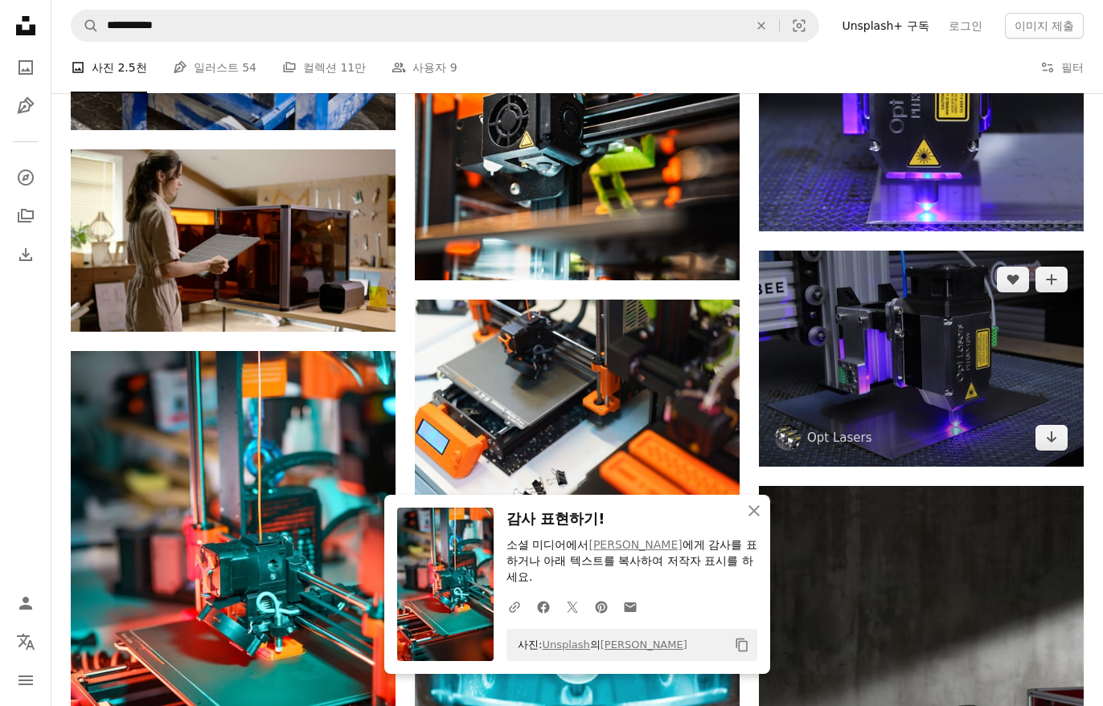
click at [895, 405] on img at bounding box center [921, 359] width 325 height 216
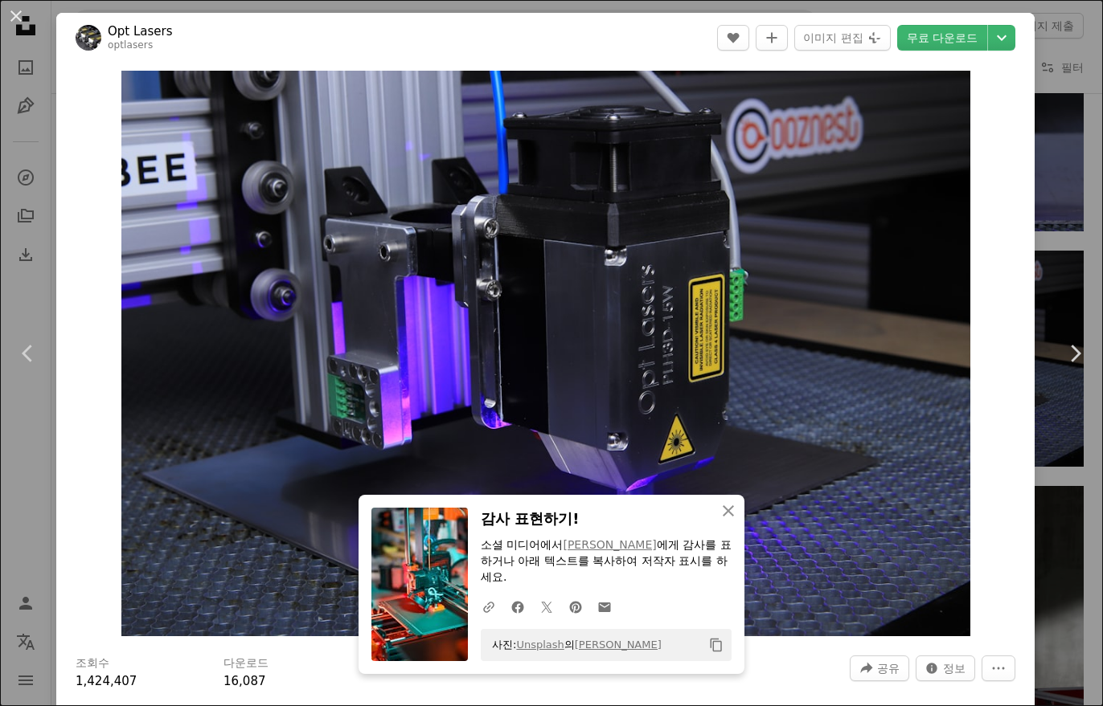
click at [1085, 273] on div "An X shape Chevron left Chevron right An X shape 닫기 감사 표현하기! 소셜 미디어에서 [PERSON_N…" at bounding box center [551, 353] width 1103 height 706
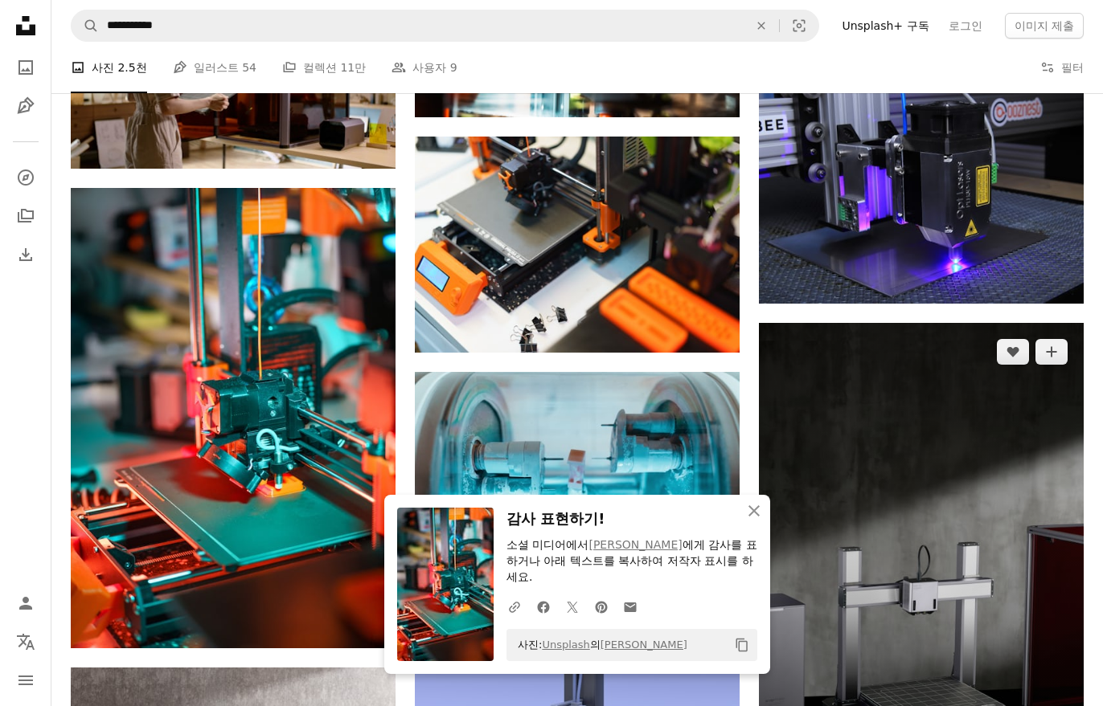
scroll to position [13925, 0]
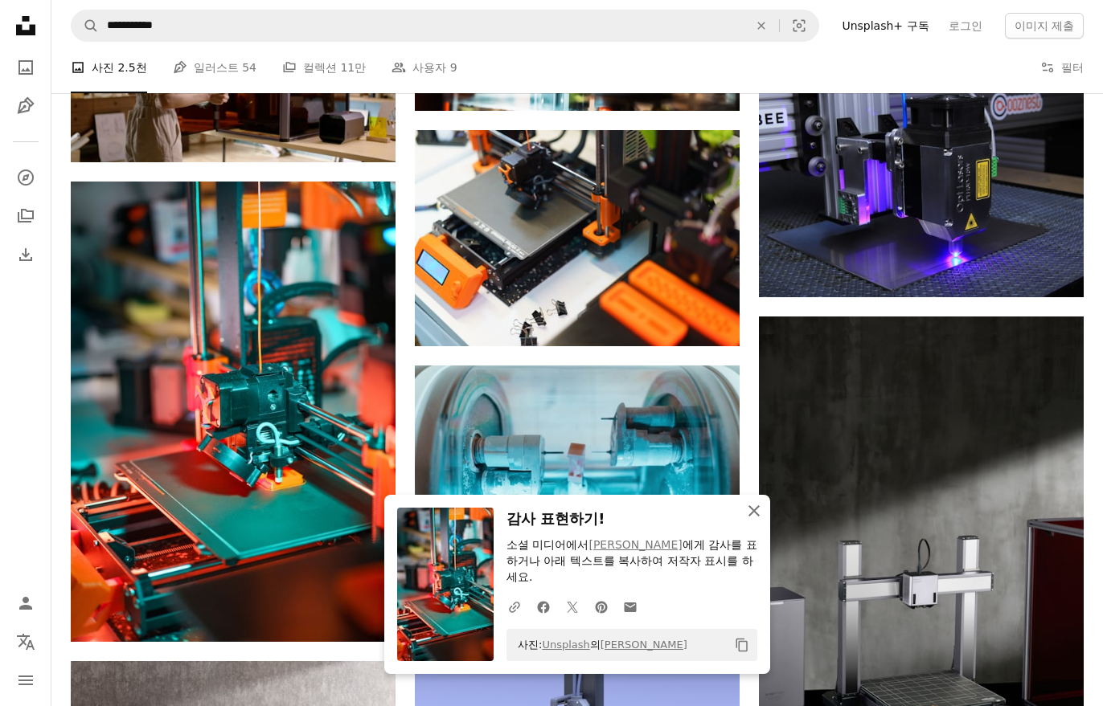
click at [756, 521] on icon "An X shape" at bounding box center [753, 511] width 19 height 19
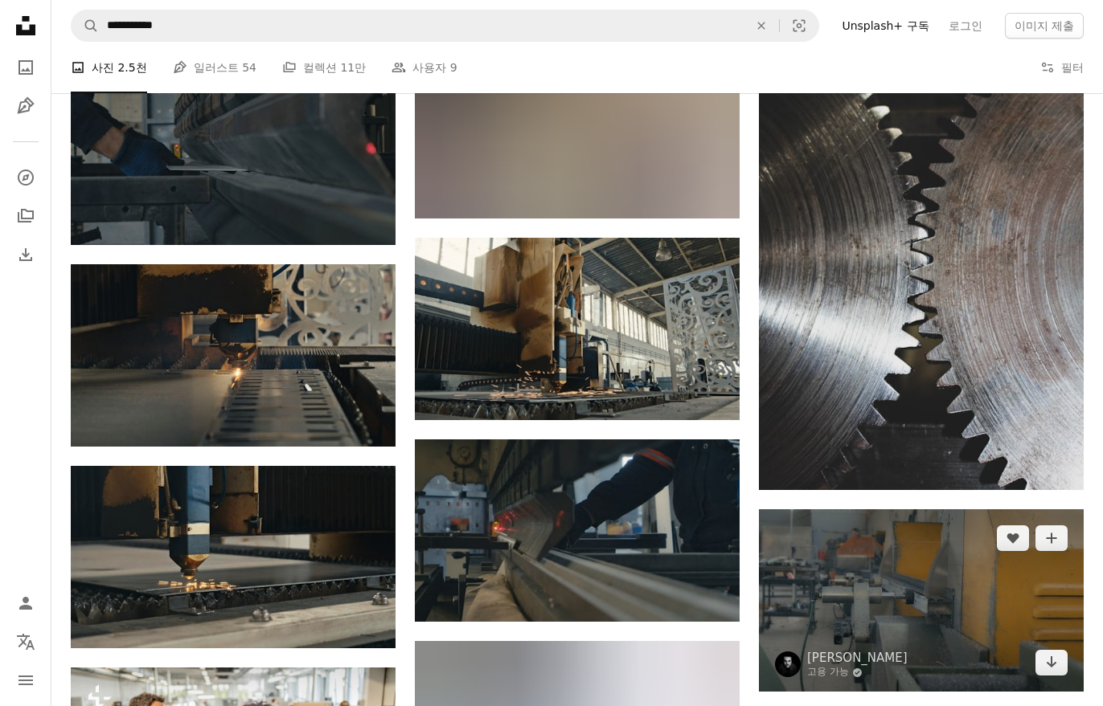
scroll to position [15210, 0]
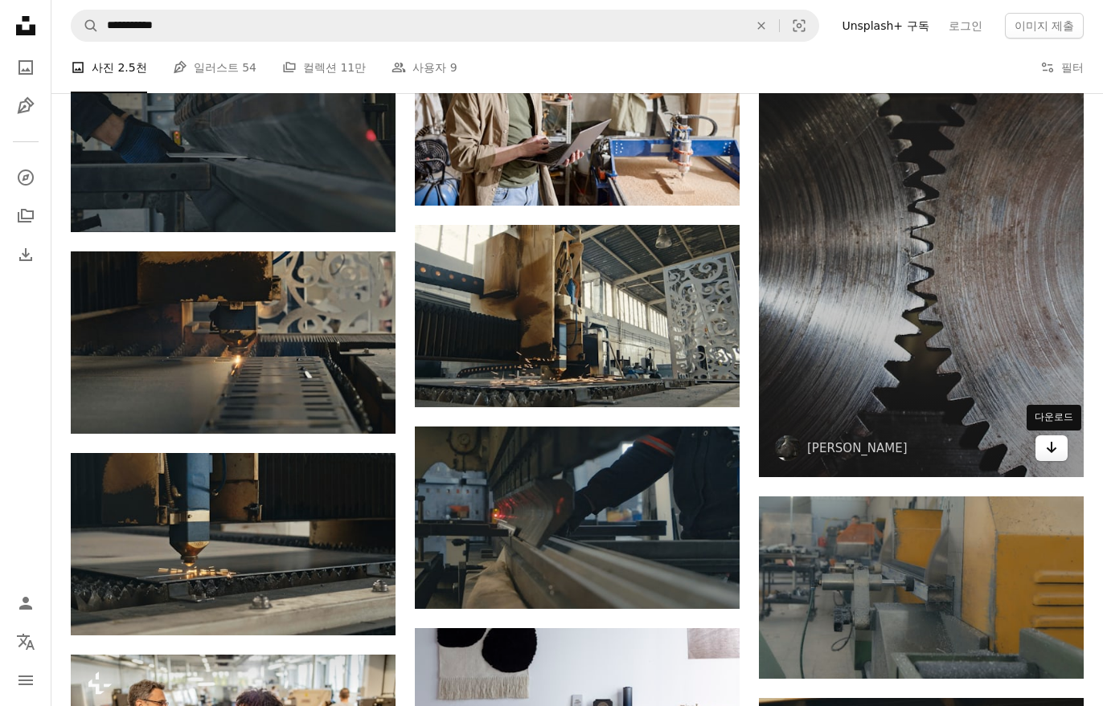
click at [1047, 459] on link "Arrow pointing down" at bounding box center [1051, 449] width 32 height 26
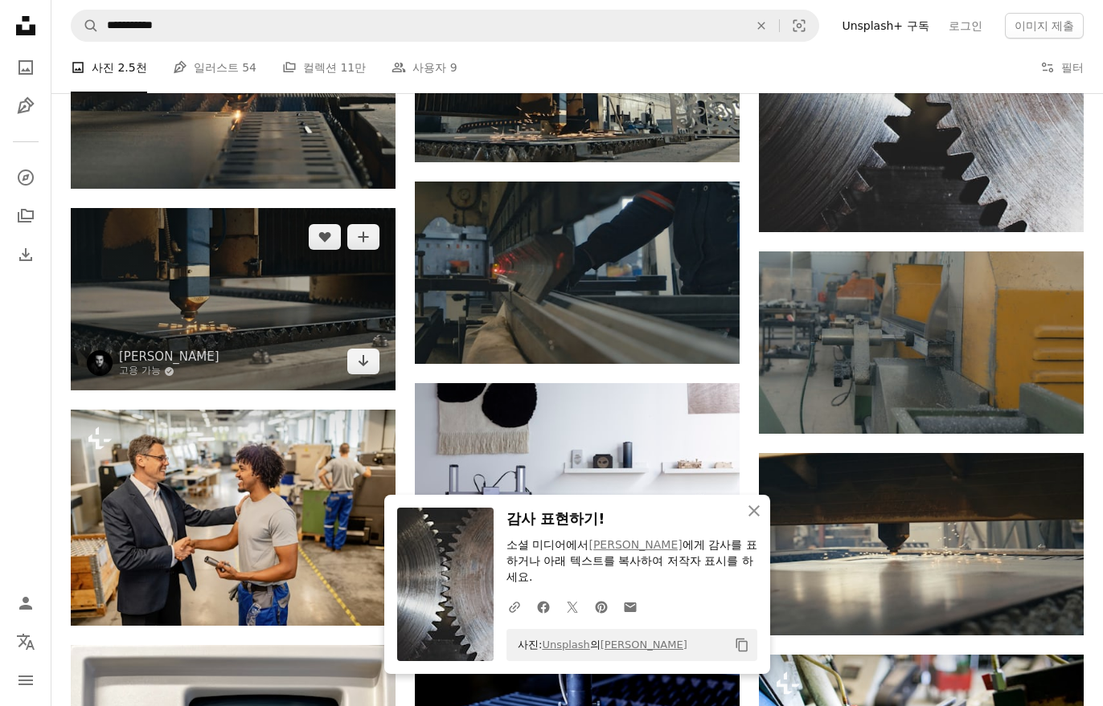
scroll to position [15452, 0]
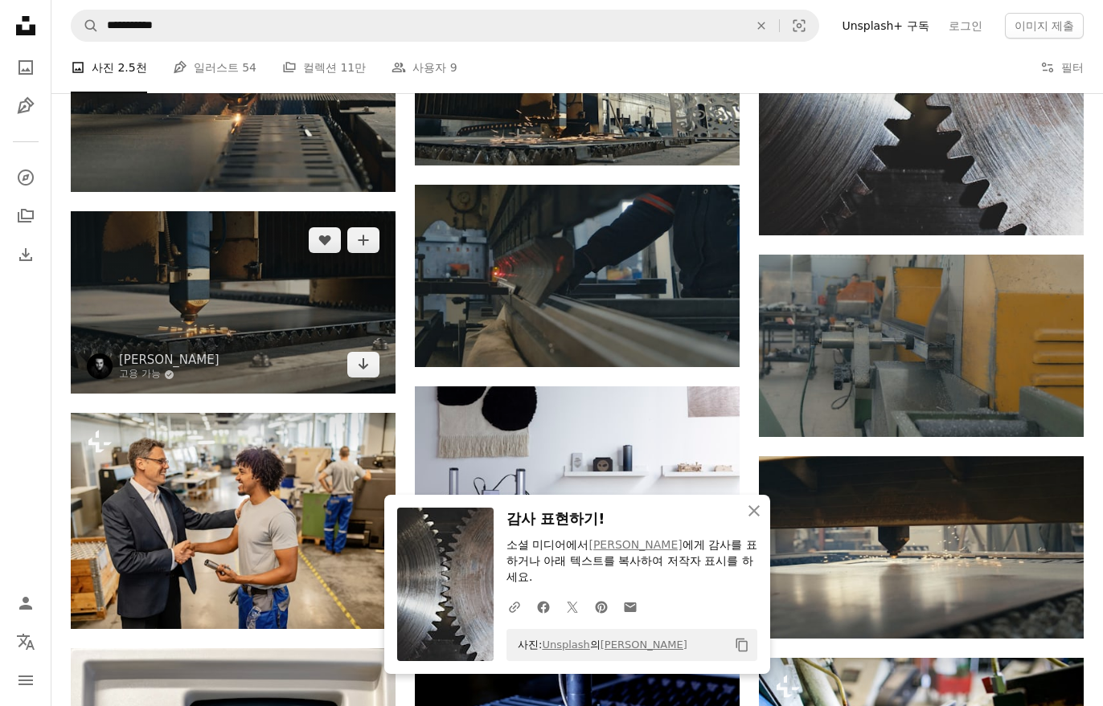
click at [323, 357] on img at bounding box center [233, 302] width 325 height 182
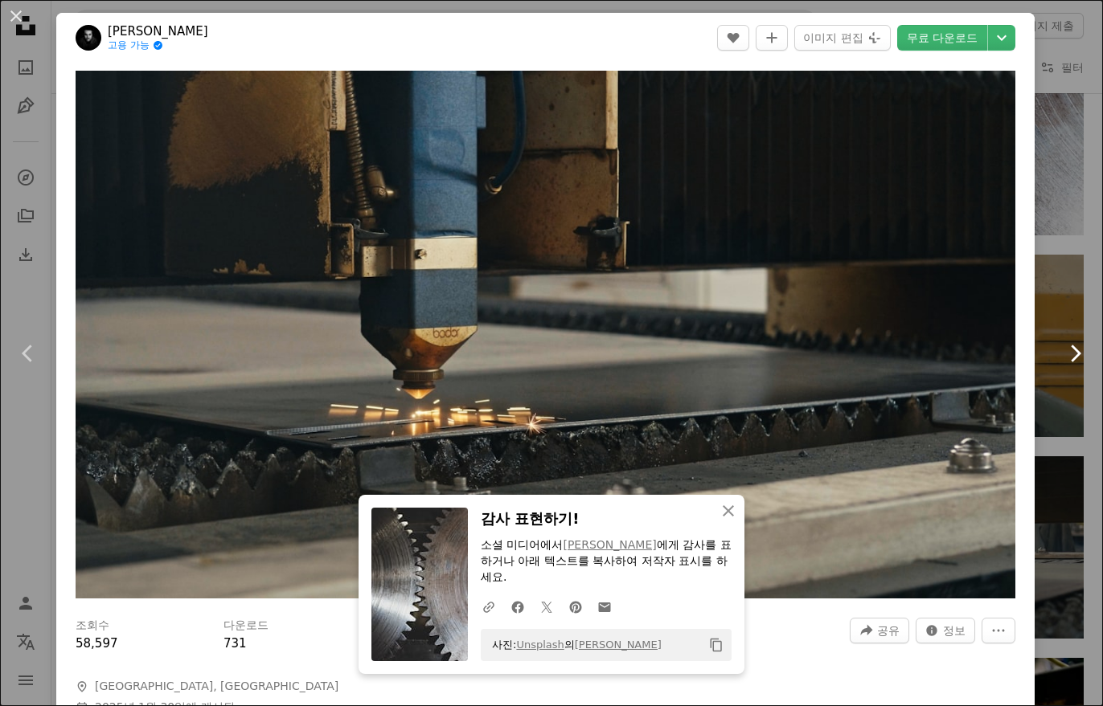
click at [1065, 309] on link "Chevron right" at bounding box center [1074, 353] width 56 height 154
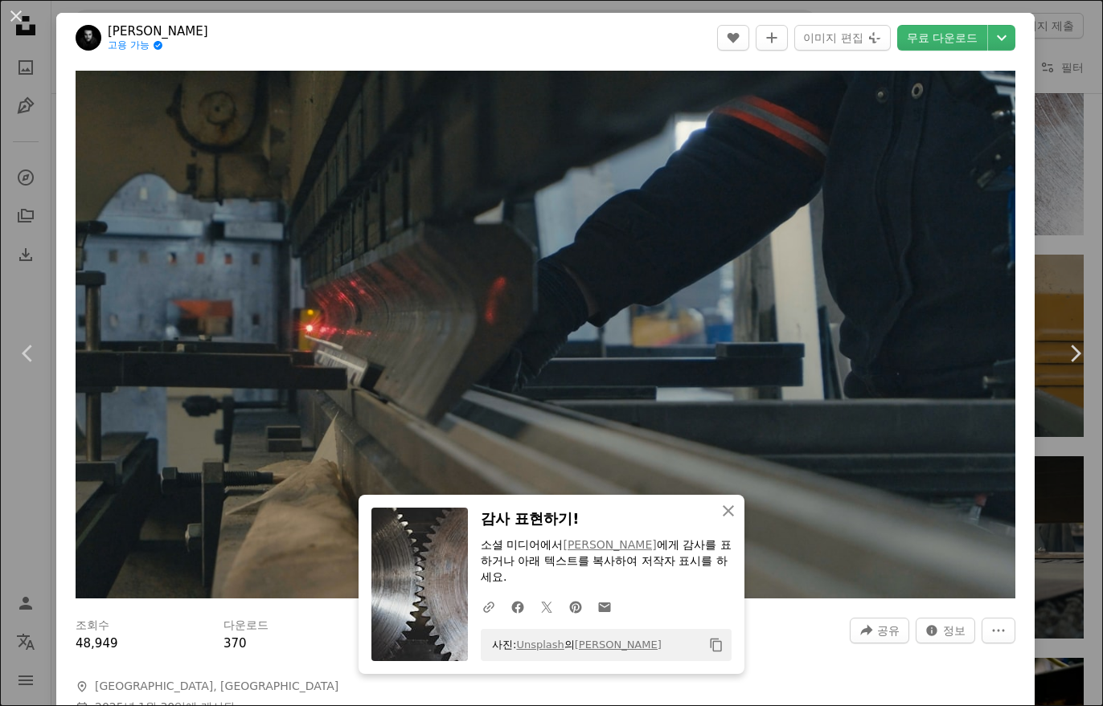
click at [1095, 27] on div "An X shape Chevron left Chevron right An X shape 닫기 감사 표현하기! 소셜 미디어에서 [PERSON_N…" at bounding box center [551, 353] width 1103 height 706
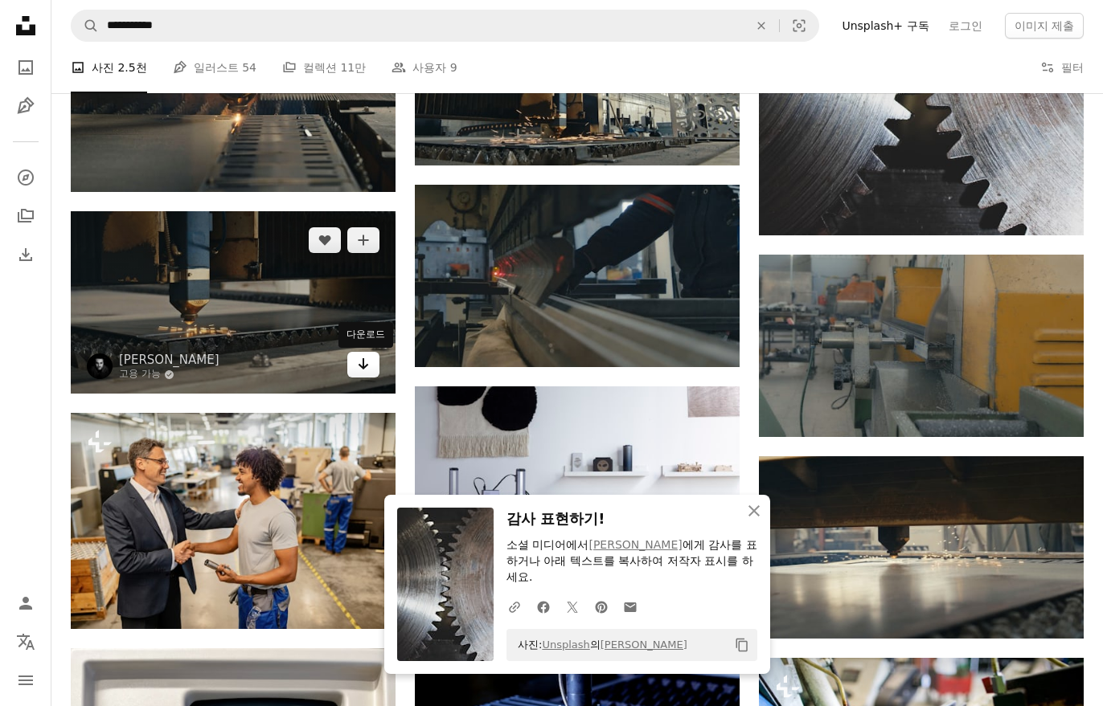
click at [370, 374] on link "Arrow pointing down" at bounding box center [363, 365] width 32 height 26
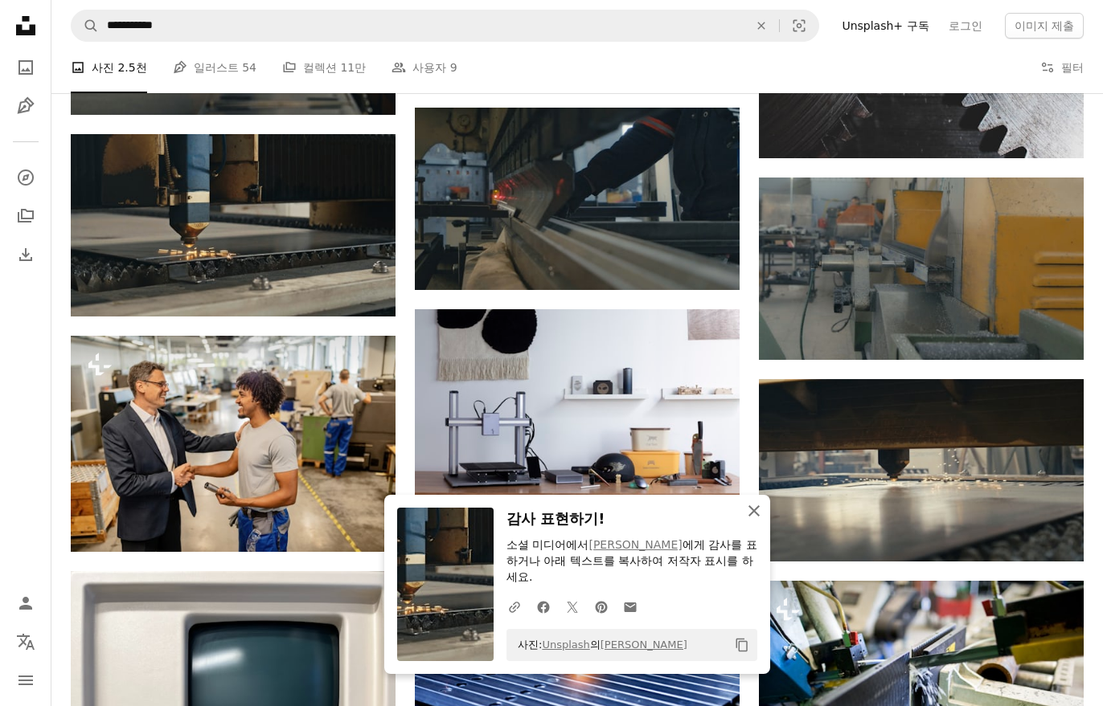
click at [756, 521] on icon "An X shape" at bounding box center [753, 511] width 19 height 19
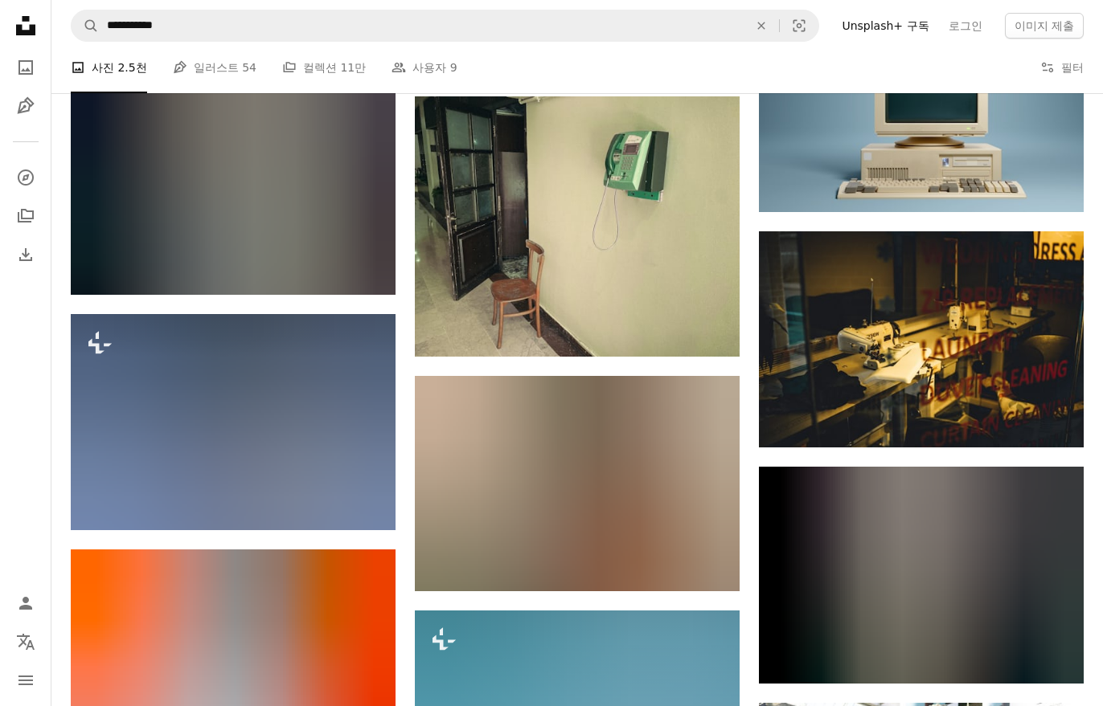
scroll to position [26785, 0]
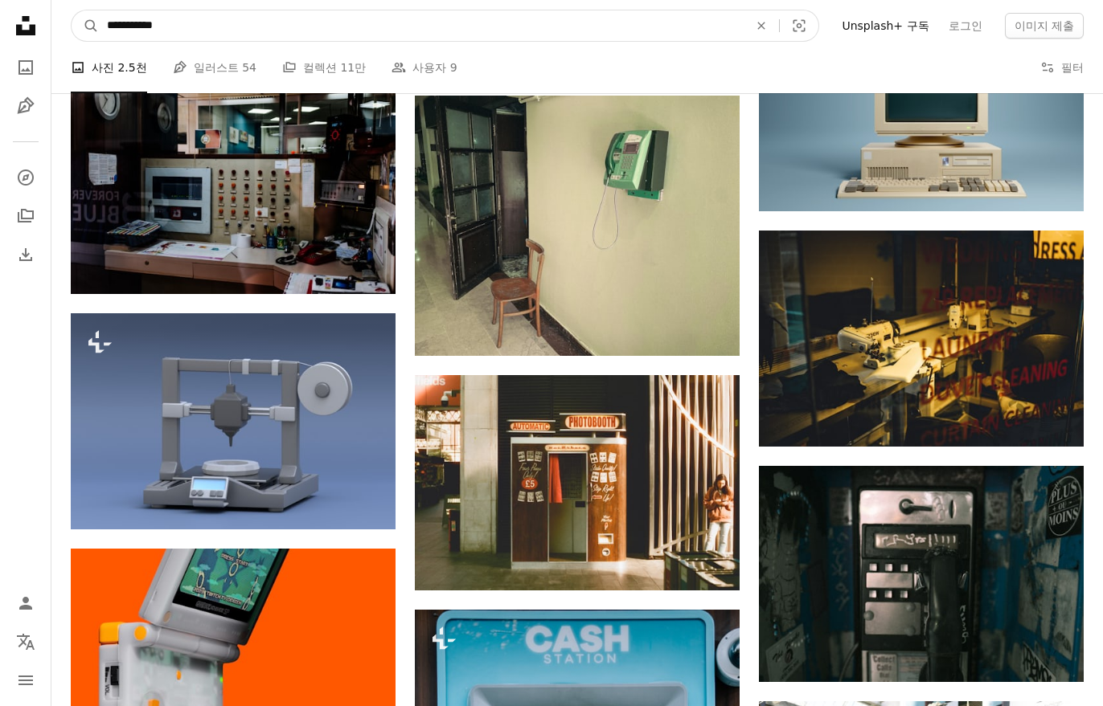
click at [169, 28] on input "**********" at bounding box center [421, 25] width 645 height 31
click at [169, 29] on input "**********" at bounding box center [421, 25] width 645 height 31
paste input "사이트 전체에서 이미지 찾기"
type input "**********"
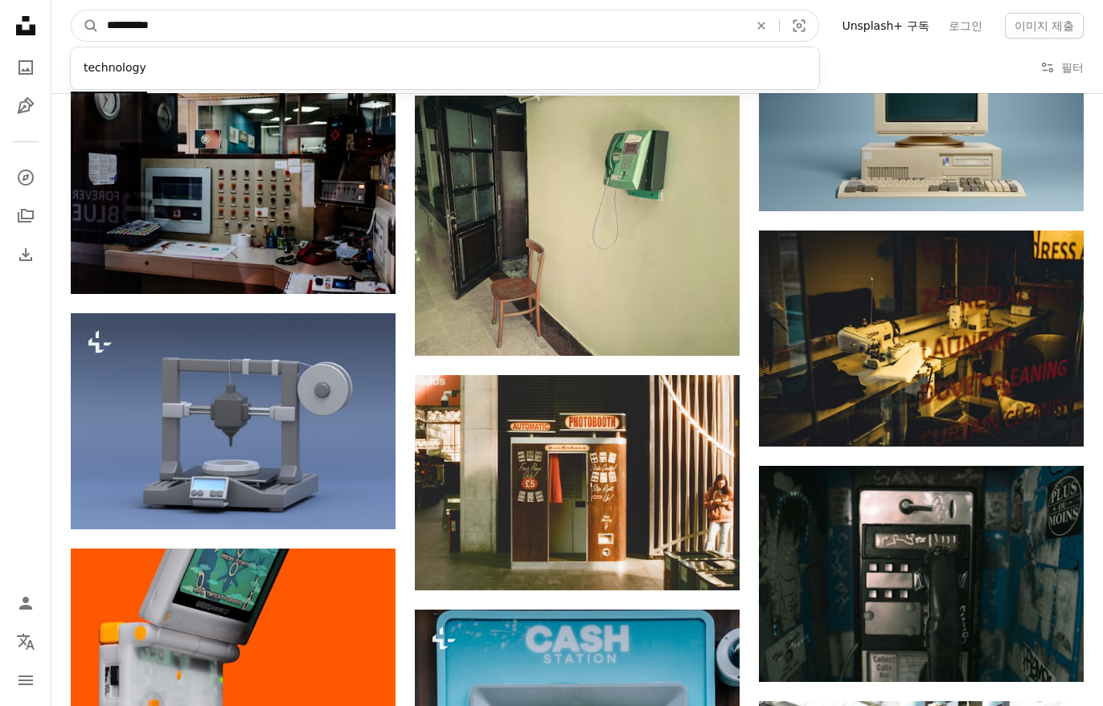
click button "A magnifying glass" at bounding box center [85, 25] width 27 height 31
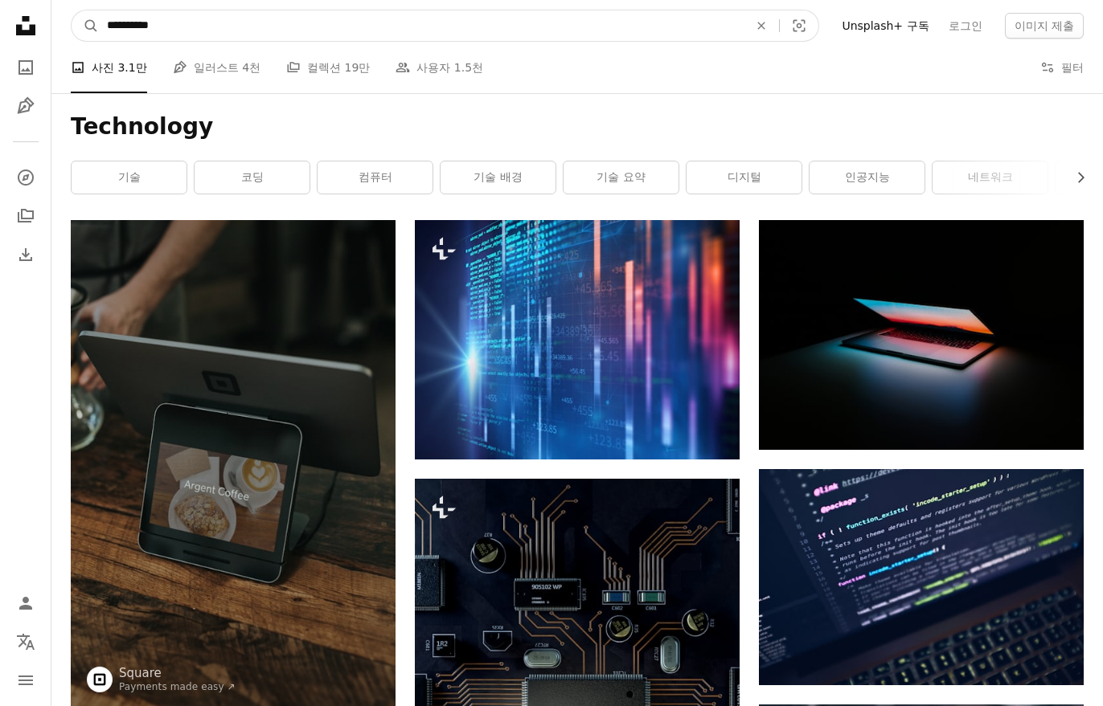
click at [119, 16] on input "**********" at bounding box center [421, 25] width 645 height 31
paste input "**********"
type input "**********"
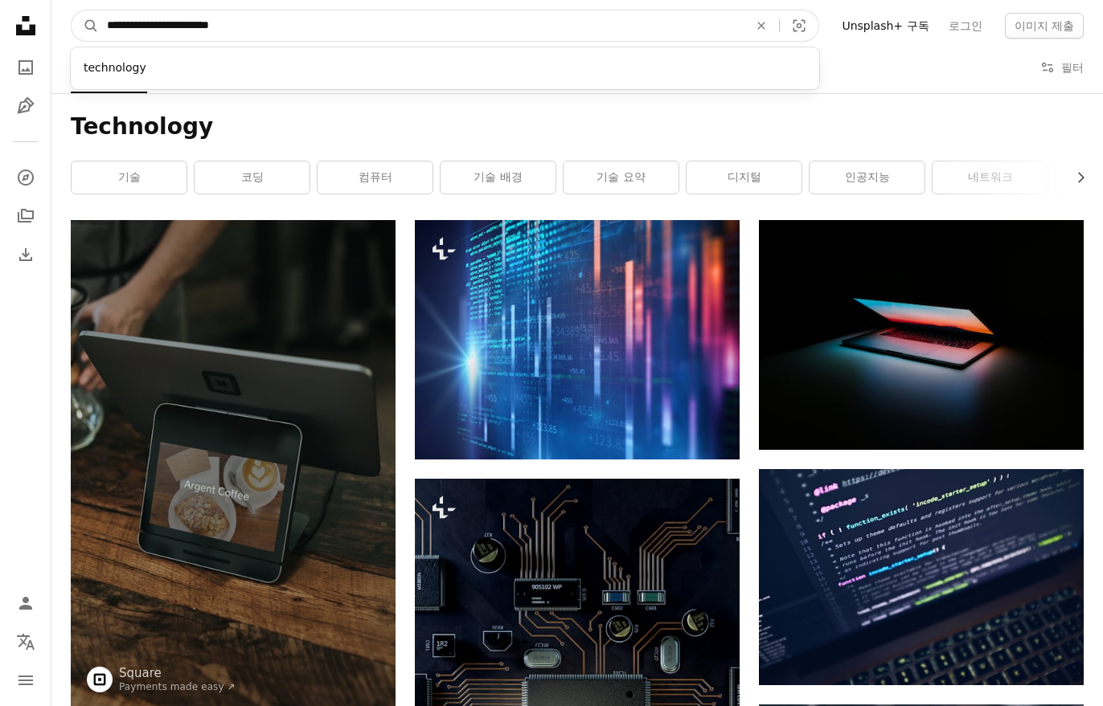
click button "A magnifying glass" at bounding box center [85, 25] width 27 height 31
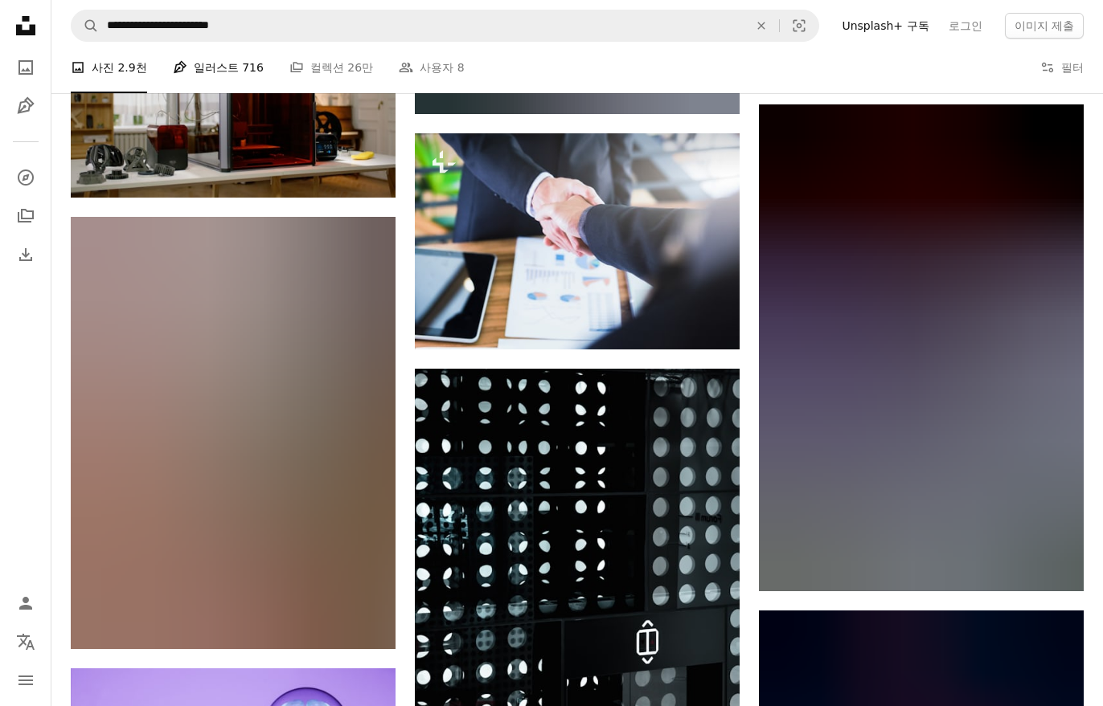
scroll to position [1485, 0]
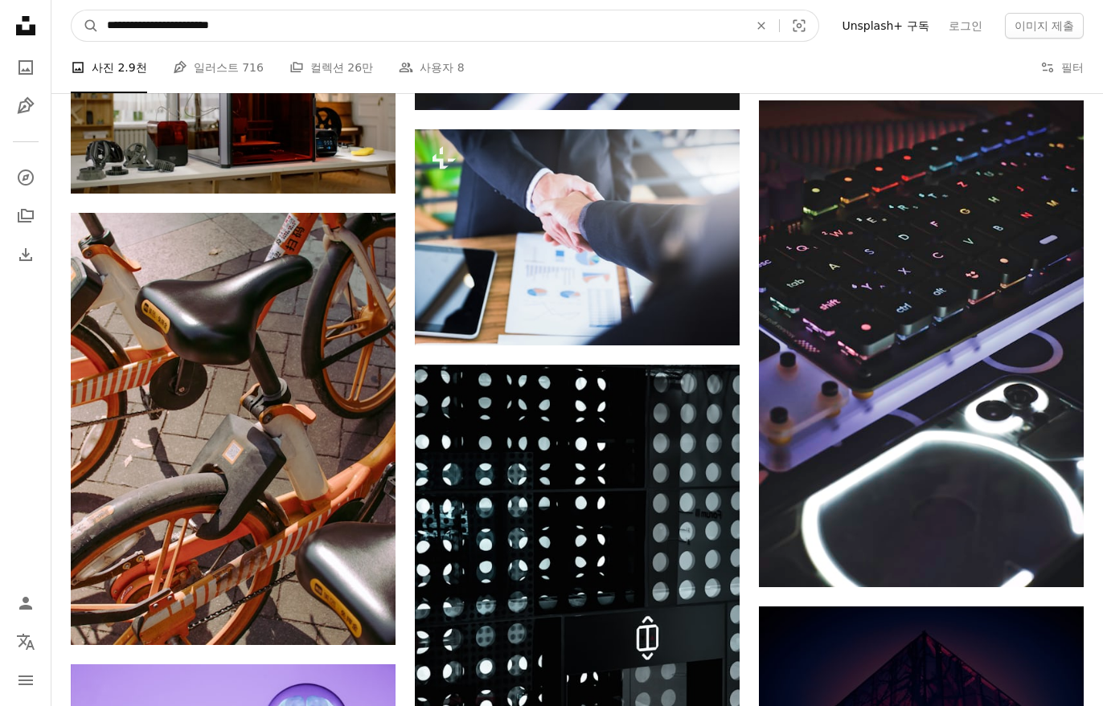
drag, startPoint x: 188, startPoint y: 23, endPoint x: -140, endPoint y: 21, distance: 327.9
click at [0, 21] on html "**********" at bounding box center [551, 283] width 1103 height 3536
type input "**********"
click at [72, 10] on button "A magnifying glass" at bounding box center [85, 25] width 27 height 31
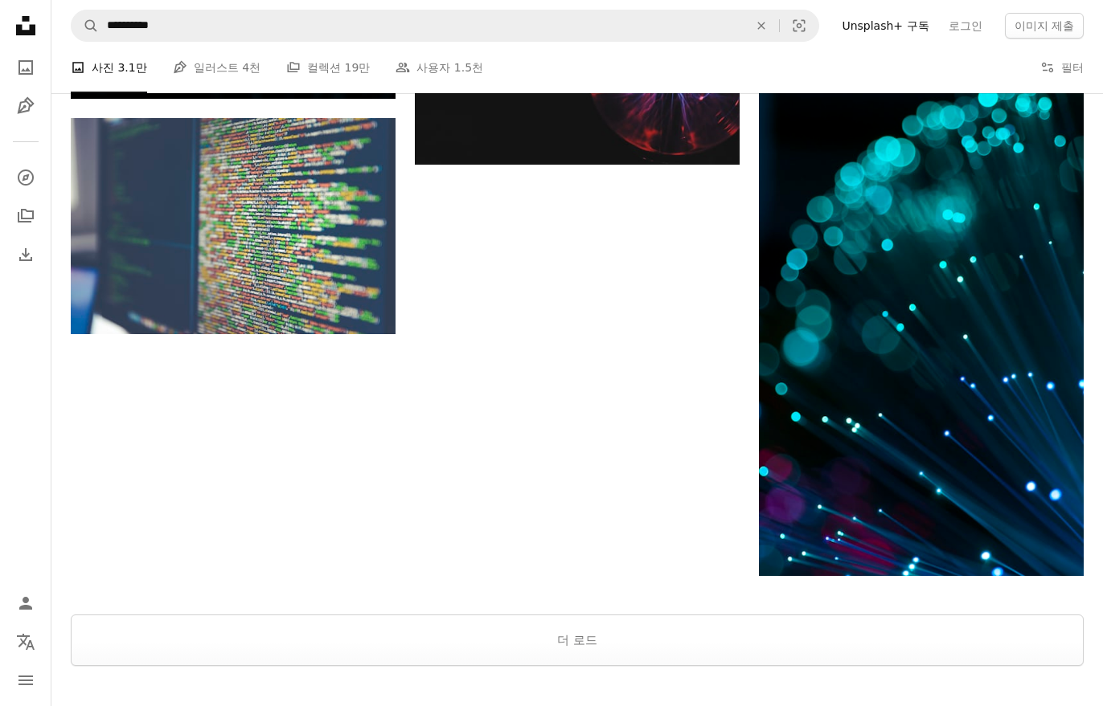
scroll to position [3766, 0]
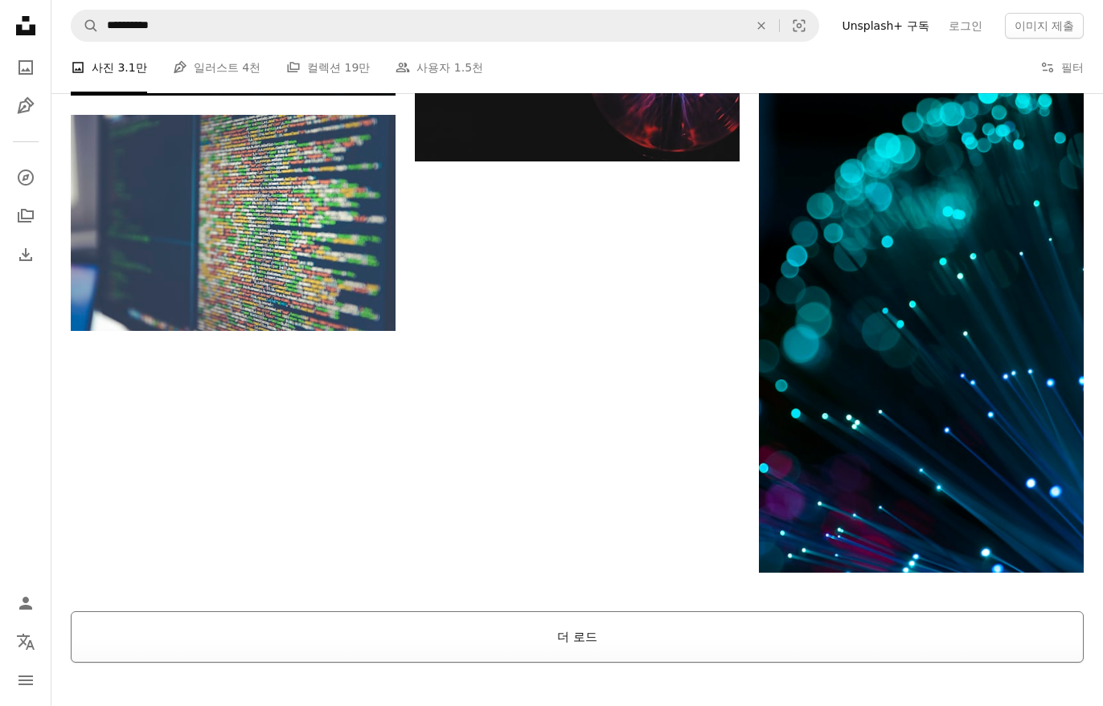
click at [577, 656] on button "더 로드" at bounding box center [577, 637] width 1013 height 51
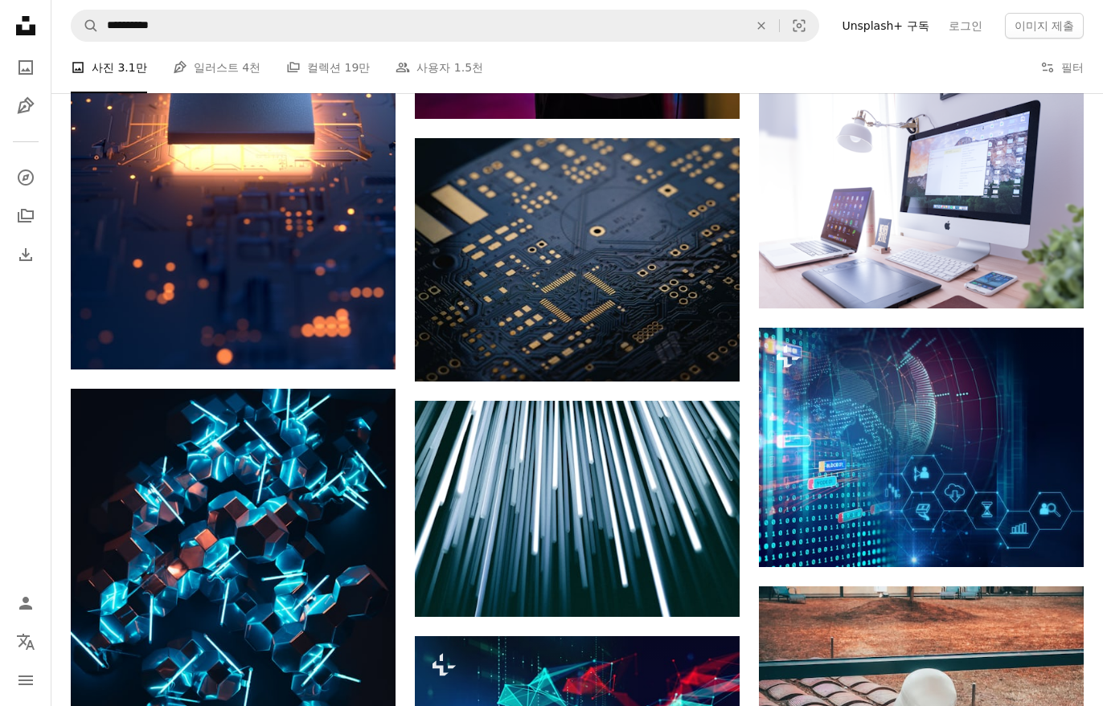
scroll to position [4747, 0]
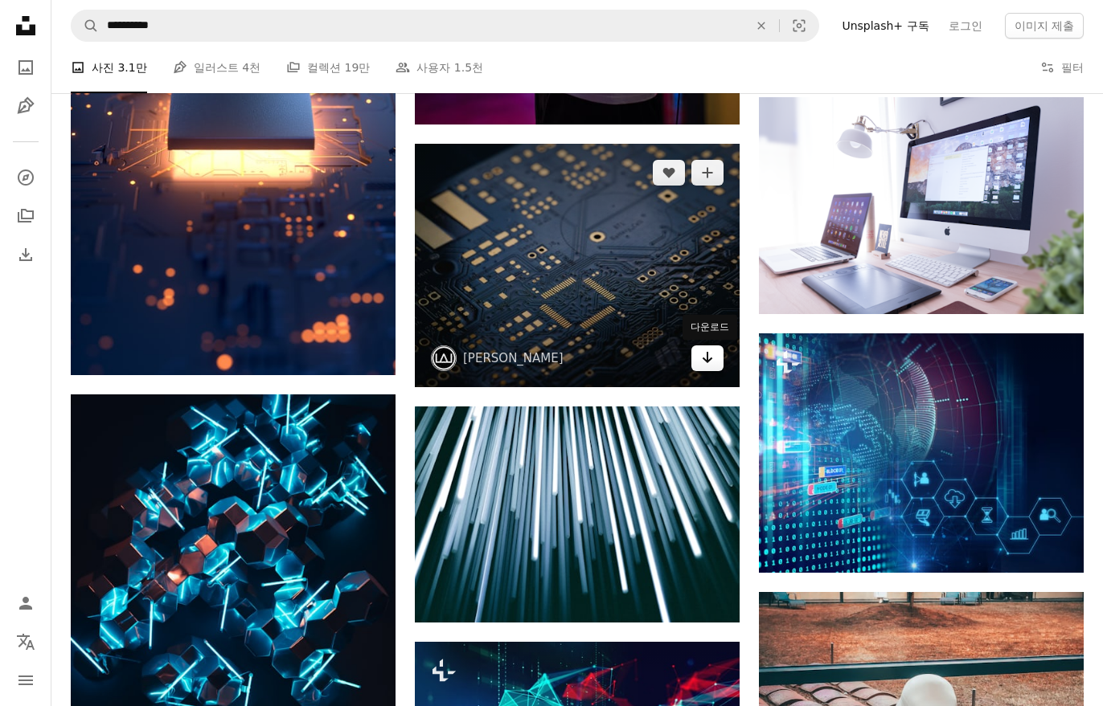
click at [698, 367] on link "Arrow pointing down" at bounding box center [707, 359] width 32 height 26
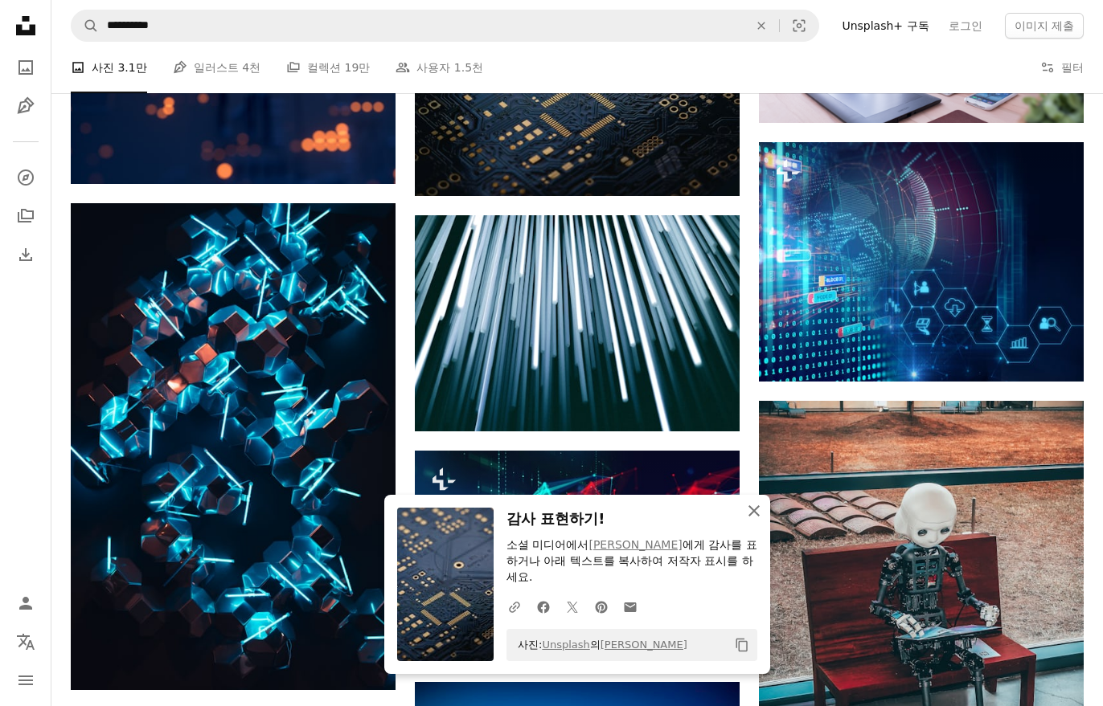
scroll to position [4957, 0]
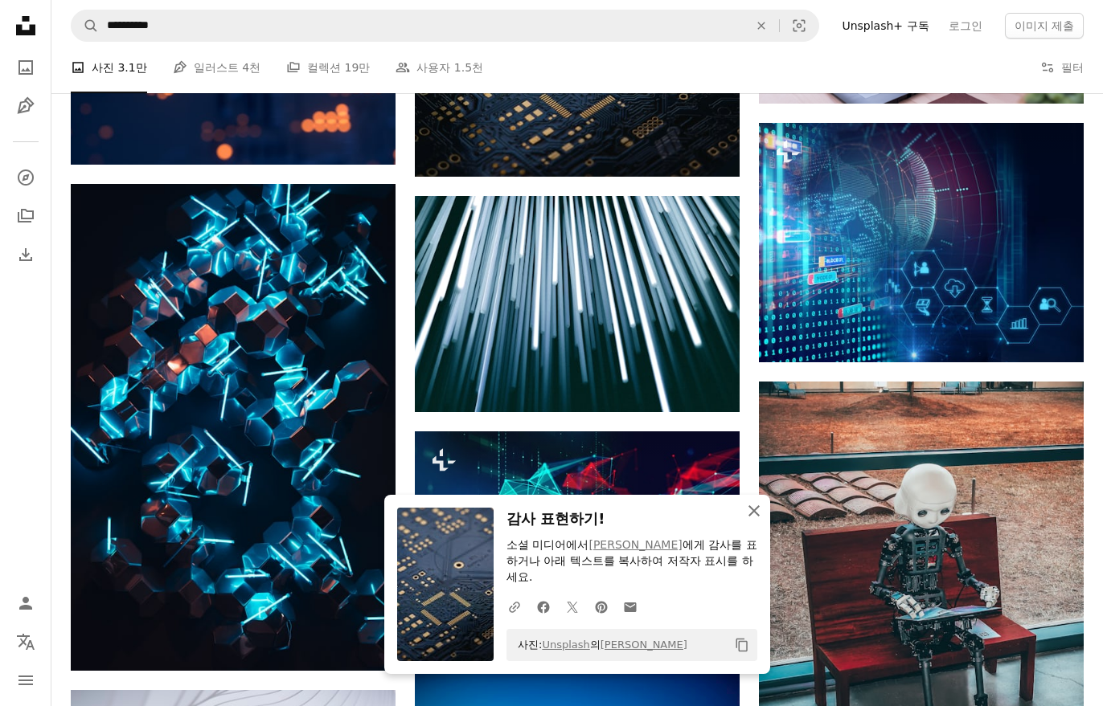
click at [759, 521] on icon "An X shape" at bounding box center [753, 511] width 19 height 19
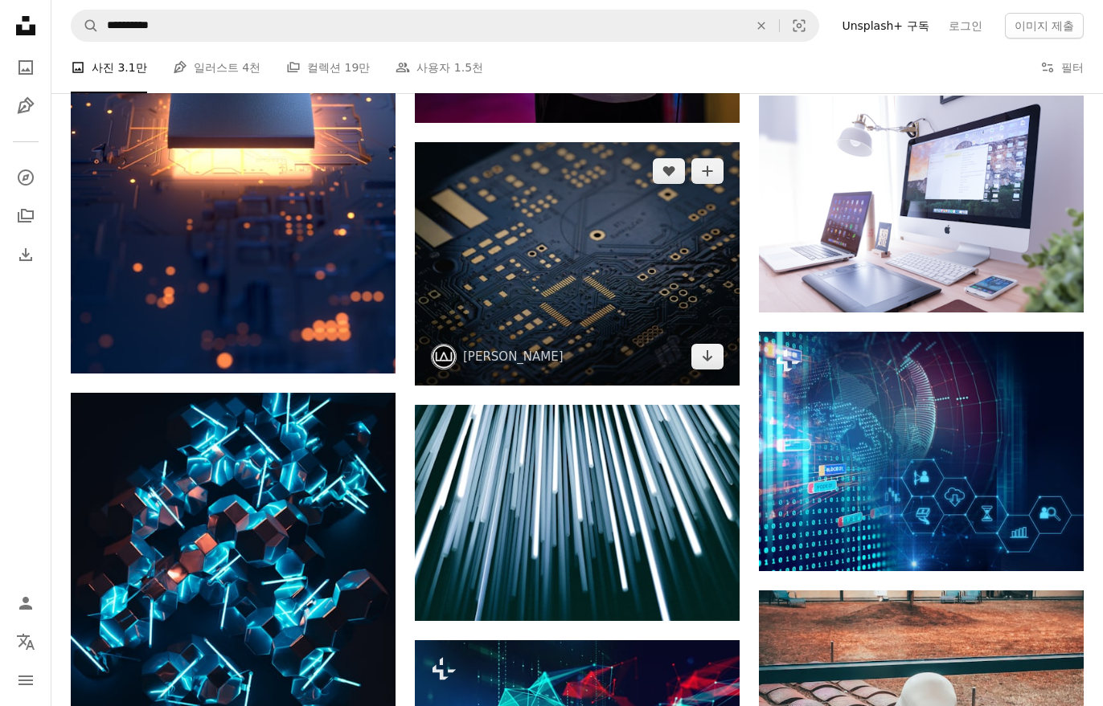
scroll to position [4727, 0]
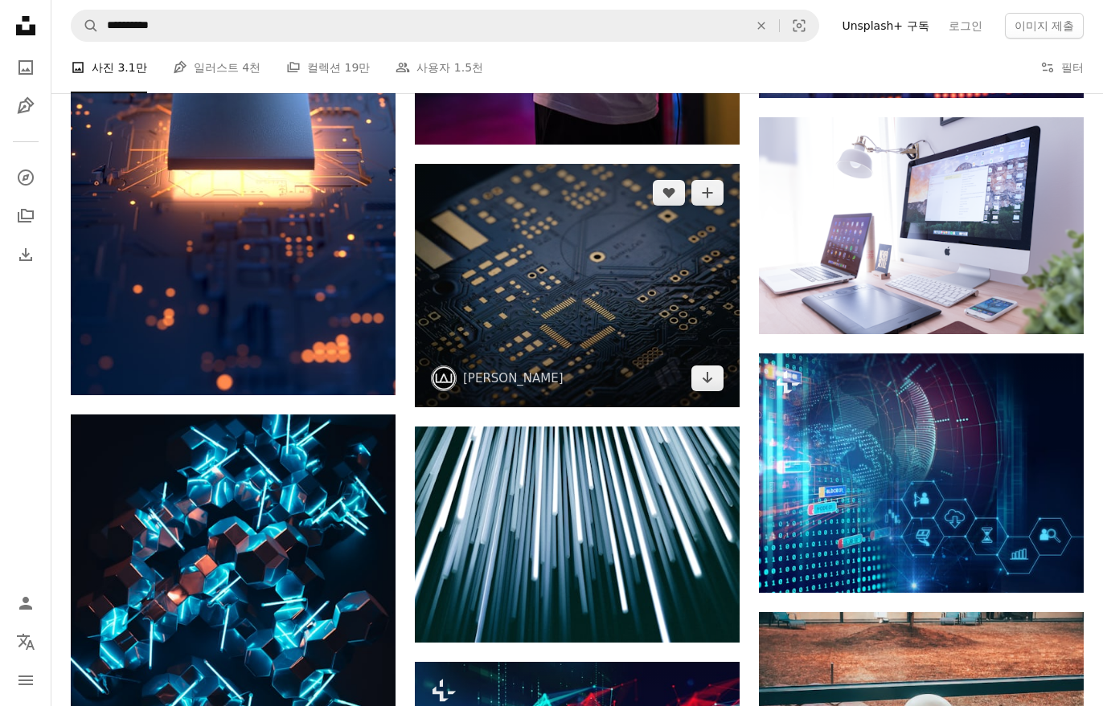
click at [646, 340] on img at bounding box center [577, 286] width 325 height 244
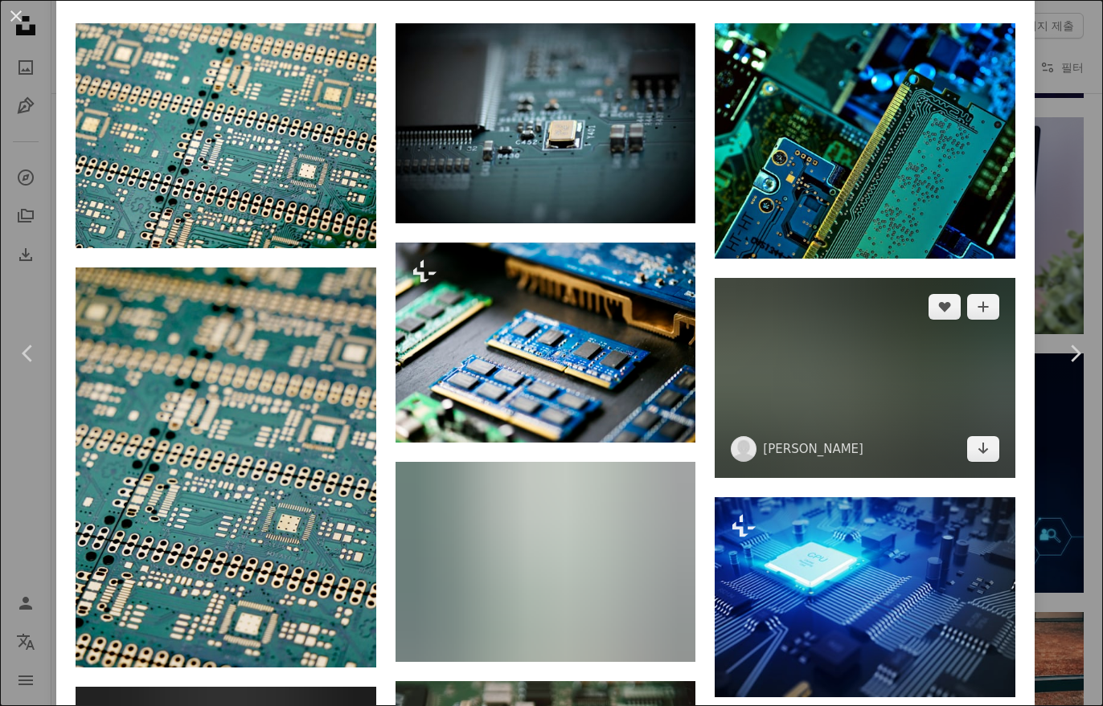
scroll to position [1150, 0]
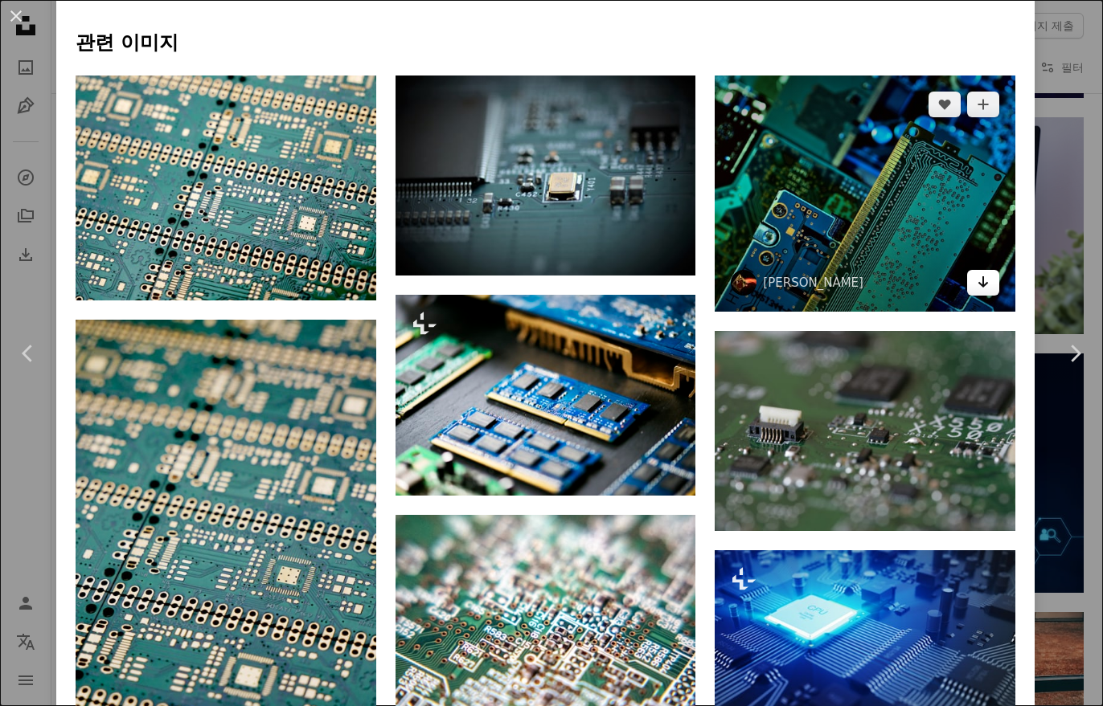
click at [983, 293] on link "Arrow pointing down" at bounding box center [983, 283] width 32 height 26
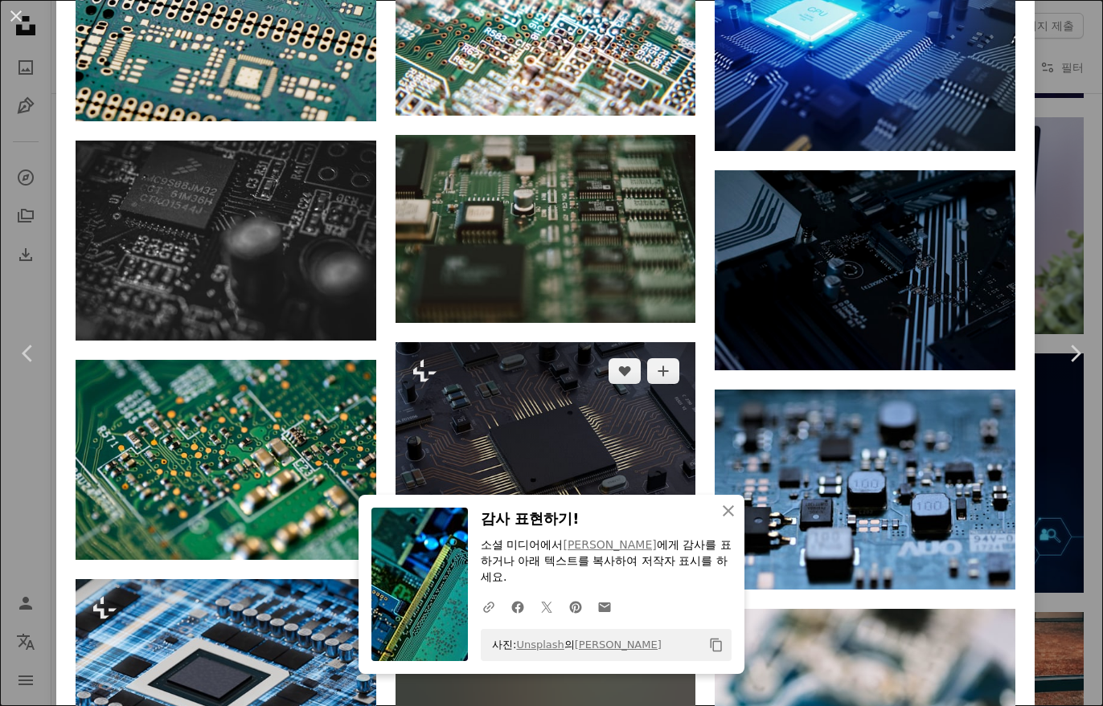
scroll to position [1756, 0]
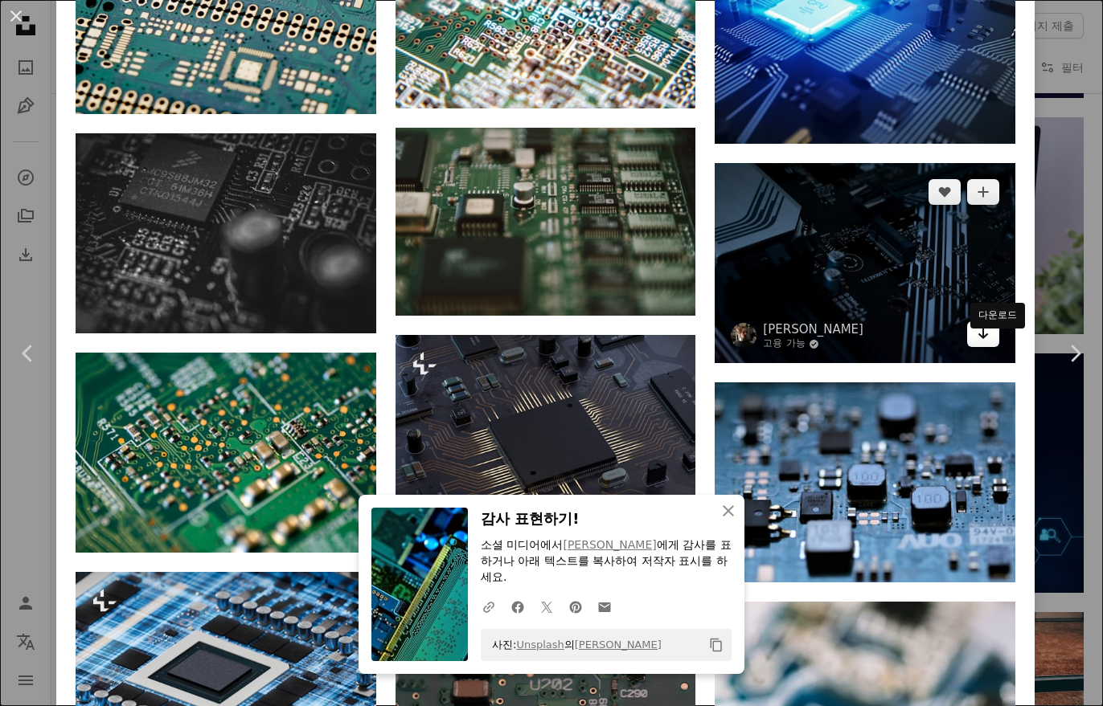
click at [989, 343] on icon "Arrow pointing down" at bounding box center [983, 333] width 13 height 19
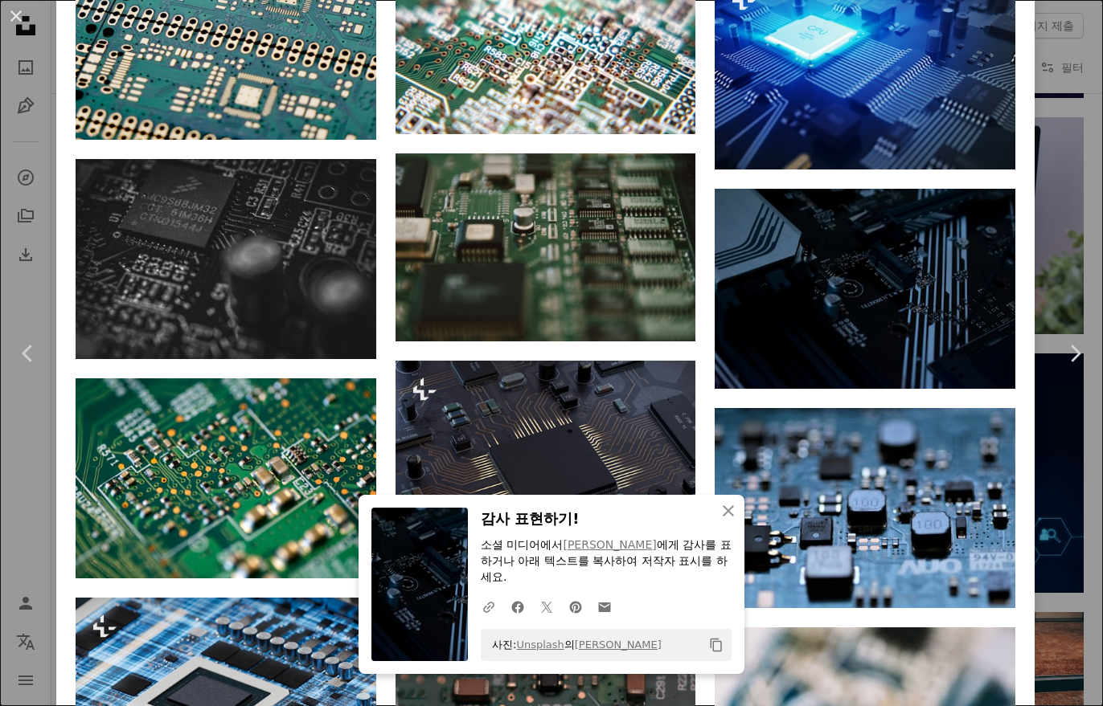
scroll to position [1729, 0]
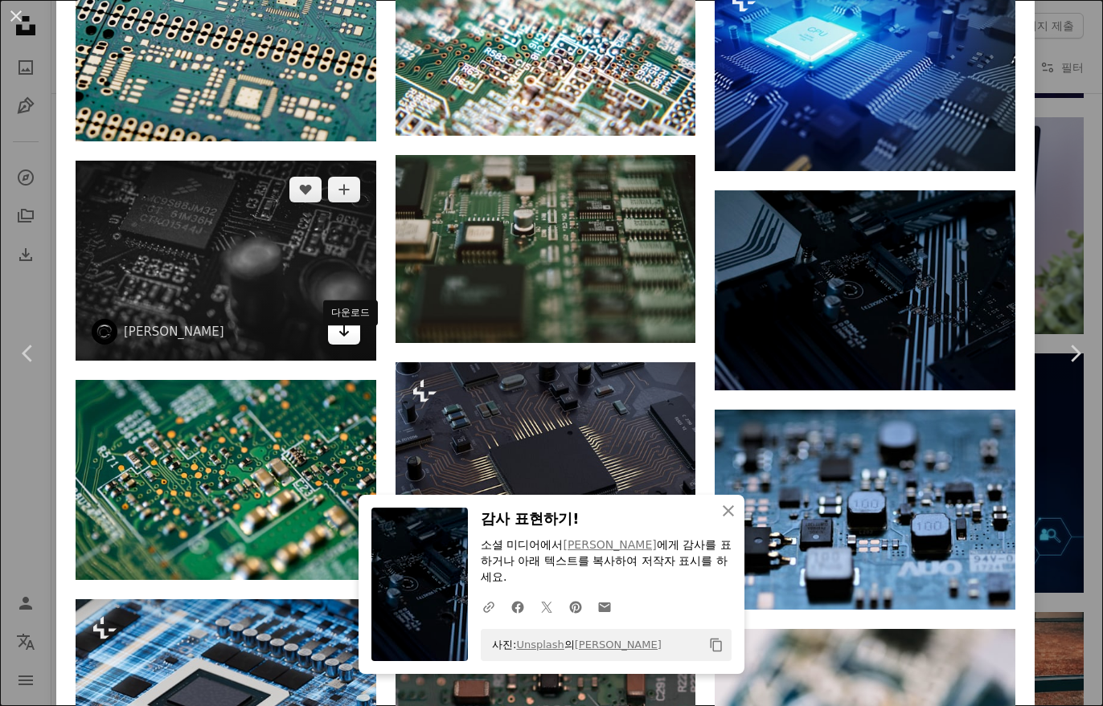
click at [344, 337] on icon "다운로드" at bounding box center [343, 331] width 10 height 11
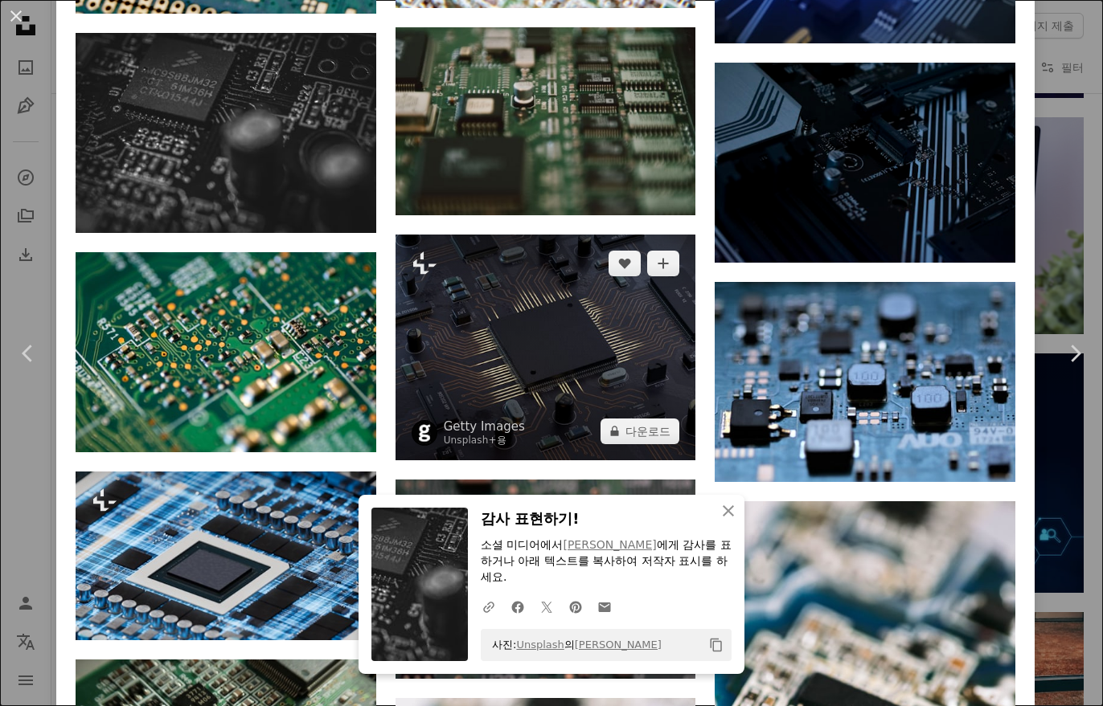
scroll to position [1870, 0]
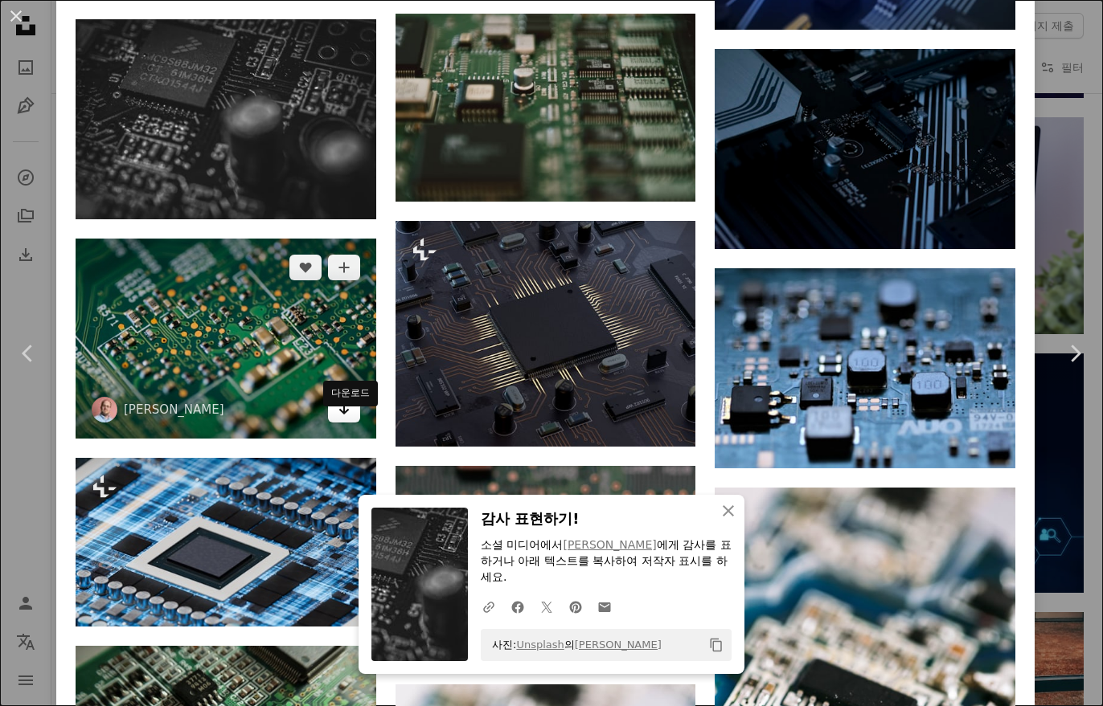
click at [347, 423] on link "Arrow pointing down" at bounding box center [344, 410] width 32 height 26
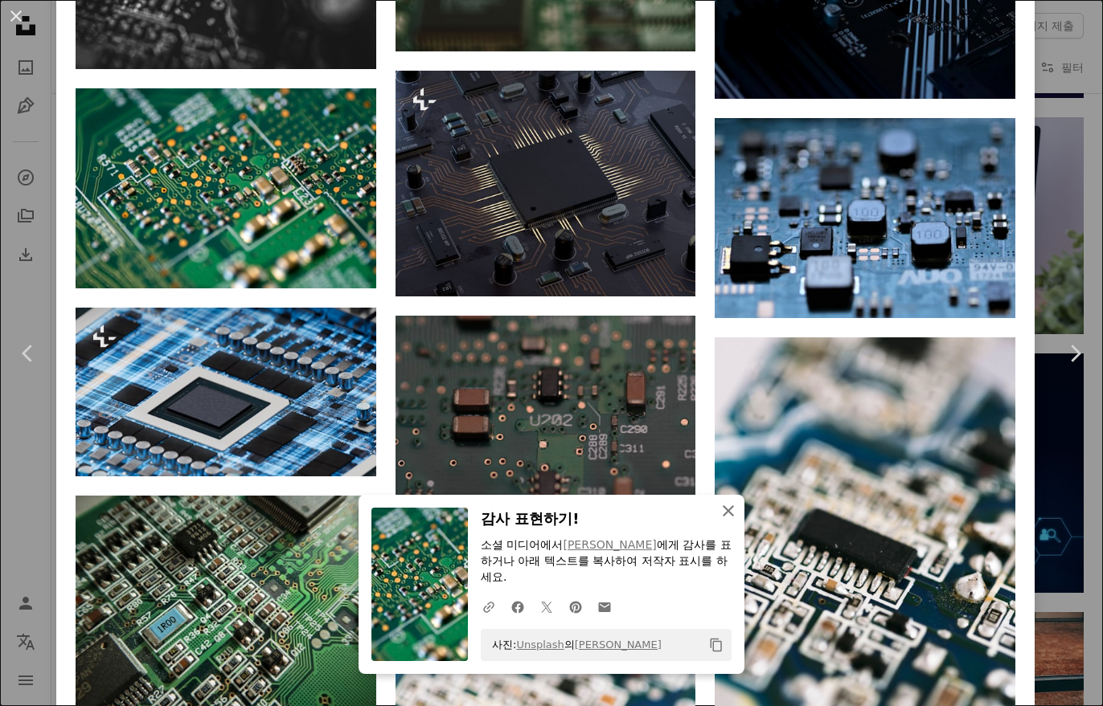
click at [724, 521] on icon "An X shape" at bounding box center [728, 511] width 19 height 19
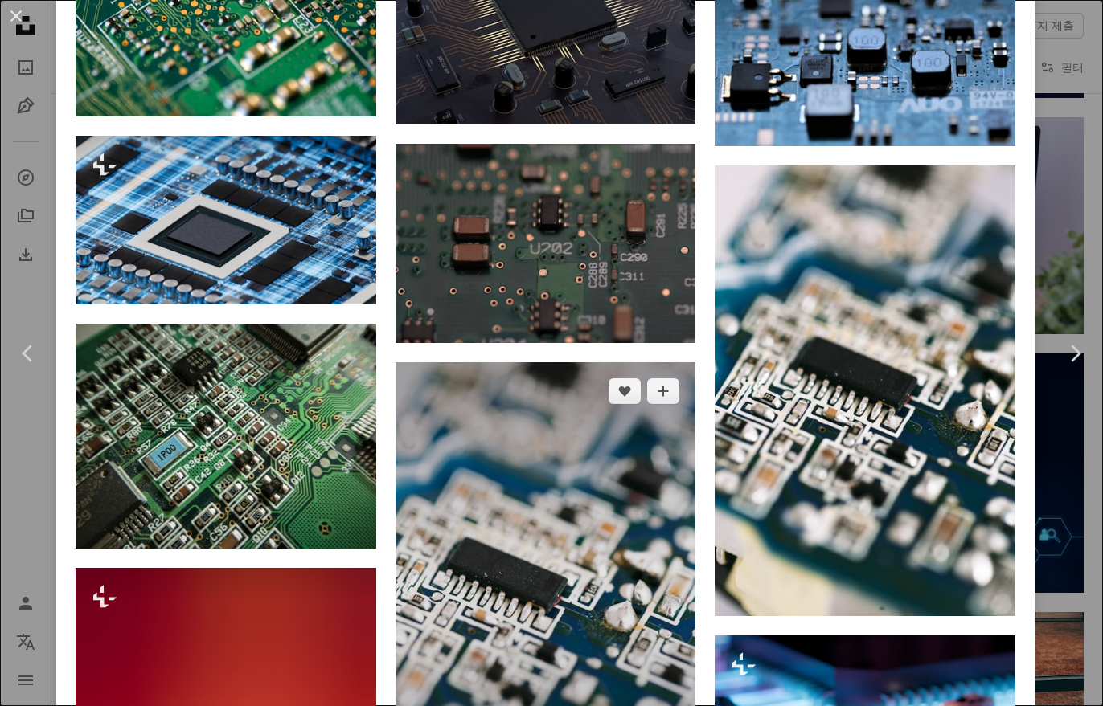
scroll to position [2193, 0]
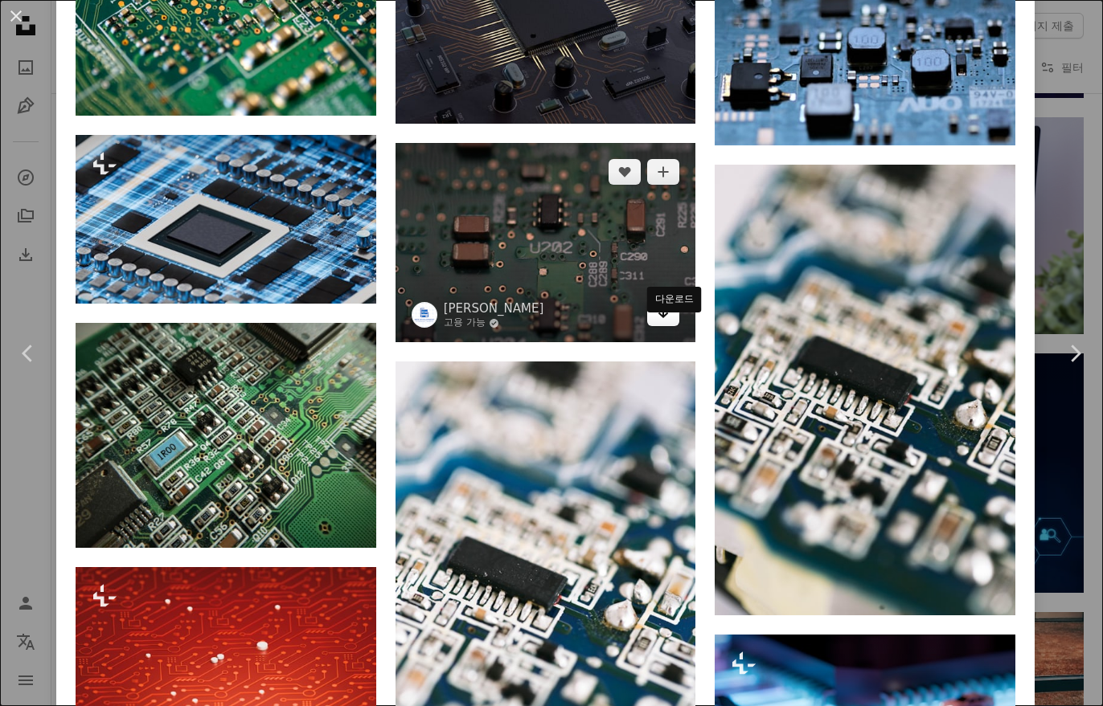
click at [669, 322] on icon "Arrow pointing down" at bounding box center [663, 312] width 13 height 19
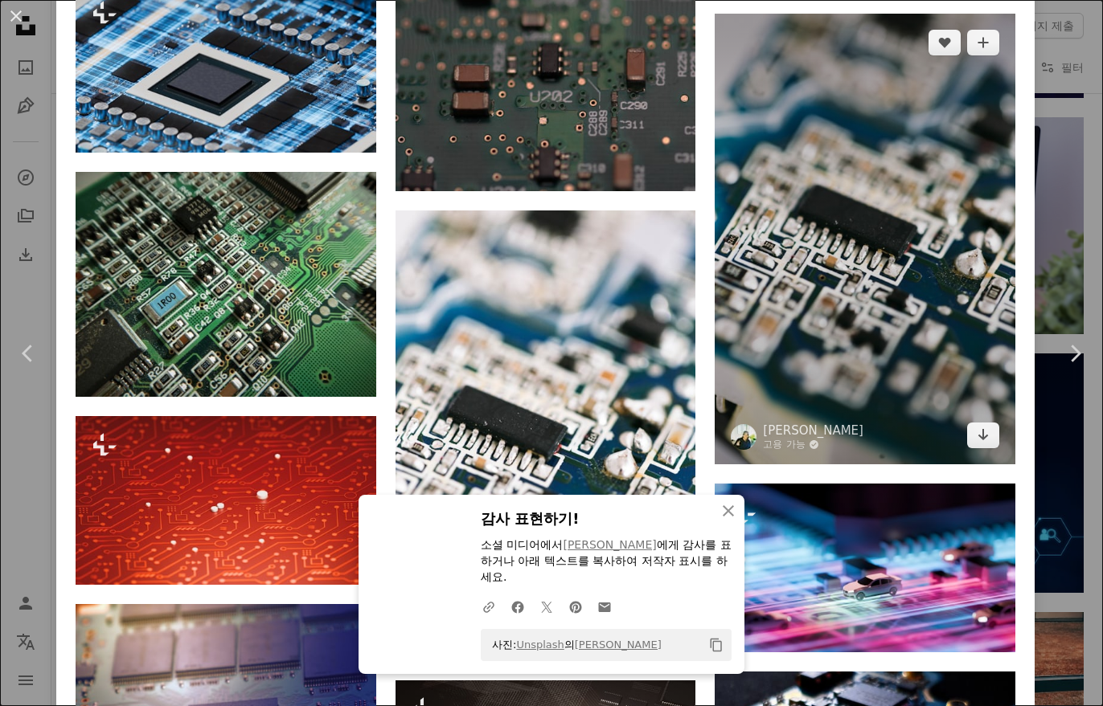
scroll to position [2359, 0]
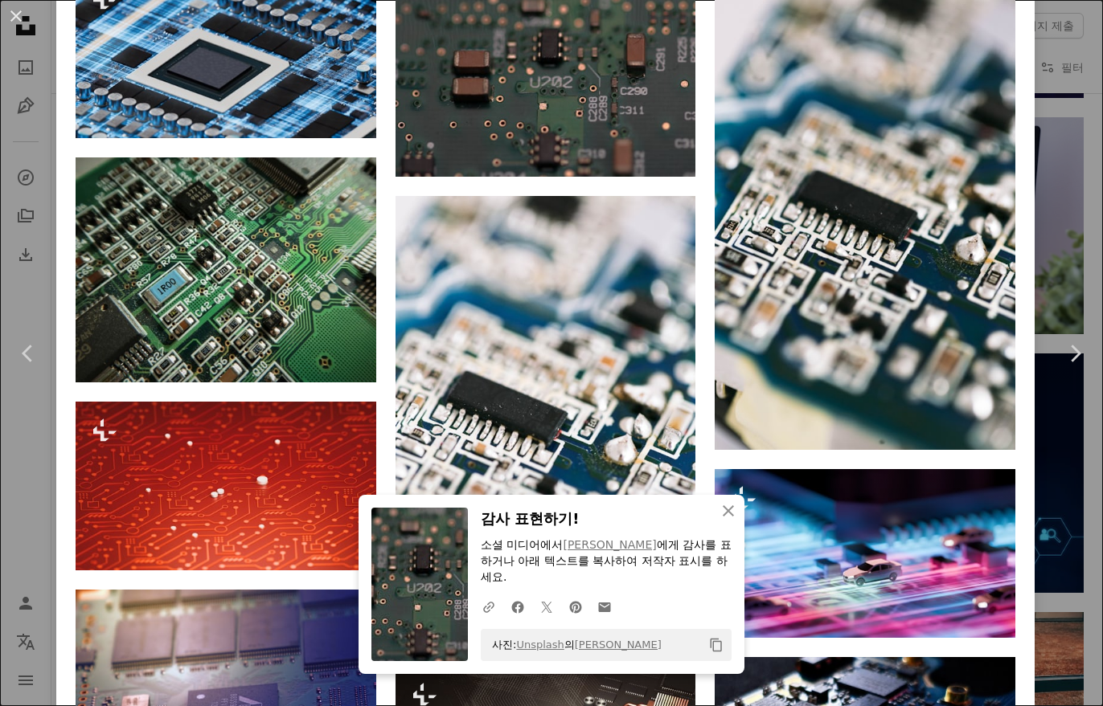
click at [714, 454] on div "A heart A plus sign Vishnu Mohanan Arrow pointing down A heart A plus sign Vish…" at bounding box center [546, 369] width 940 height 3004
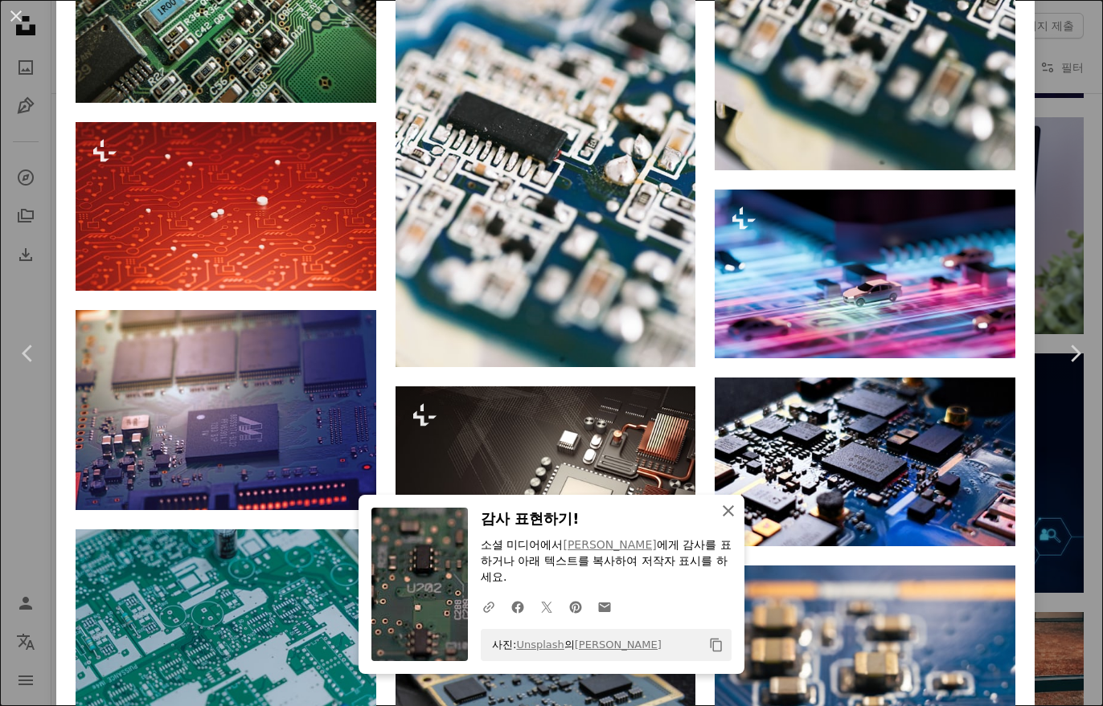
scroll to position [2662, 0]
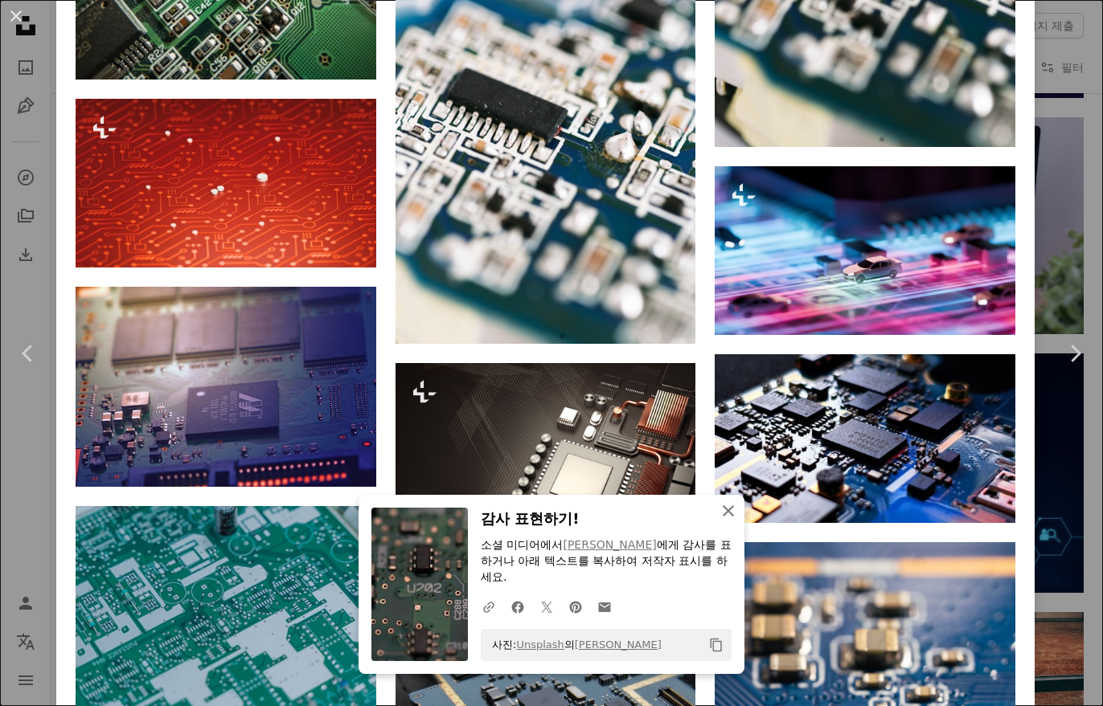
click at [725, 517] on icon "button" at bounding box center [728, 511] width 11 height 11
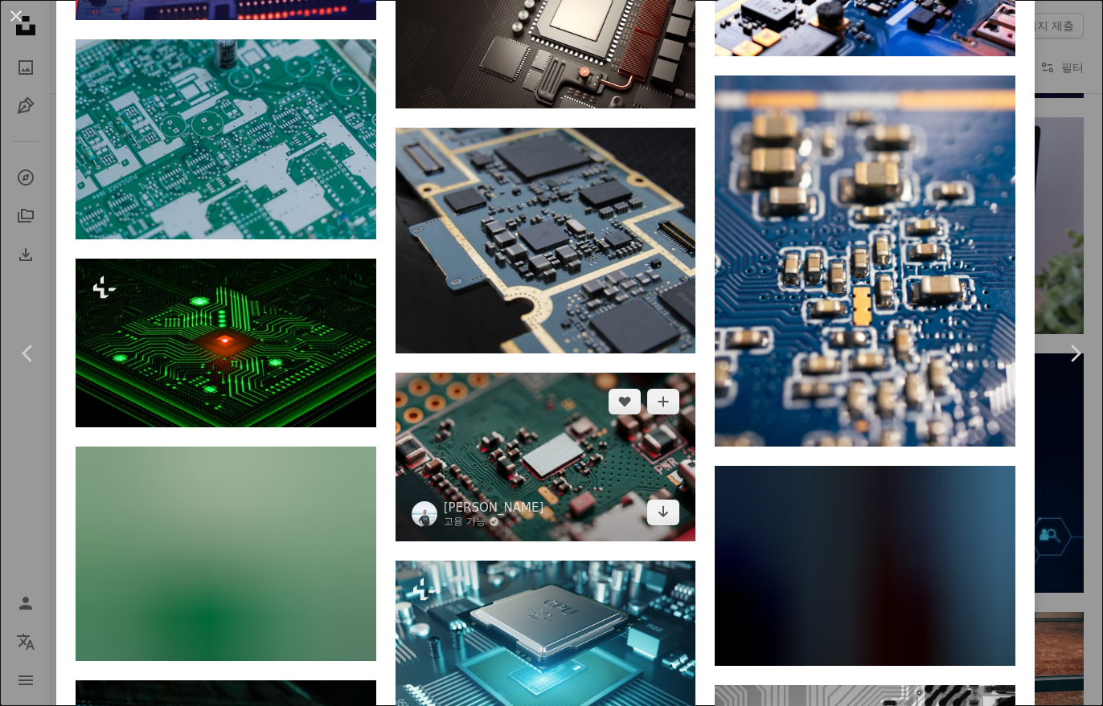
scroll to position [3141, 0]
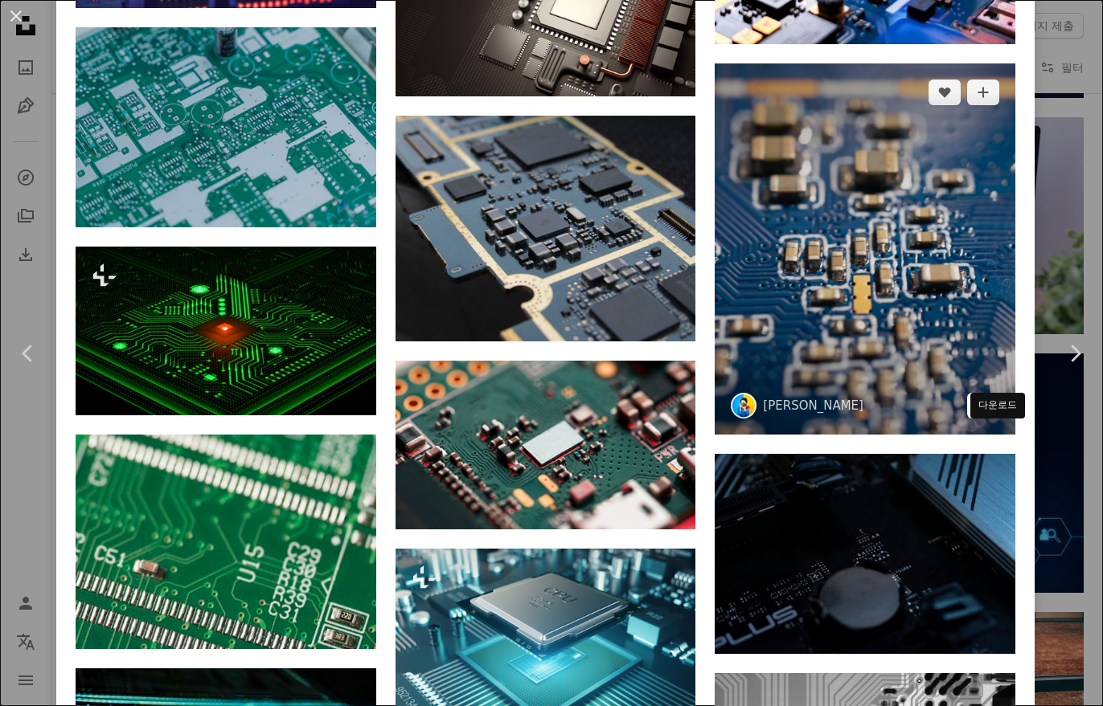
click at [989, 415] on icon "Arrow pointing down" at bounding box center [983, 404] width 13 height 19
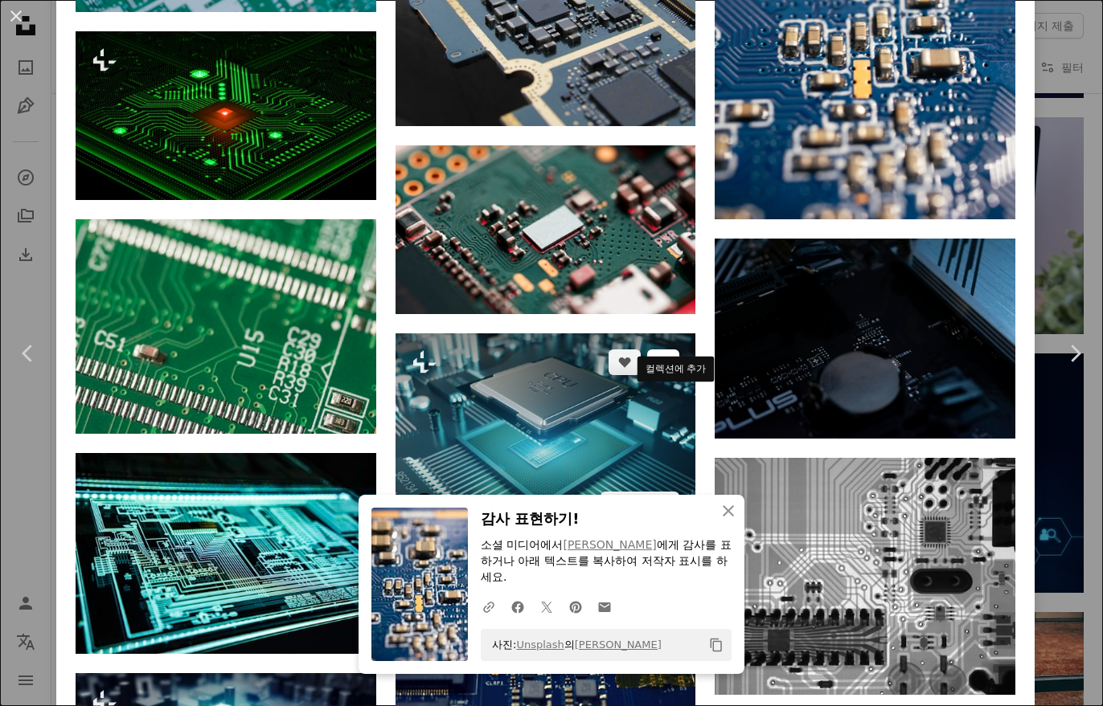
scroll to position [3358, 0]
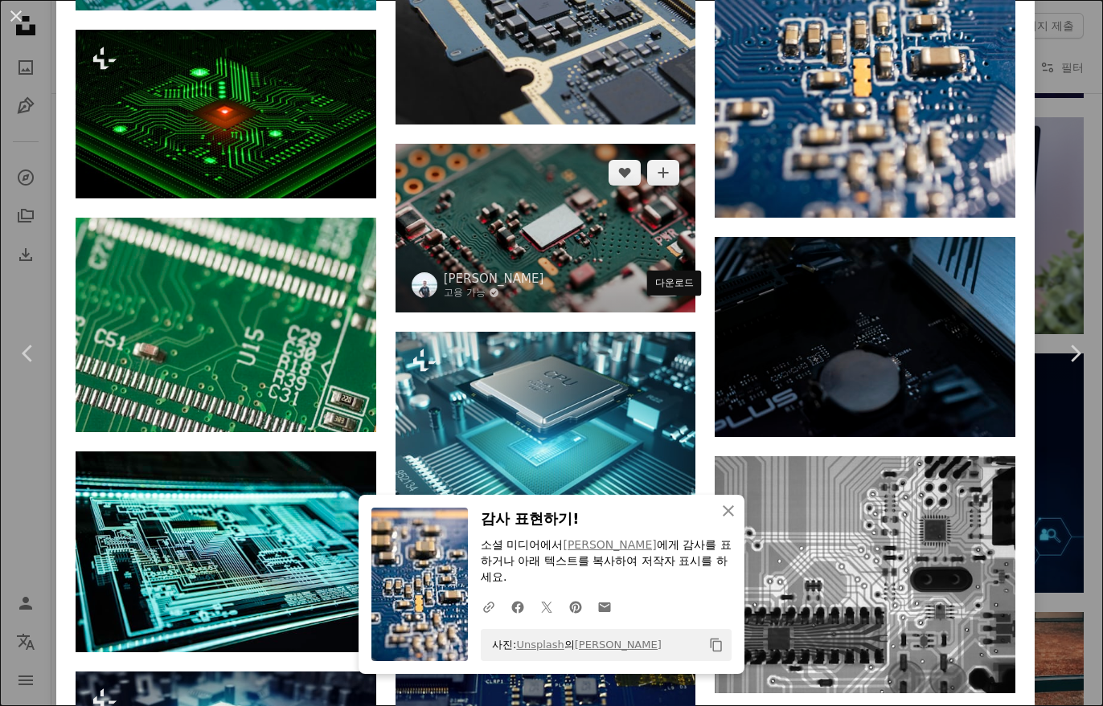
click at [670, 293] on icon "Arrow pointing down" at bounding box center [663, 282] width 13 height 19
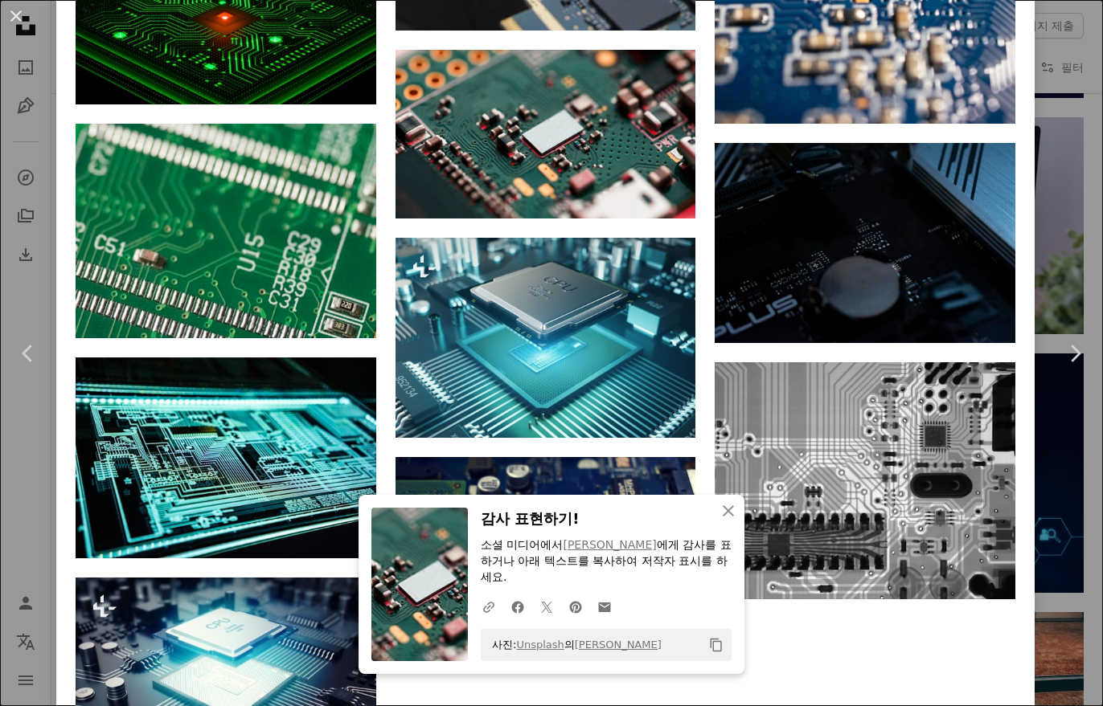
scroll to position [3455, 0]
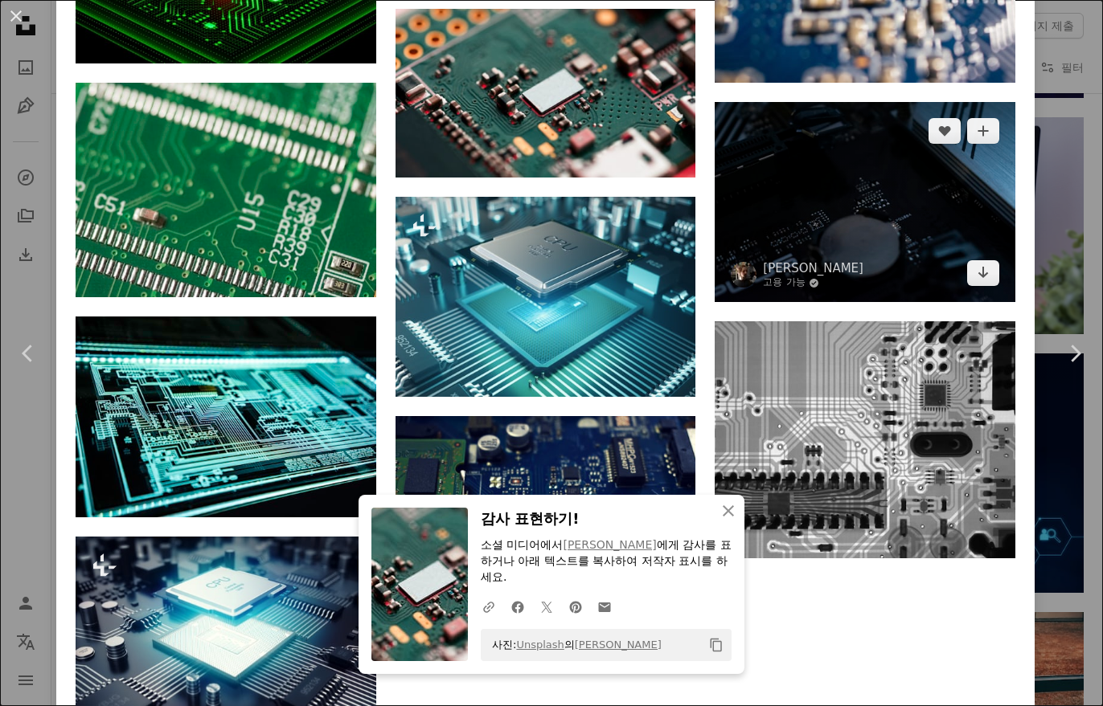
scroll to position [3495, 0]
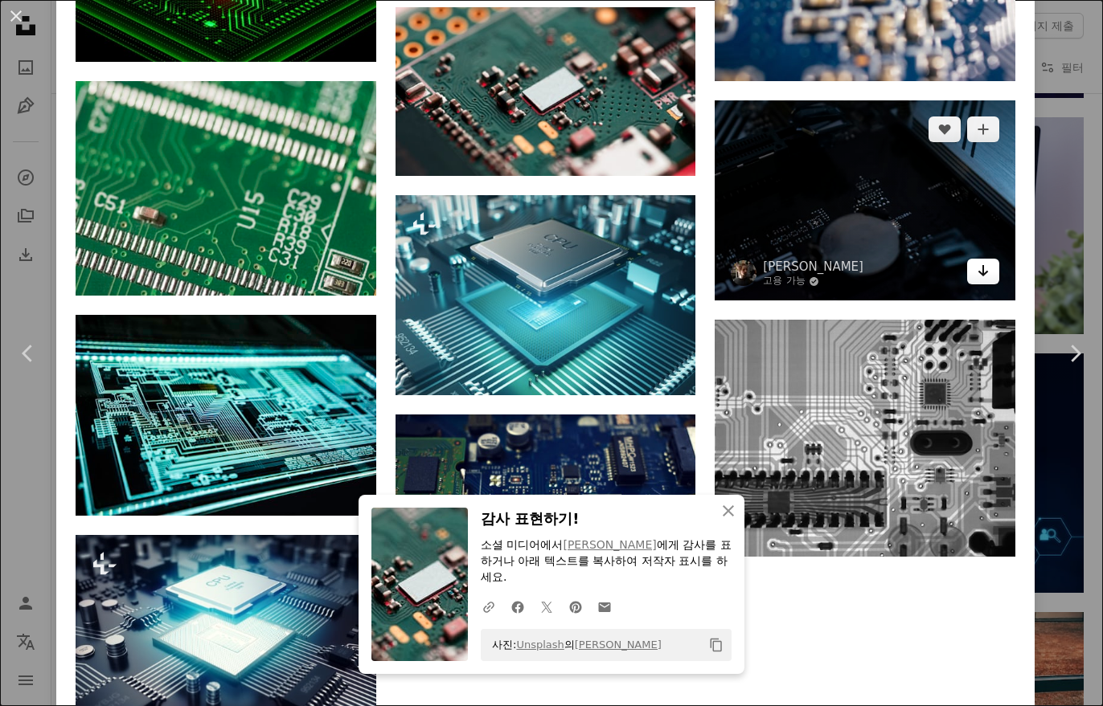
click at [999, 285] on link "Arrow pointing down" at bounding box center [983, 272] width 32 height 26
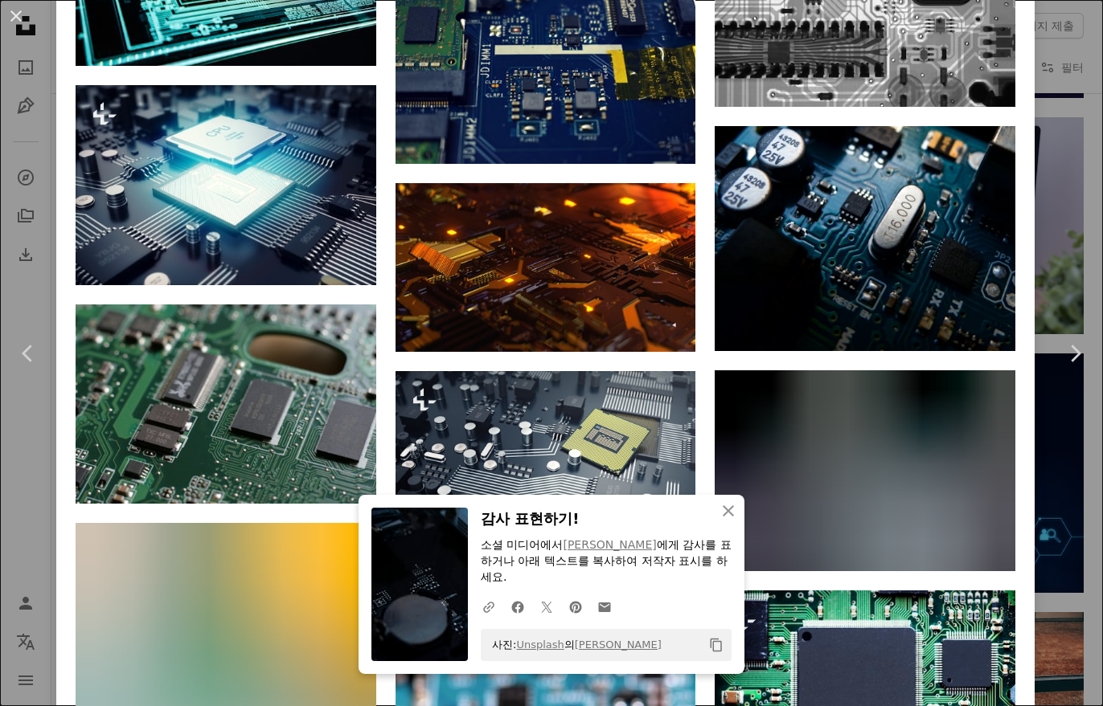
scroll to position [3954, 0]
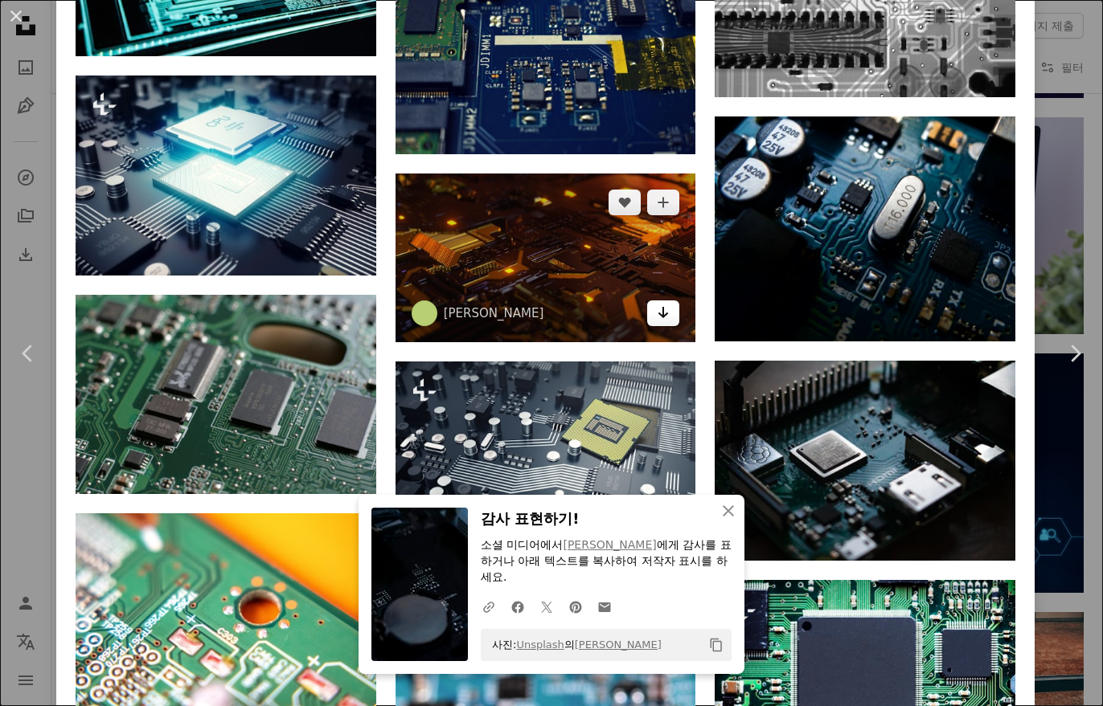
click at [666, 322] on icon "Arrow pointing down" at bounding box center [663, 312] width 13 height 19
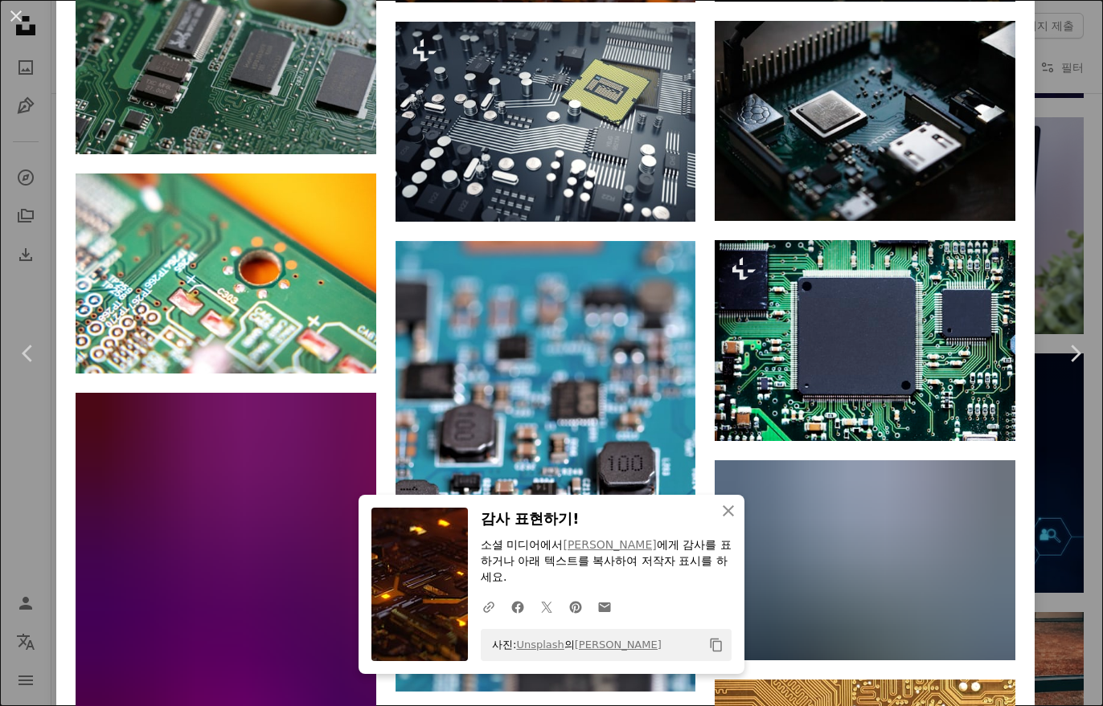
scroll to position [4298, 0]
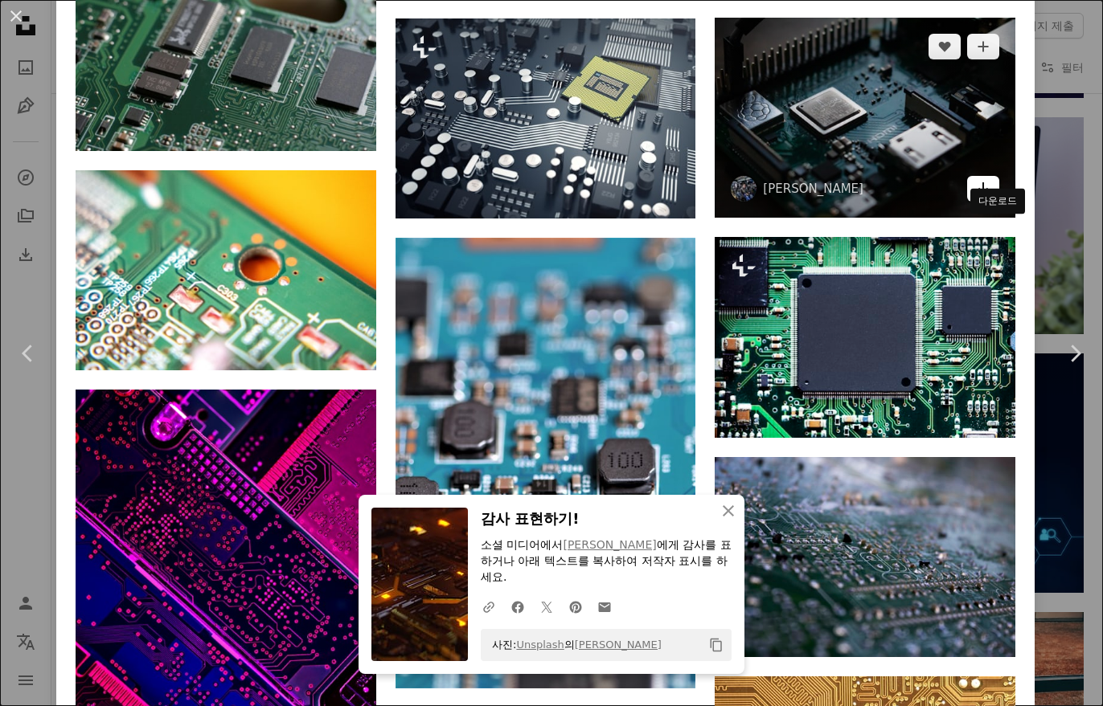
click at [999, 202] on link "Arrow pointing down" at bounding box center [983, 189] width 32 height 26
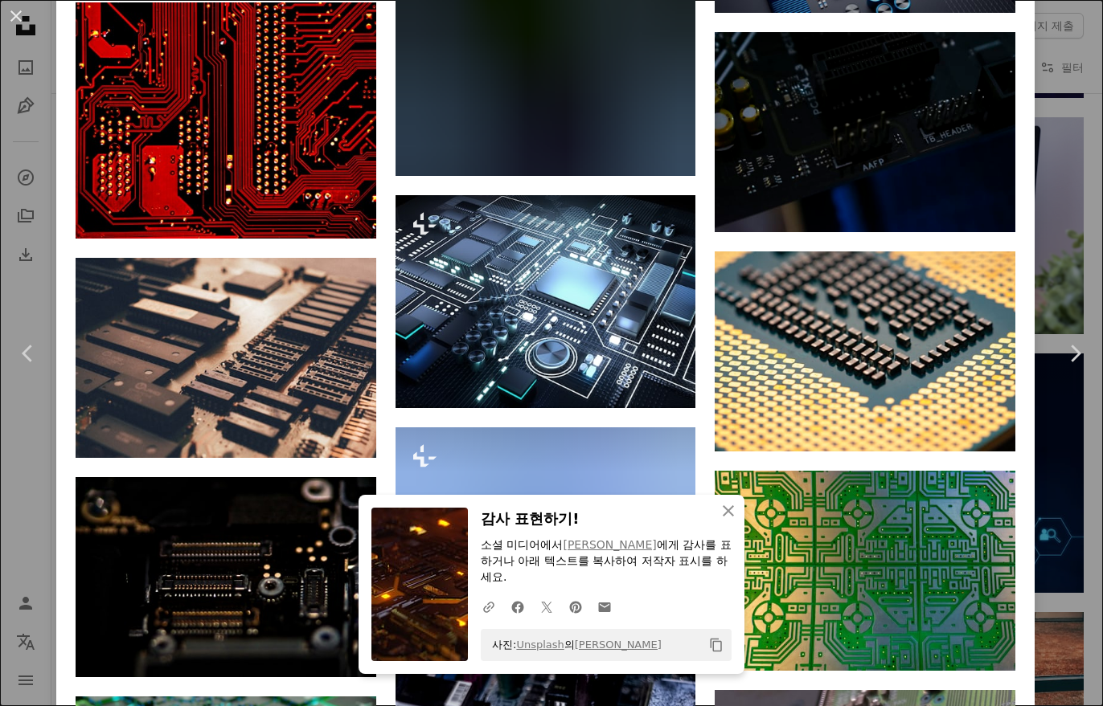
scroll to position [5499, 0]
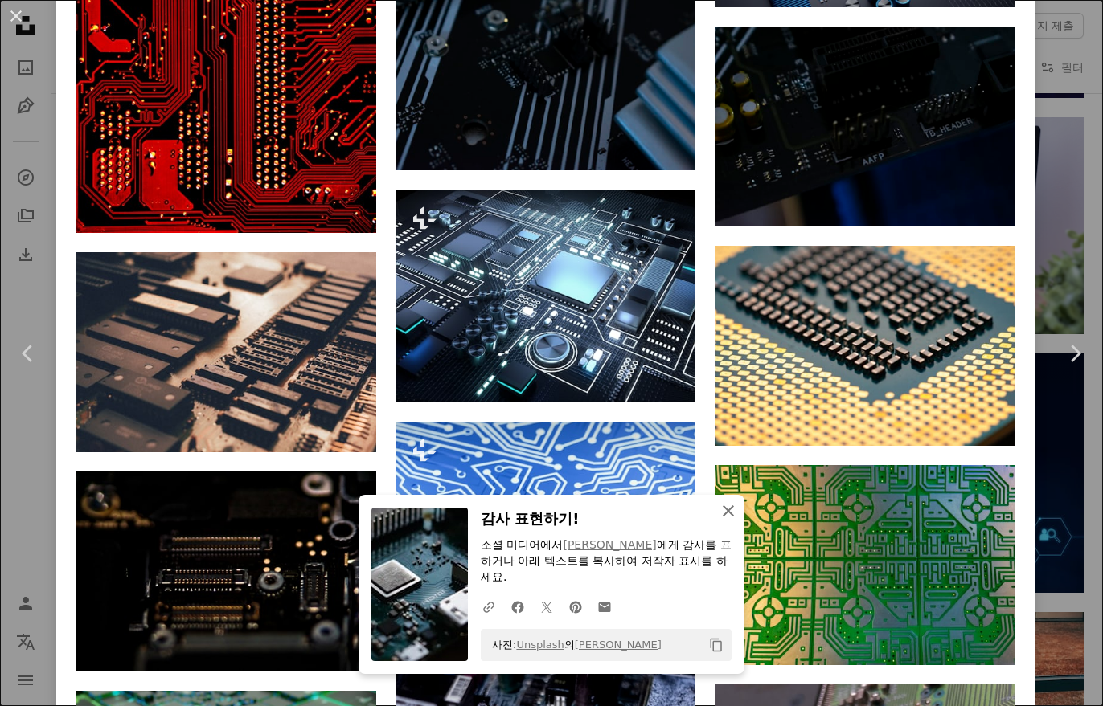
click at [725, 521] on icon "An X shape" at bounding box center [728, 511] width 19 height 19
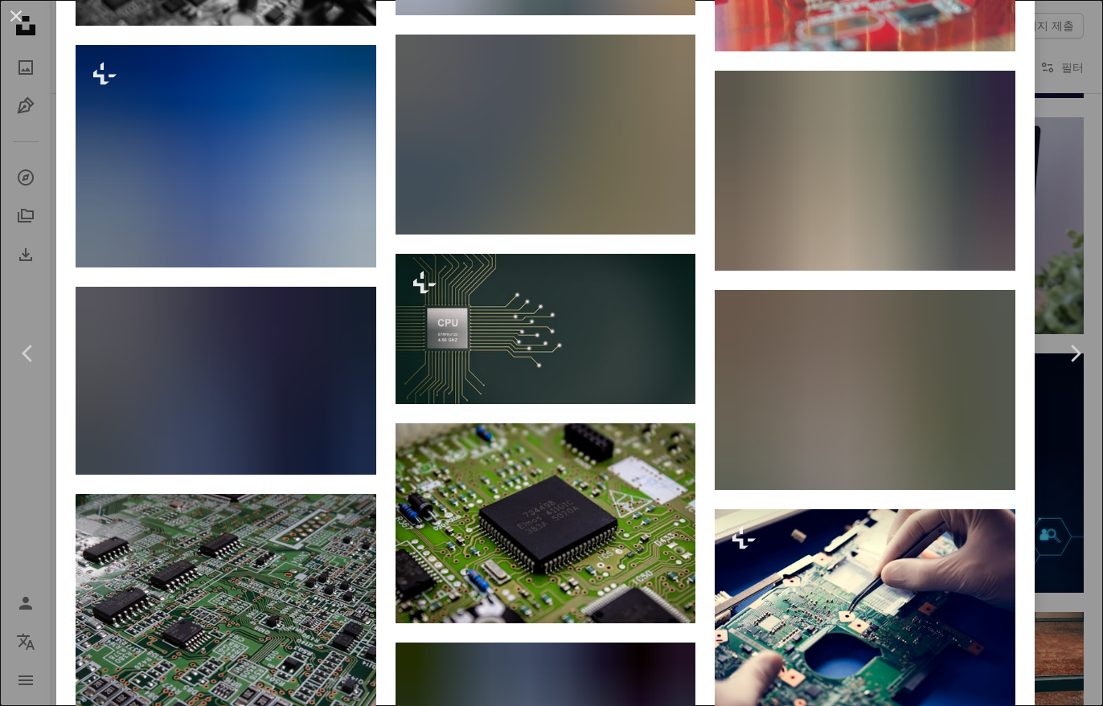
scroll to position [11510, 0]
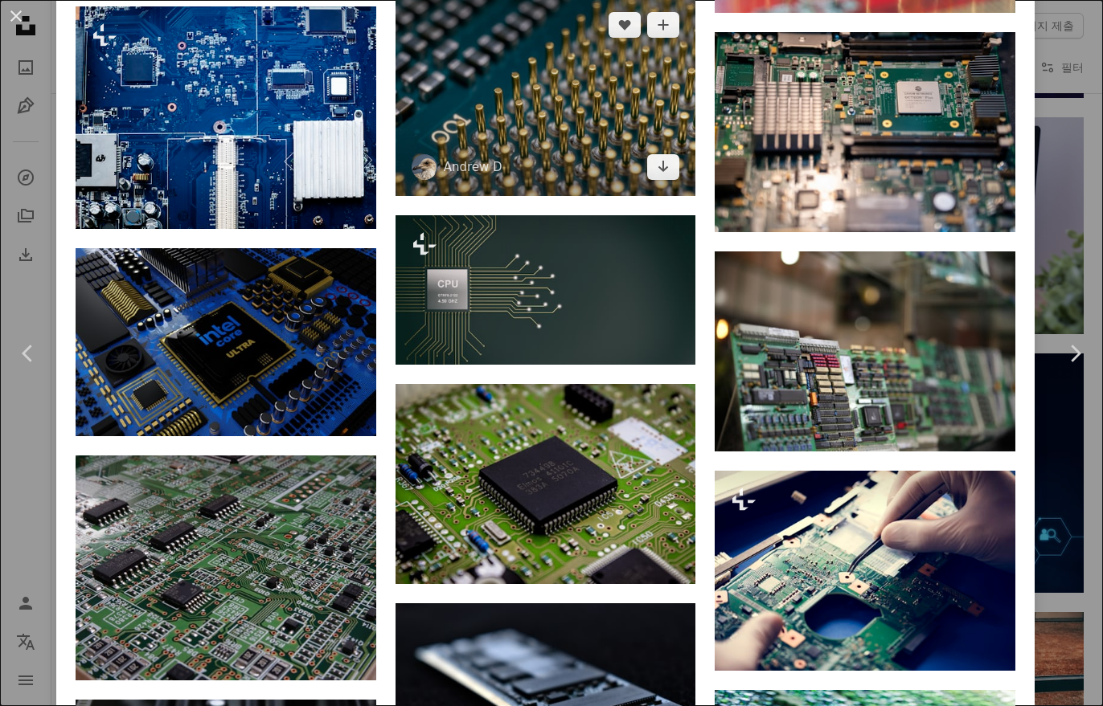
click at [661, 196] on img at bounding box center [545, 96] width 301 height 200
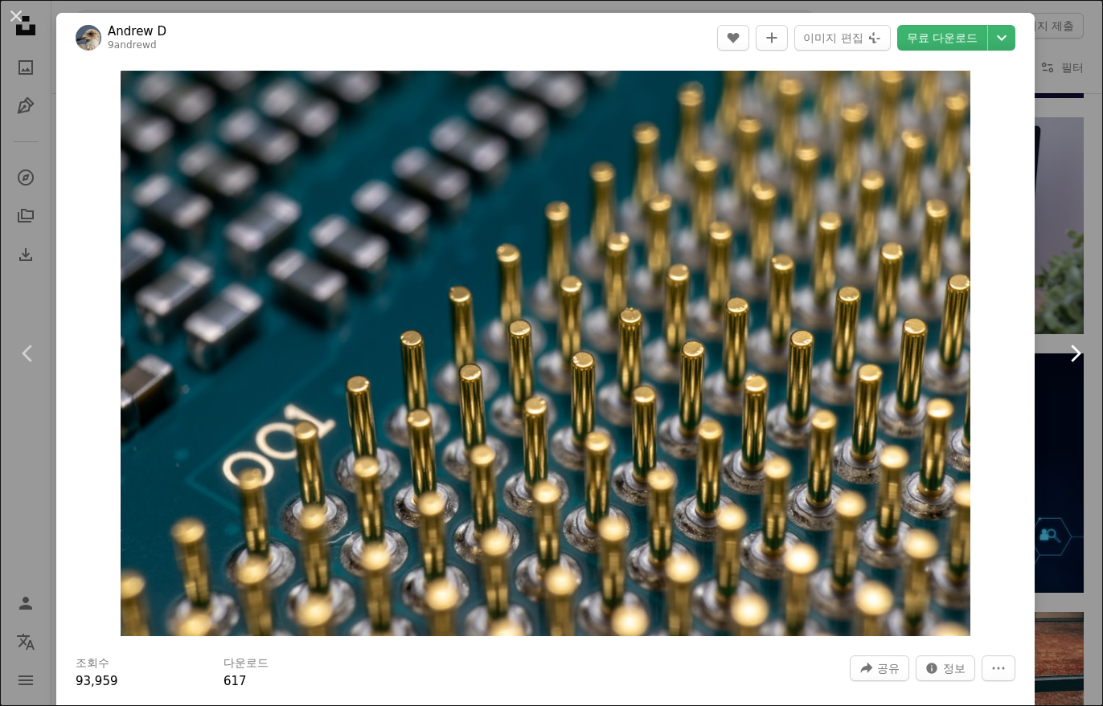
click at [1063, 283] on link "Chevron right" at bounding box center [1074, 353] width 56 height 154
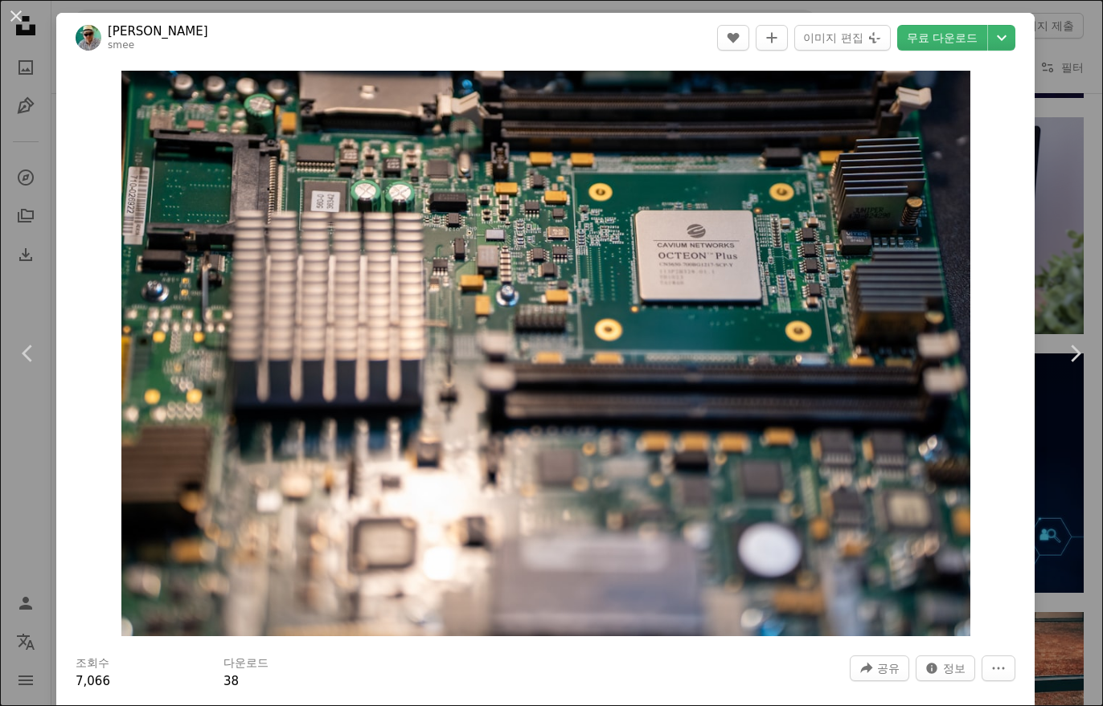
click at [1067, 128] on div "An X shape Chevron left Chevron right [PERSON_NAME] smee A heart A plus sign 이미…" at bounding box center [551, 353] width 1103 height 706
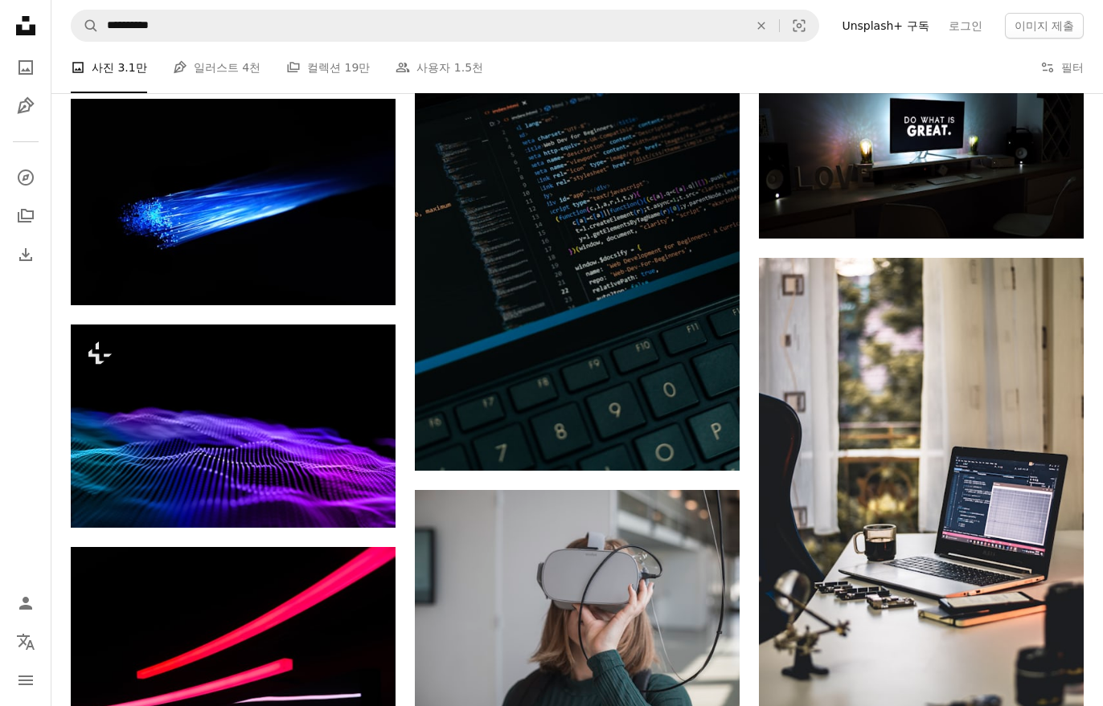
scroll to position [9363, 0]
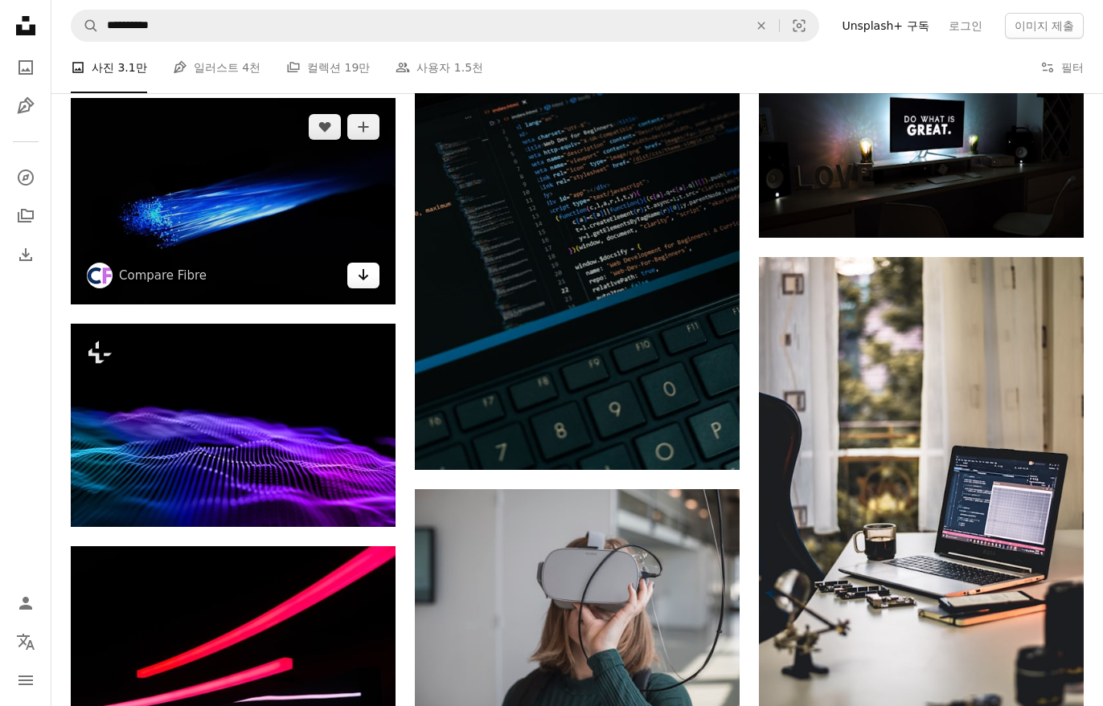
click at [358, 276] on icon "다운로드" at bounding box center [363, 274] width 10 height 11
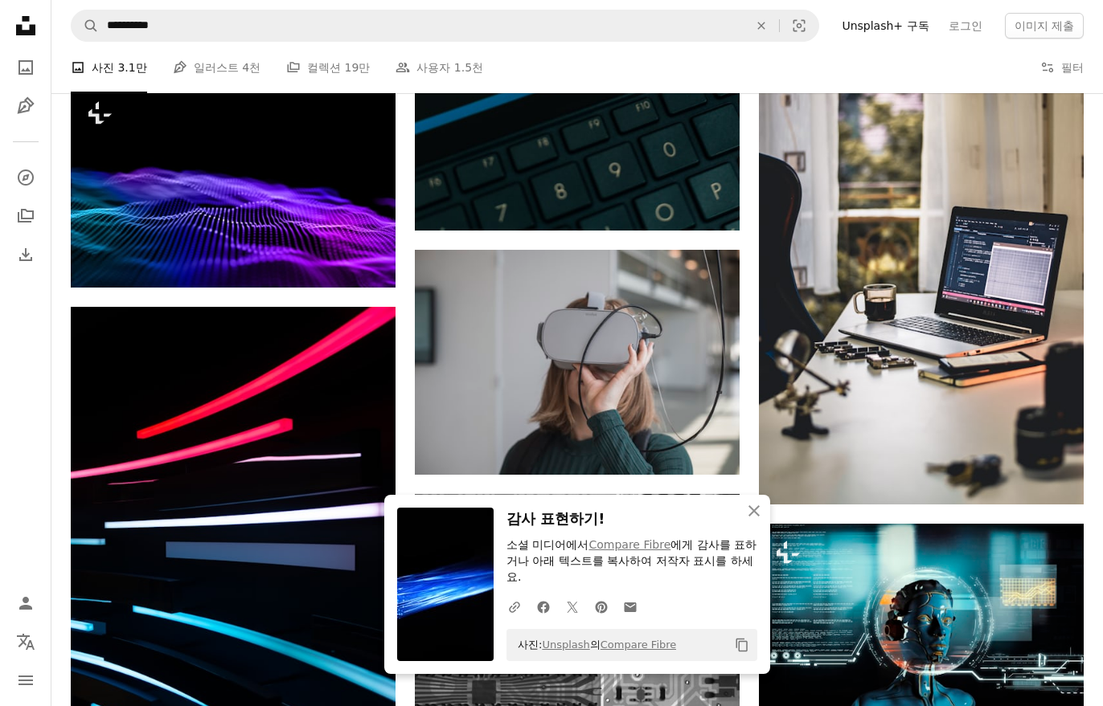
scroll to position [9684, 0]
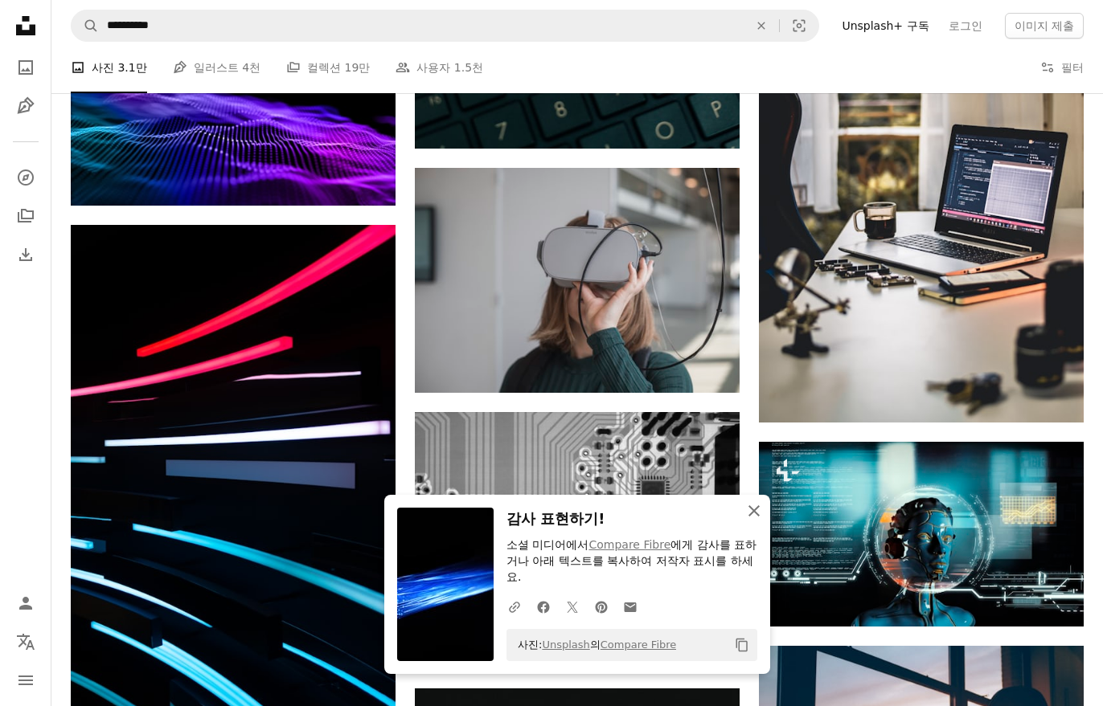
click at [757, 519] on icon "An X shape" at bounding box center [753, 511] width 19 height 19
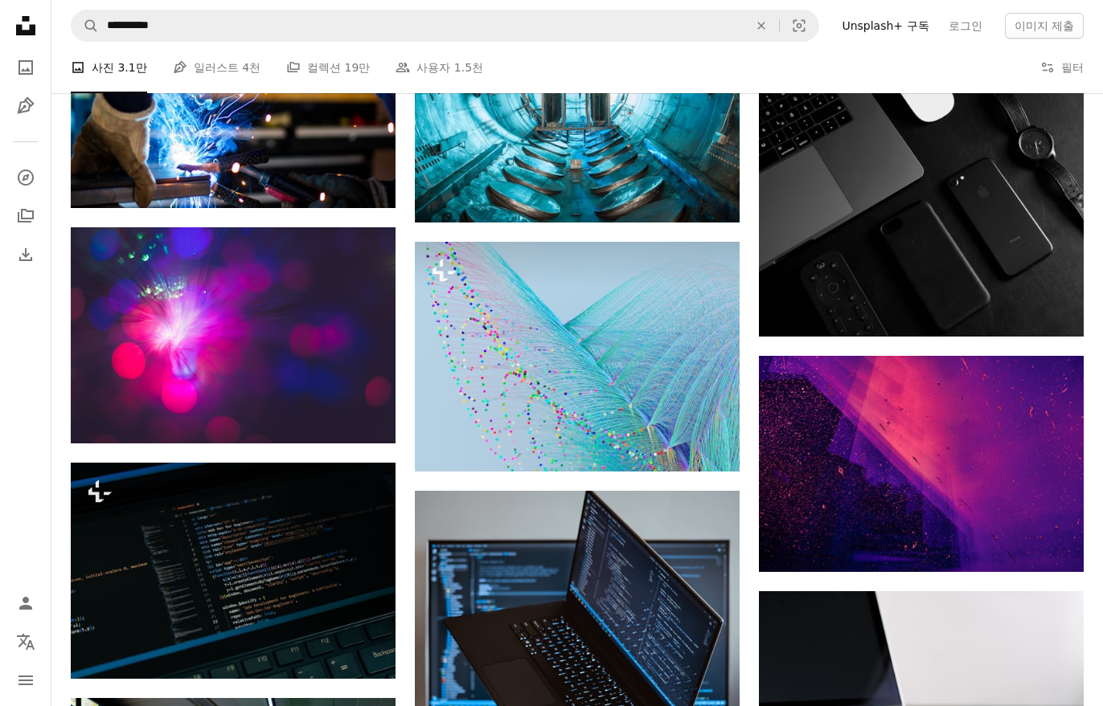
scroll to position [12287, 0]
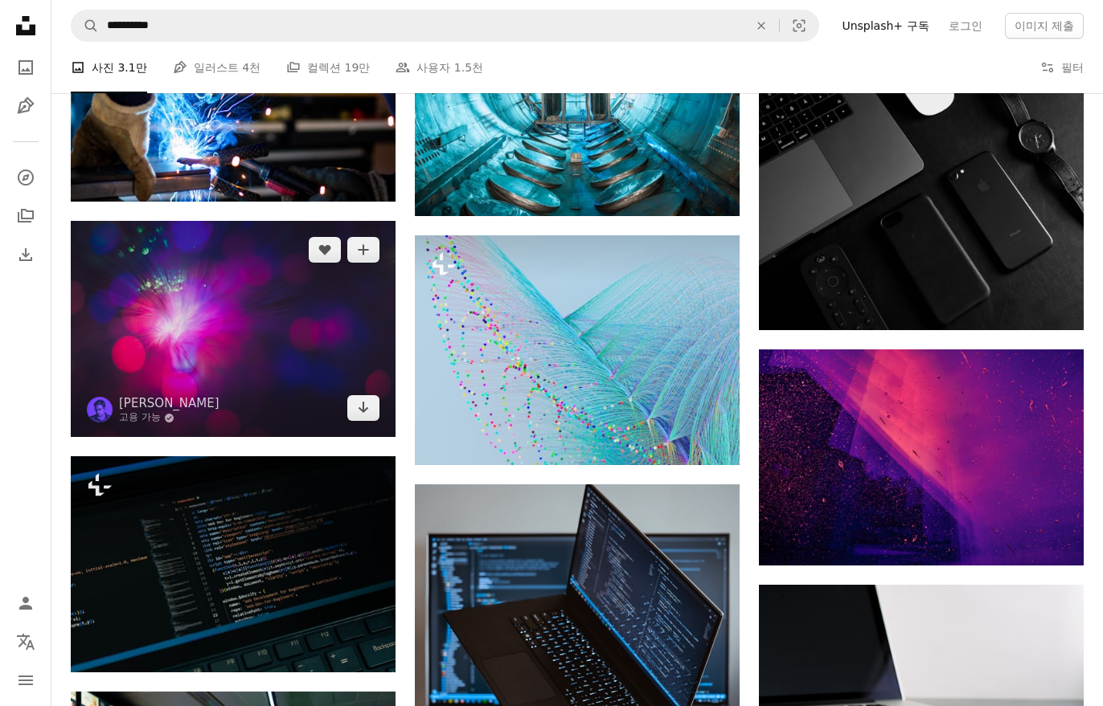
click at [194, 293] on img at bounding box center [233, 329] width 325 height 216
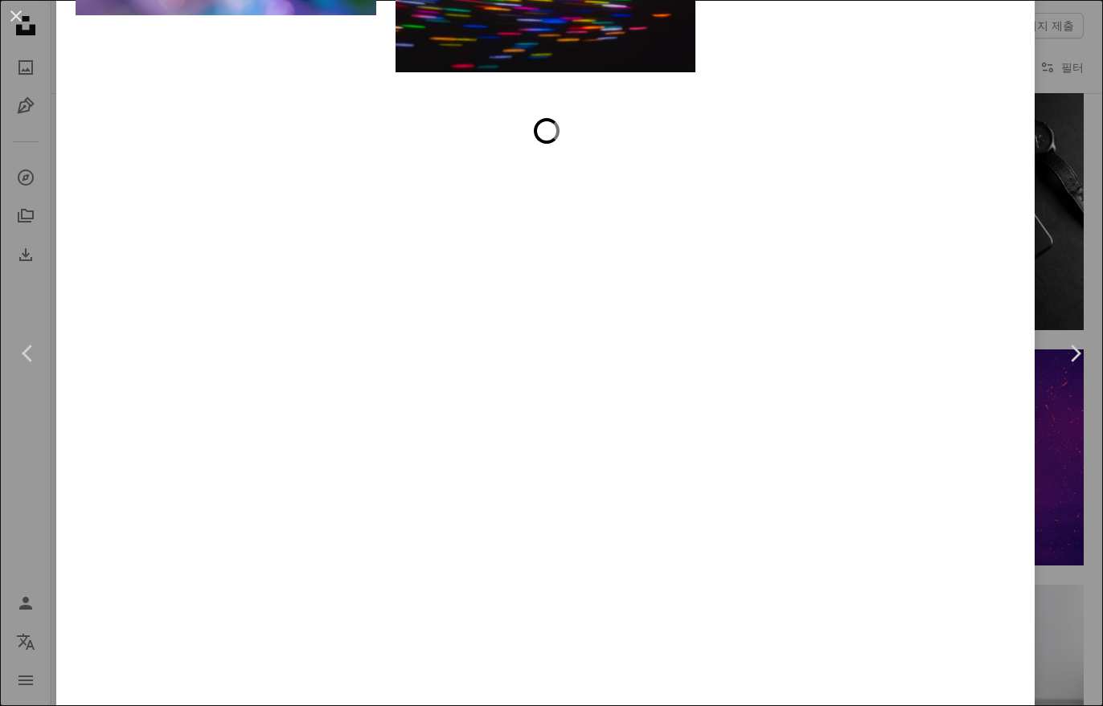
scroll to position [4944, 0]
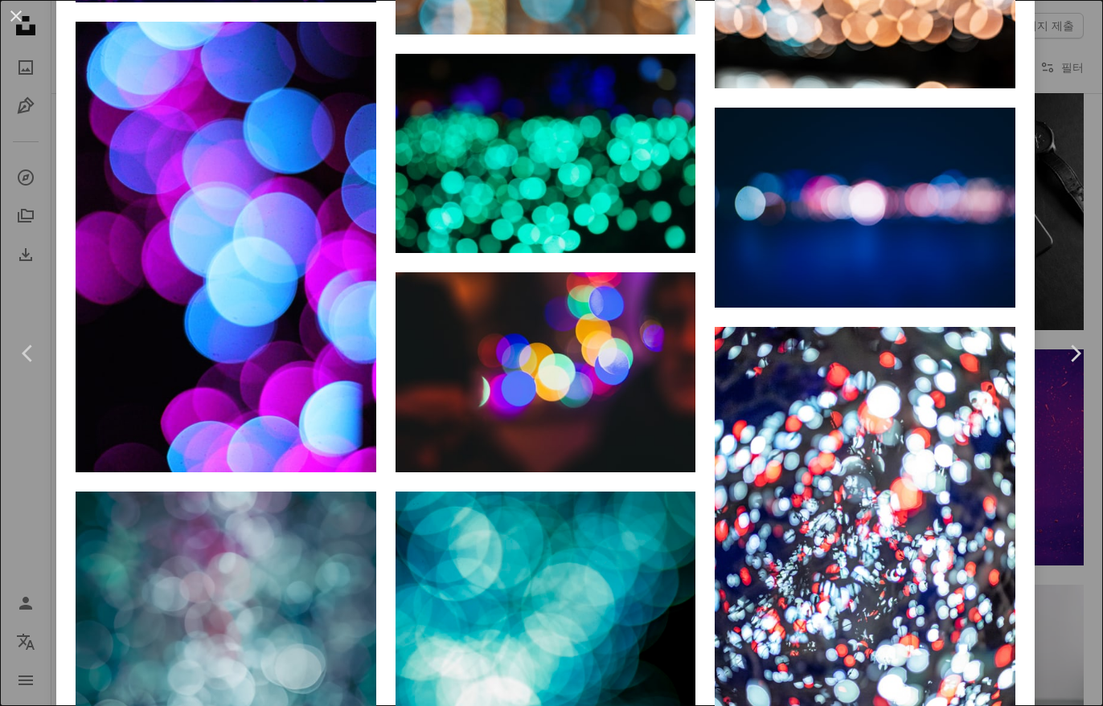
click at [1073, 55] on div "An X shape Chevron left Chevron right [PERSON_NAME] 고용 가능 A checkmark inside of…" at bounding box center [551, 353] width 1103 height 706
